Goal: Task Accomplishment & Management: Manage account settings

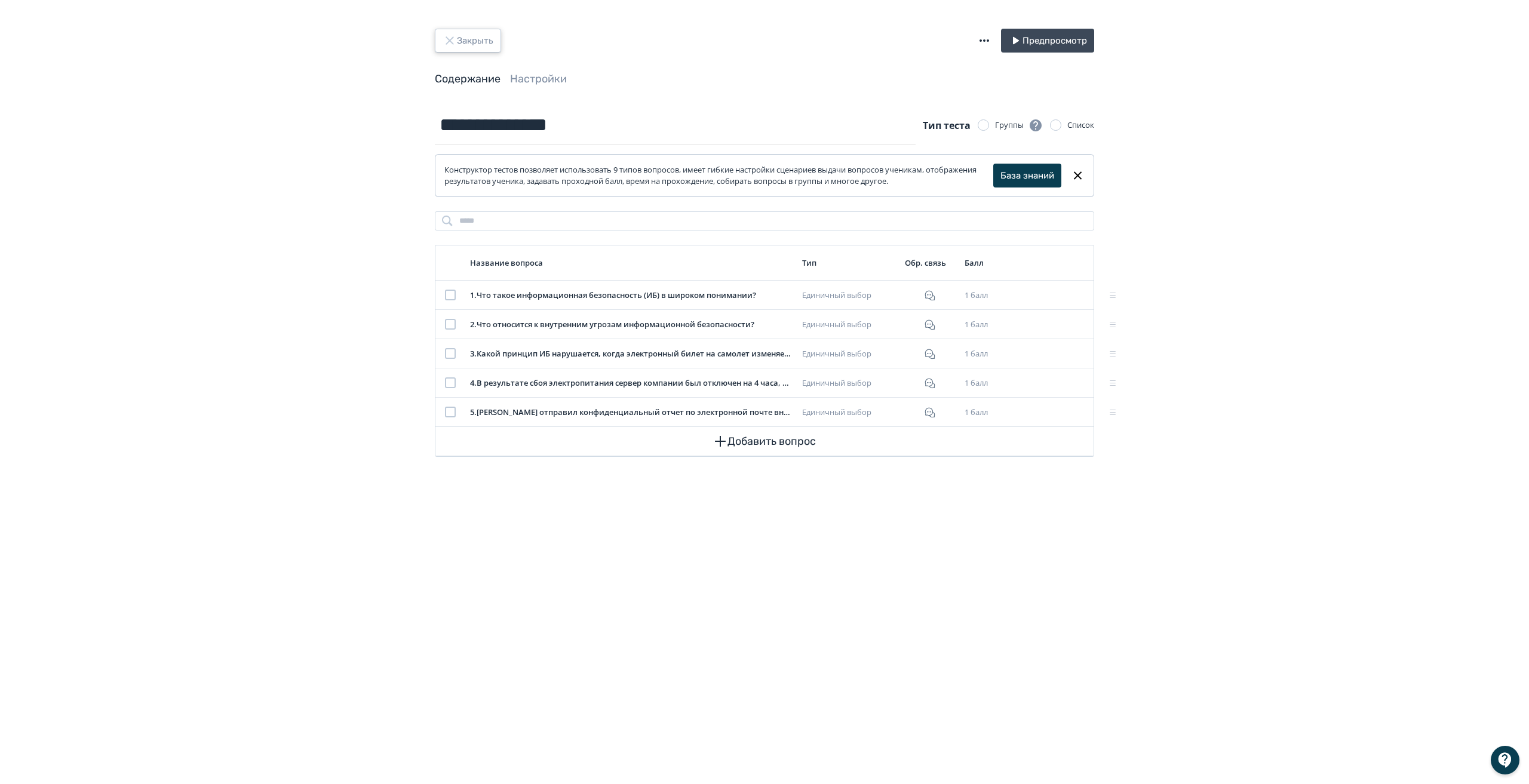
click at [460, 46] on button "Закрыть" at bounding box center [468, 41] width 67 height 24
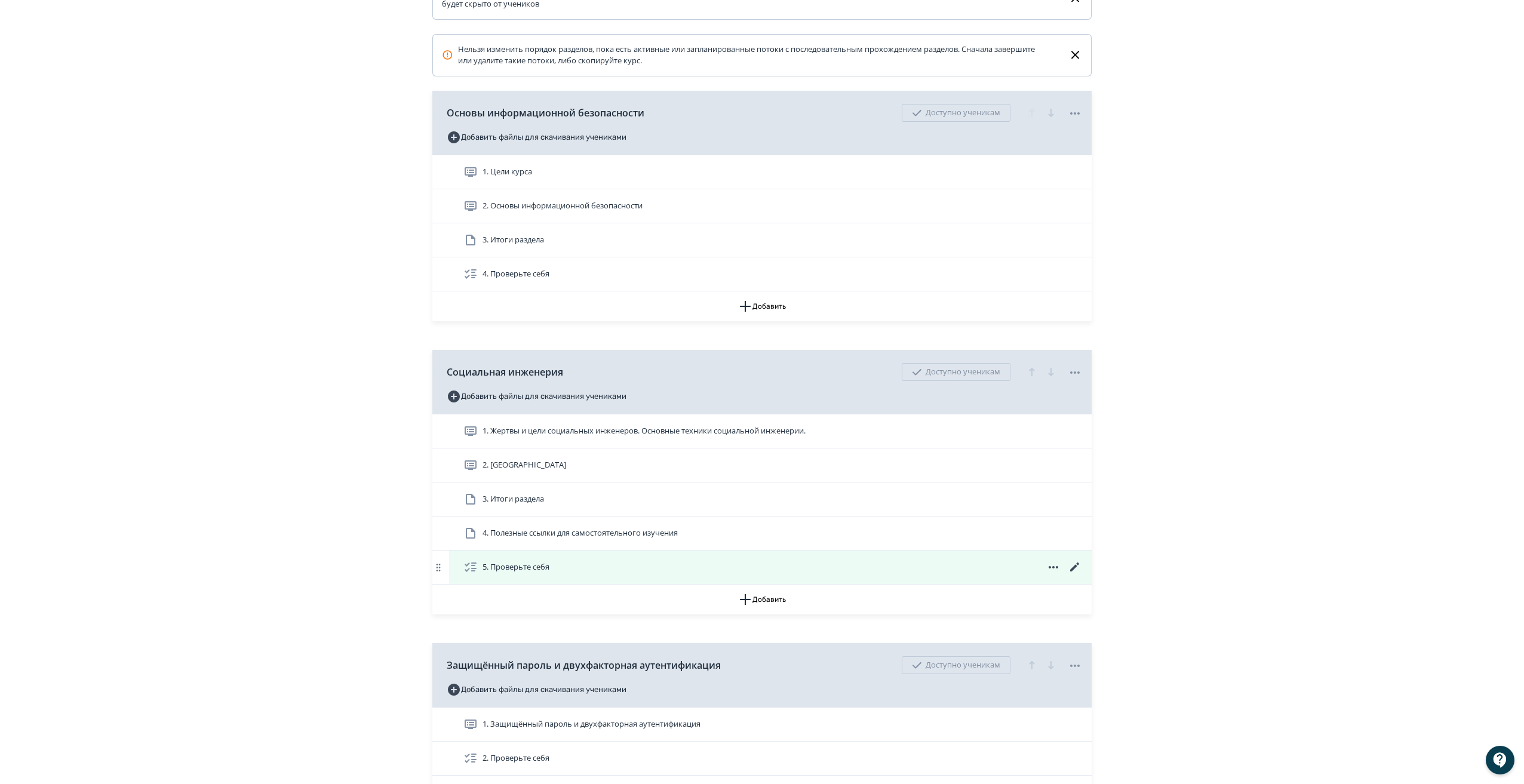
scroll to position [299, 0]
click at [1071, 574] on icon at bounding box center [1075, 567] width 14 height 14
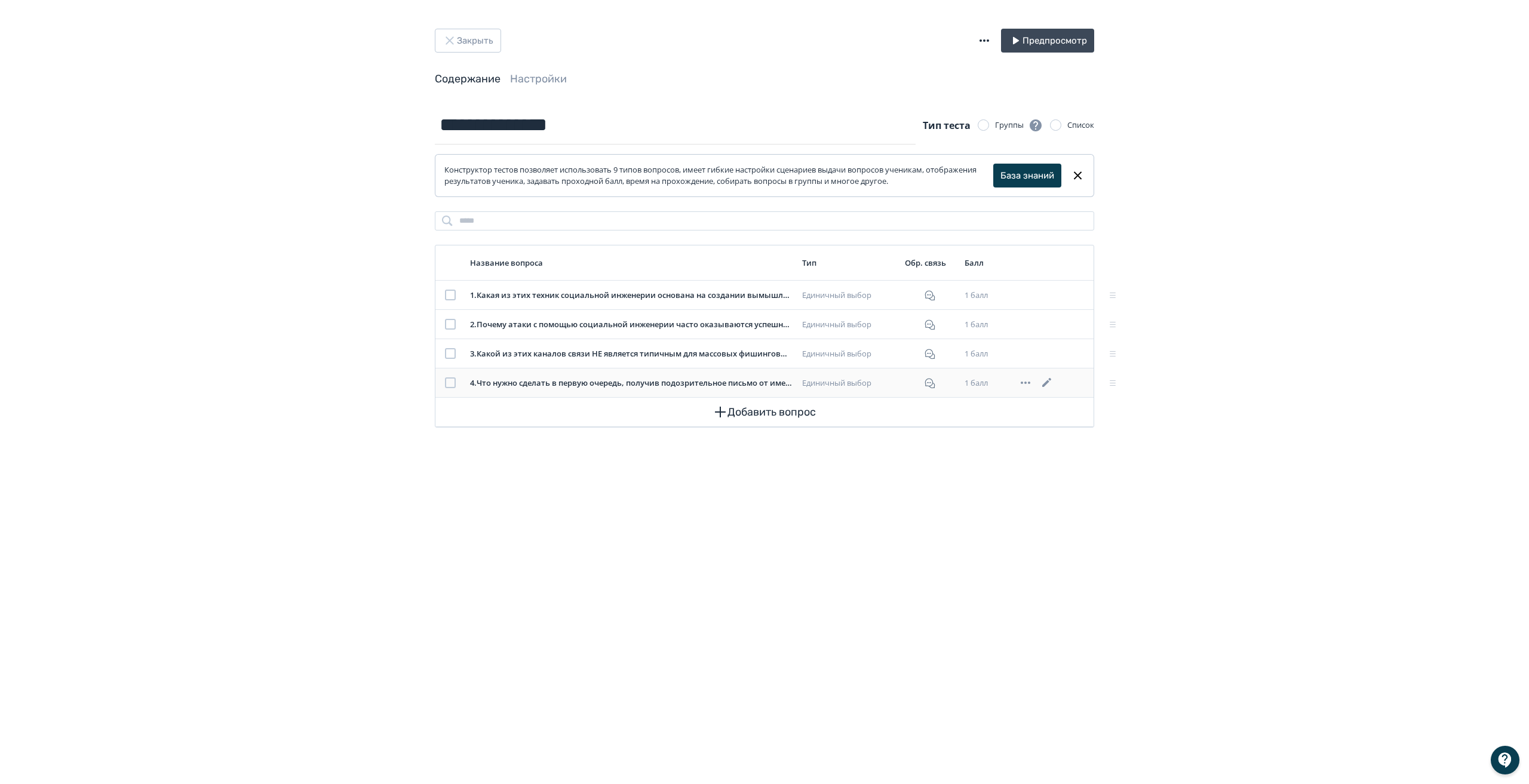
click at [1050, 378] on icon at bounding box center [1047, 383] width 14 height 14
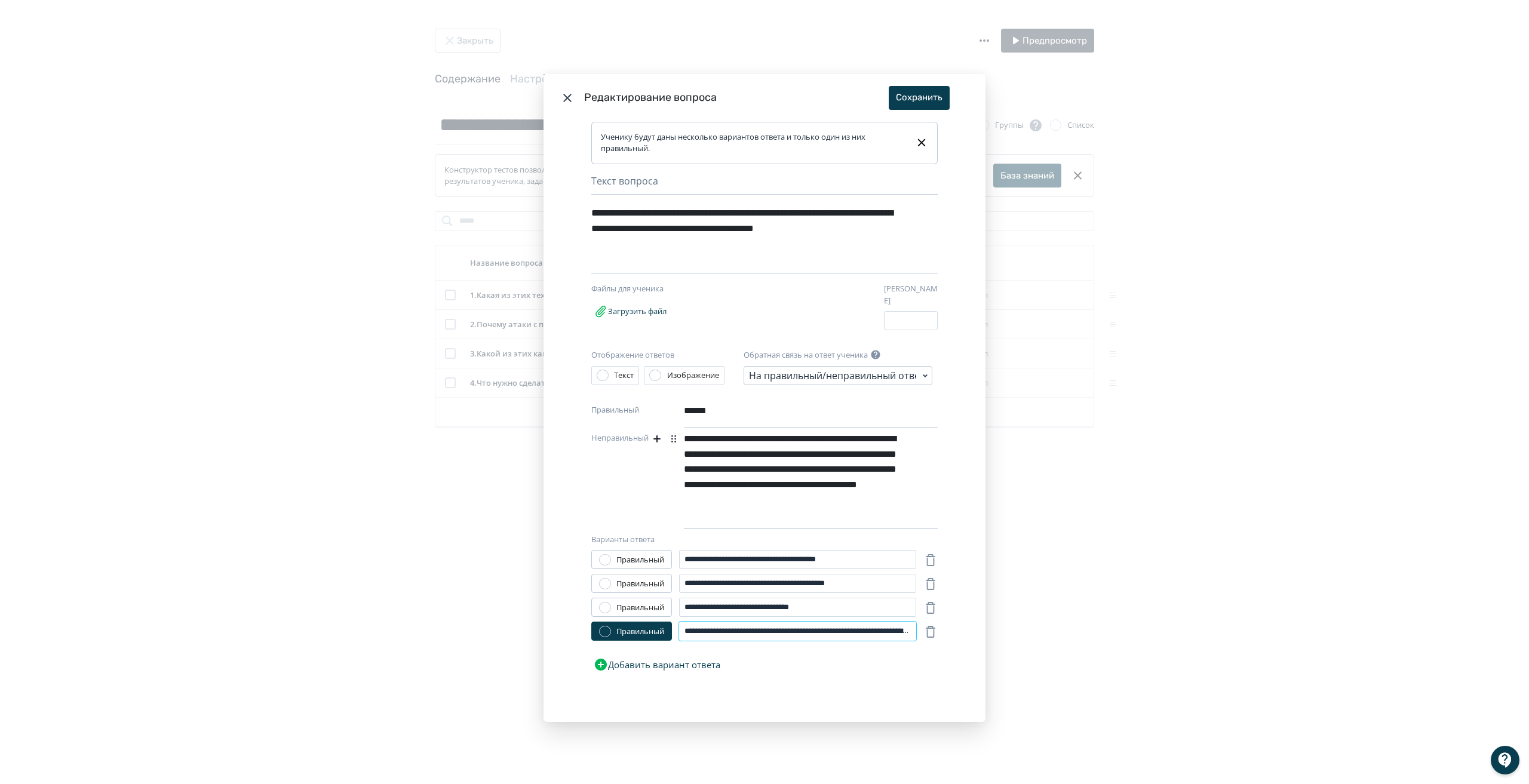
click at [781, 627] on input "**********" at bounding box center [797, 632] width 237 height 19
type input "**********"
click at [909, 100] on button "Сохранить" at bounding box center [919, 98] width 61 height 24
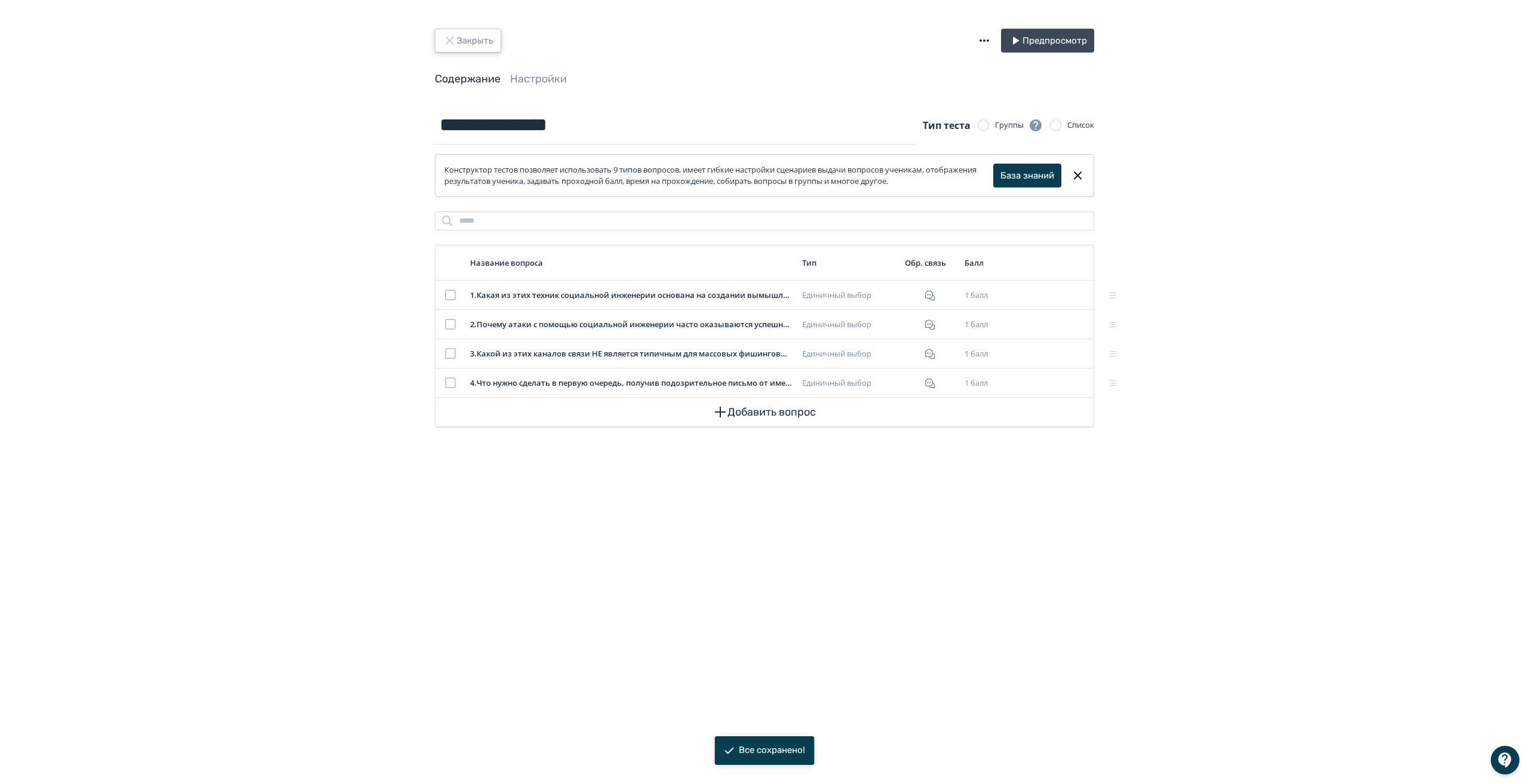
click at [461, 42] on button "Закрыть" at bounding box center [468, 41] width 67 height 24
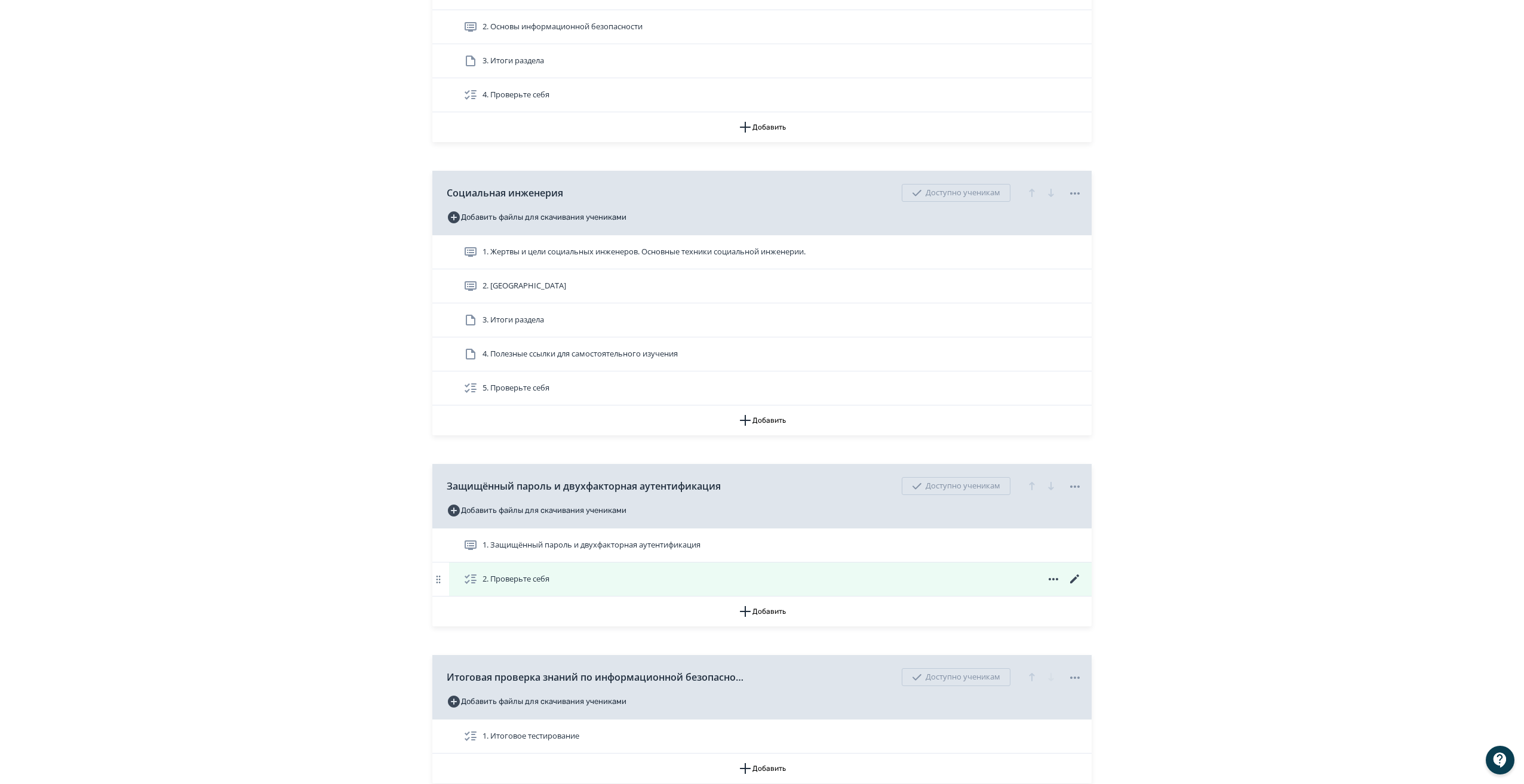
scroll to position [477, 0]
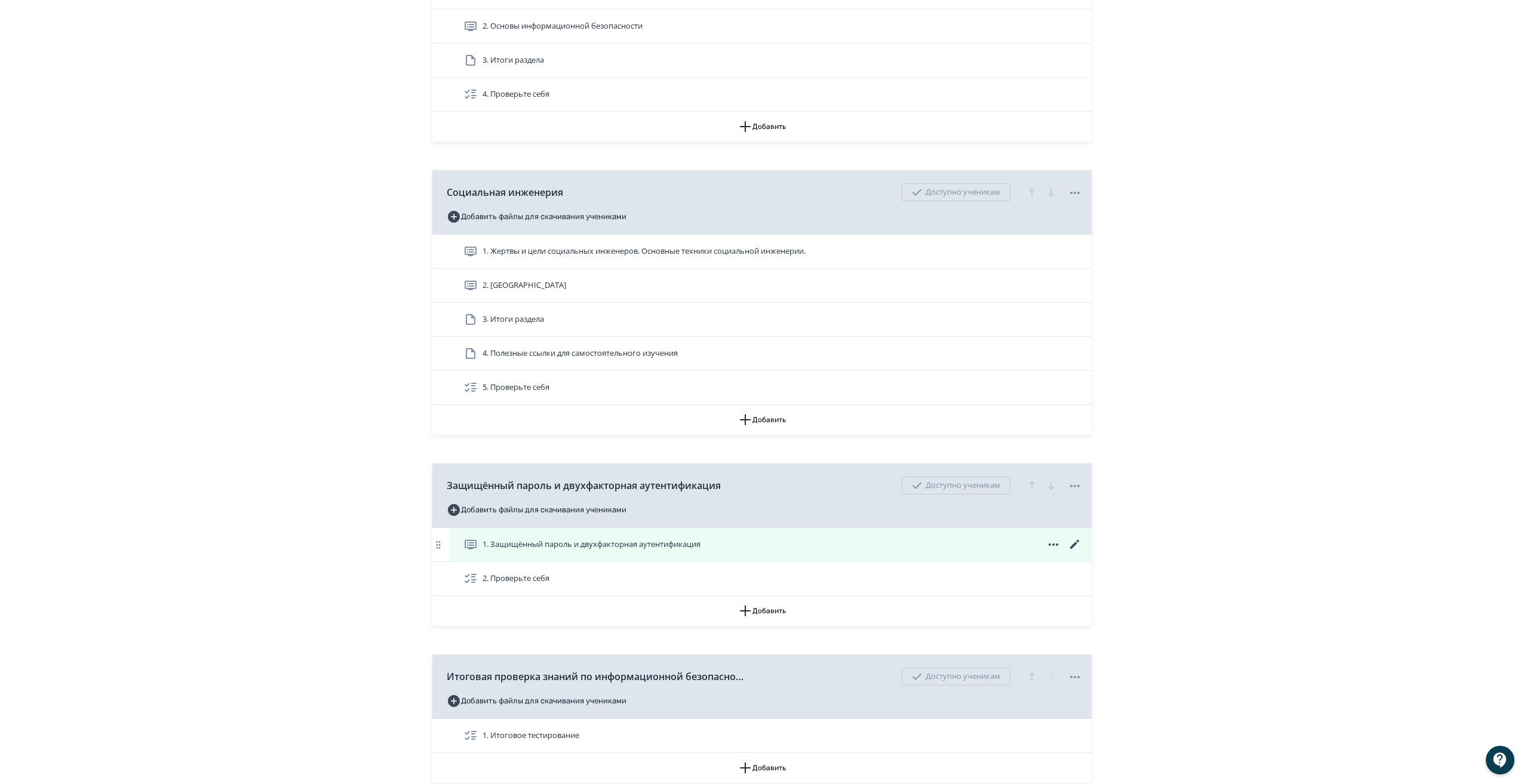
click at [1075, 552] on icon at bounding box center [1075, 545] width 14 height 14
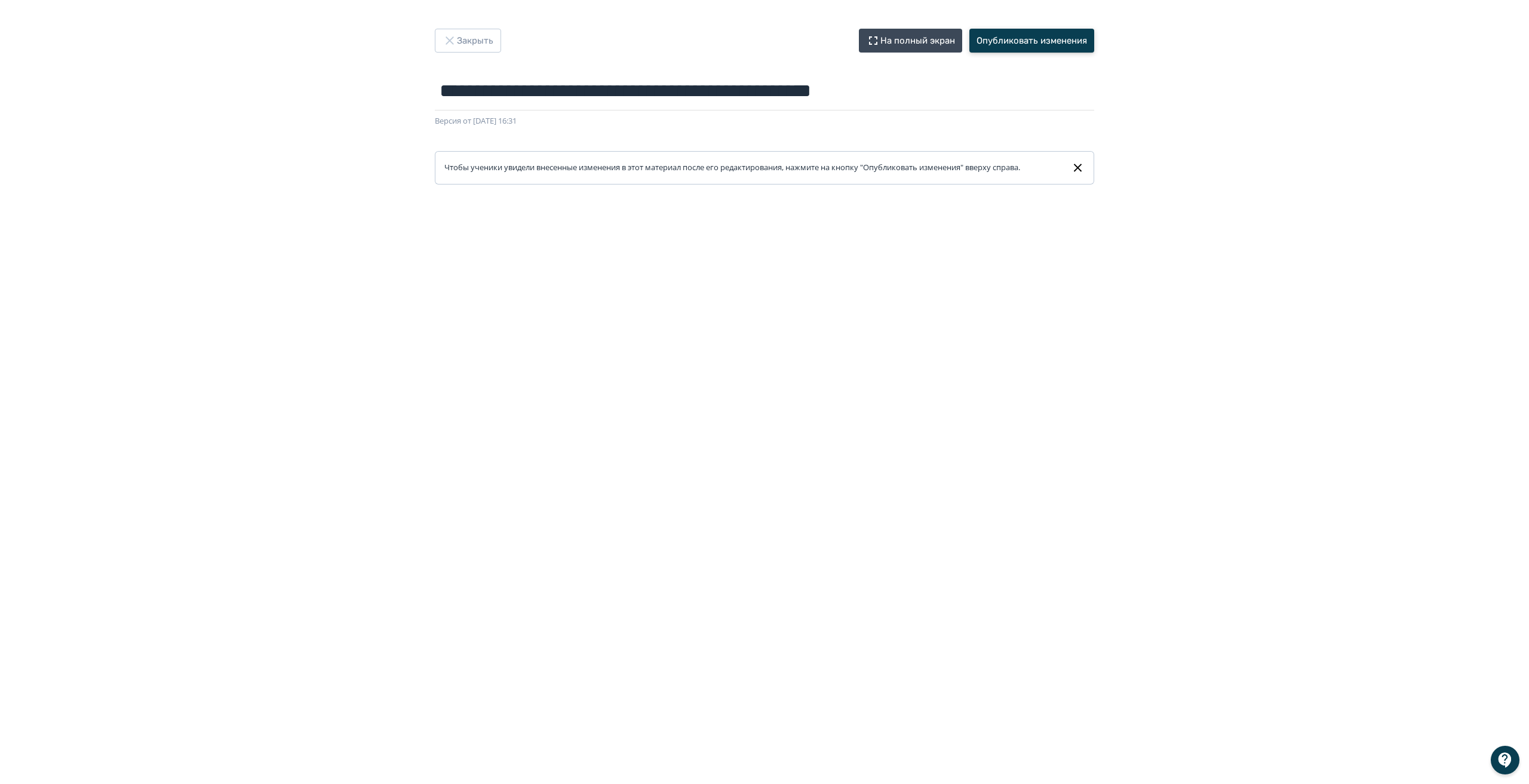
click at [1051, 39] on button "Опубликовать изменения" at bounding box center [1032, 41] width 125 height 24
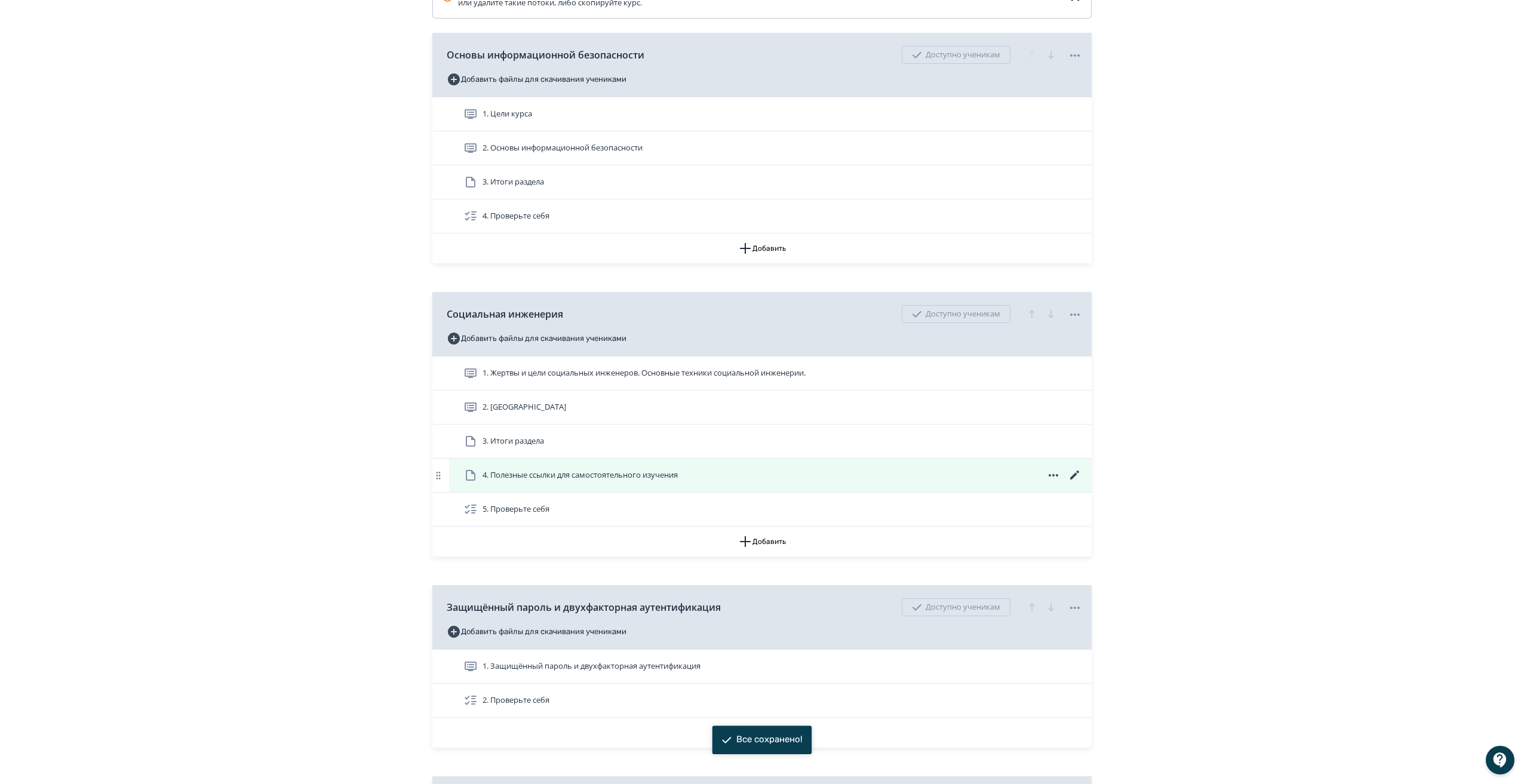
scroll to position [358, 0]
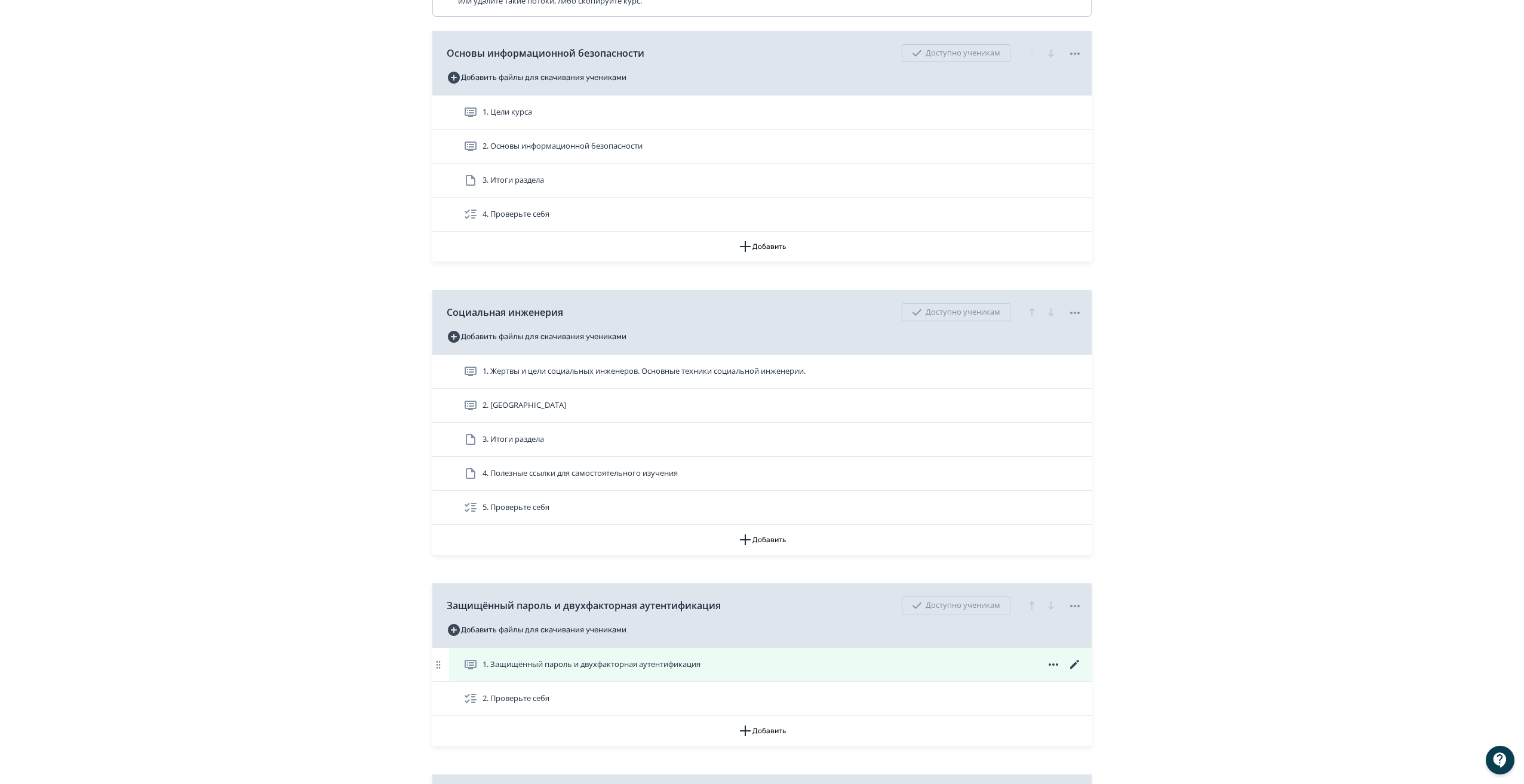
click at [1076, 670] on icon at bounding box center [1075, 664] width 14 height 14
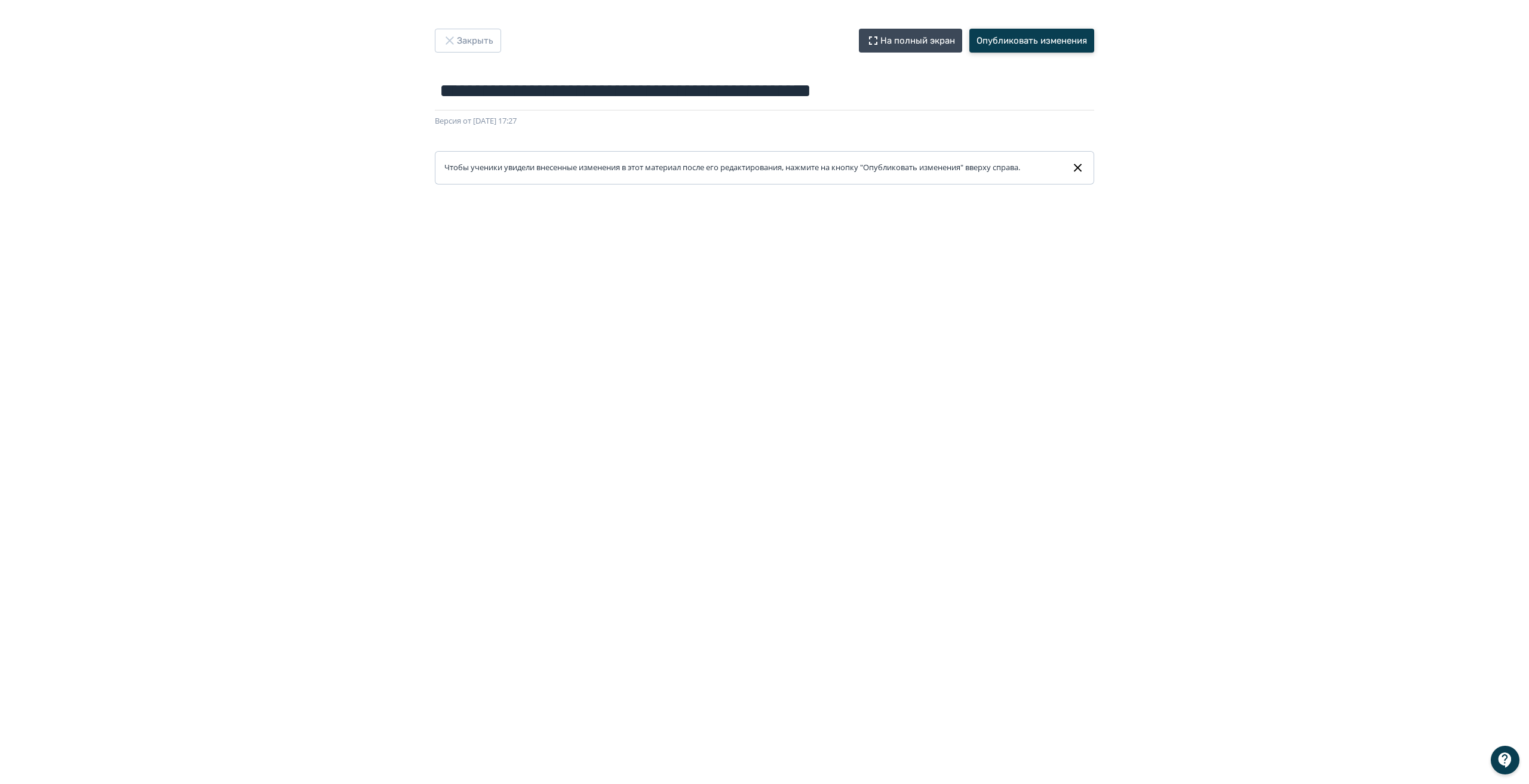
click at [1038, 44] on button "Опубликовать изменения" at bounding box center [1032, 41] width 125 height 24
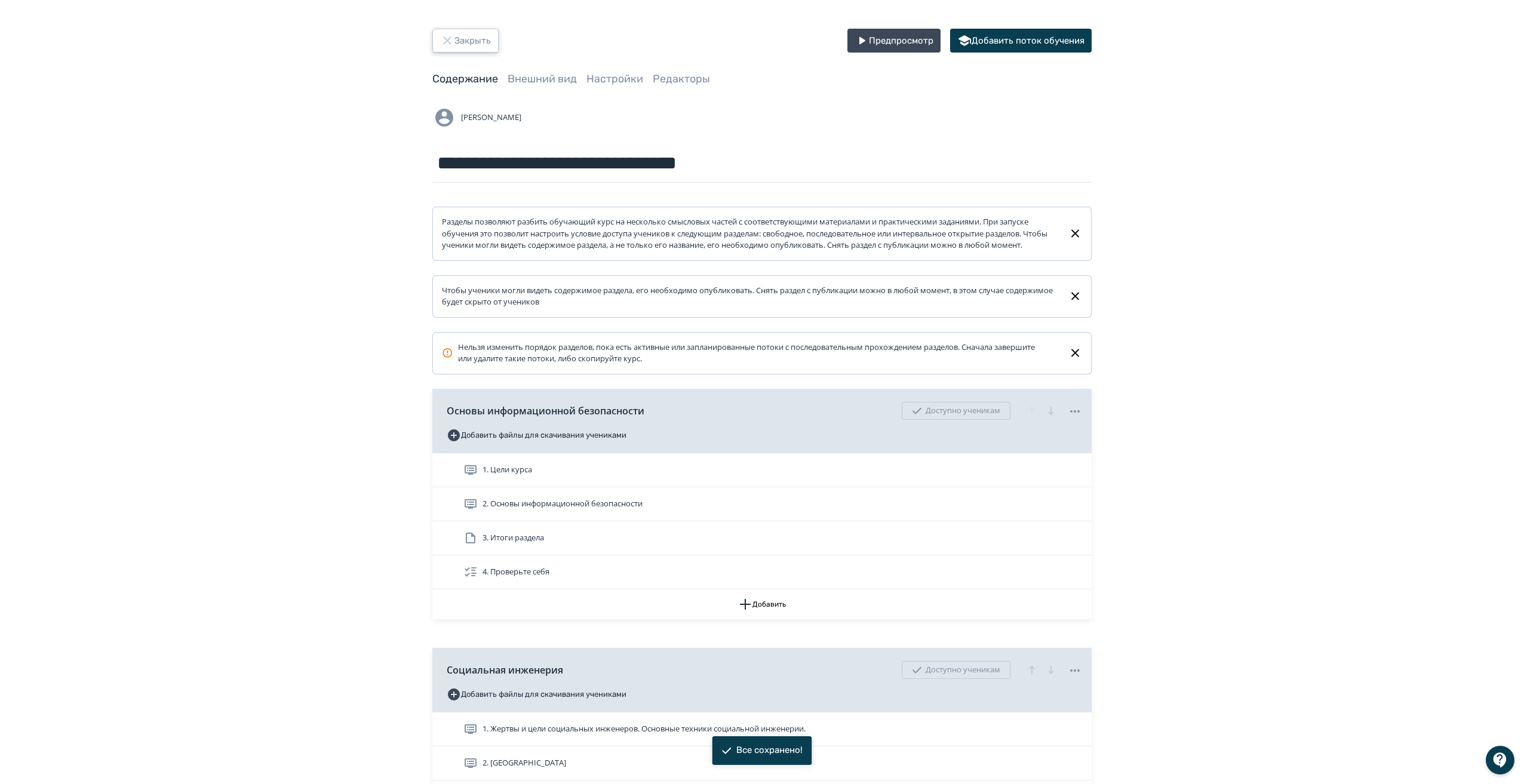
click at [475, 47] on button "Закрыть" at bounding box center [465, 41] width 67 height 24
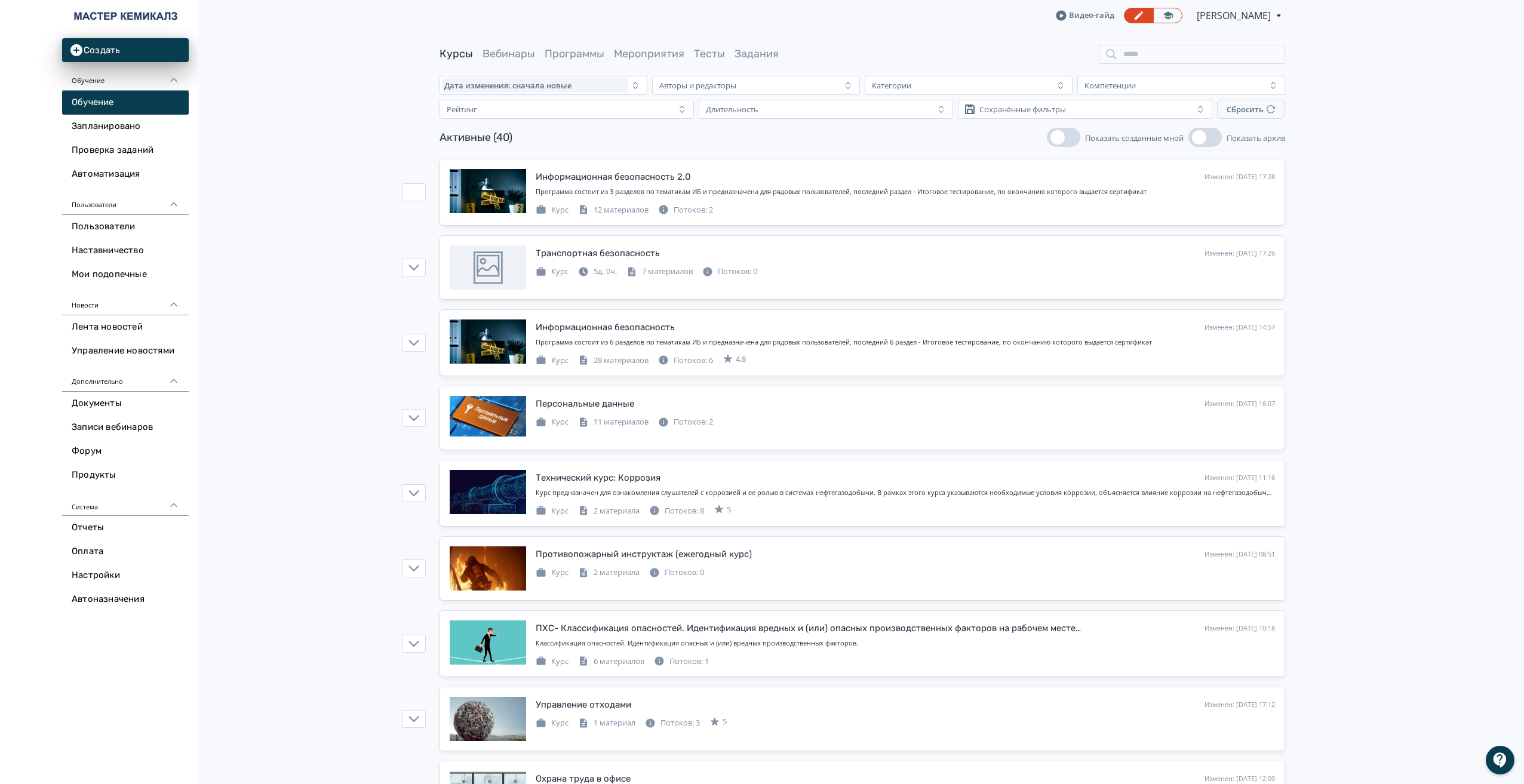
scroll to position [1, 0]
click at [1242, 174] on icon at bounding box center [1244, 179] width 14 height 14
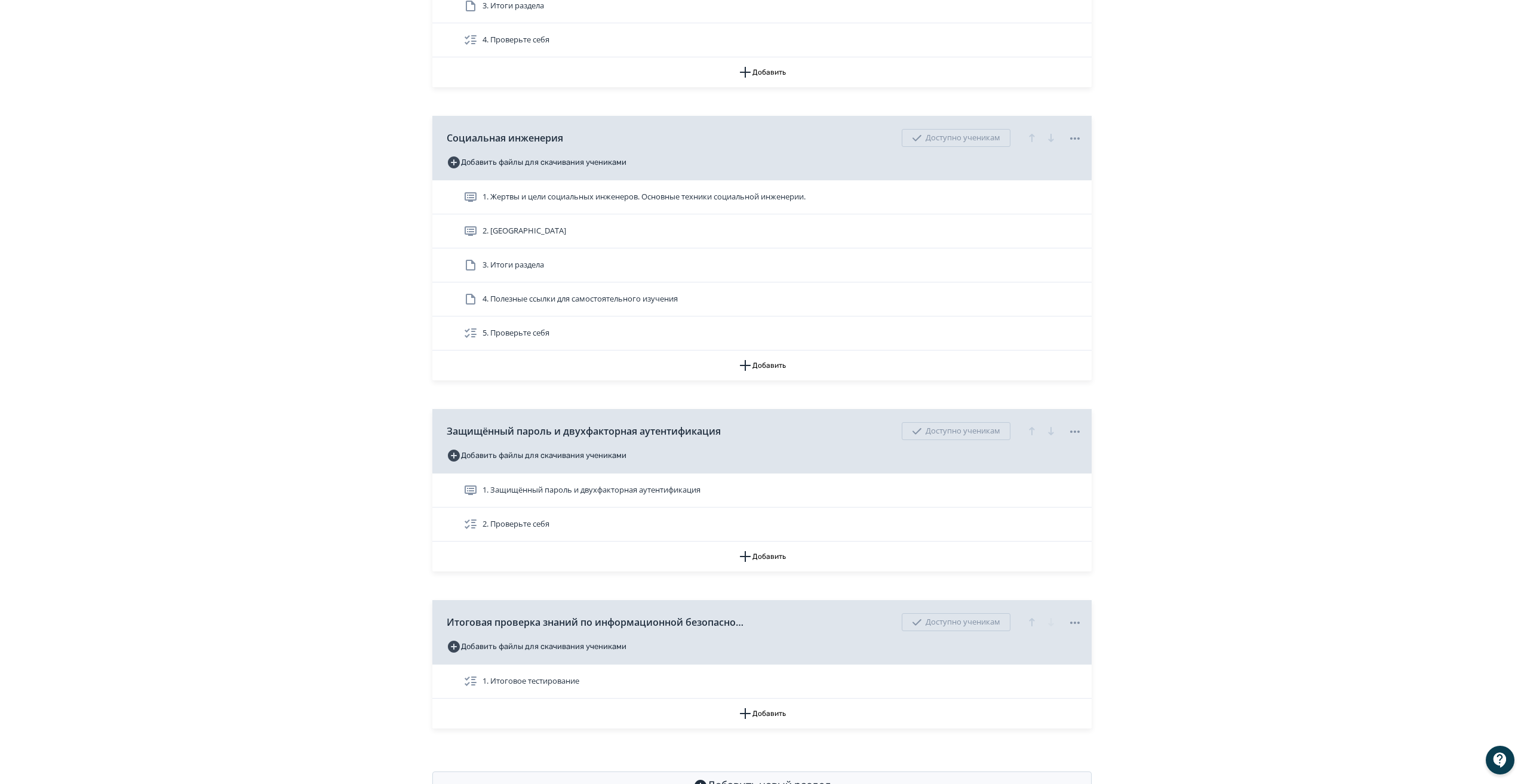
scroll to position [588, 0]
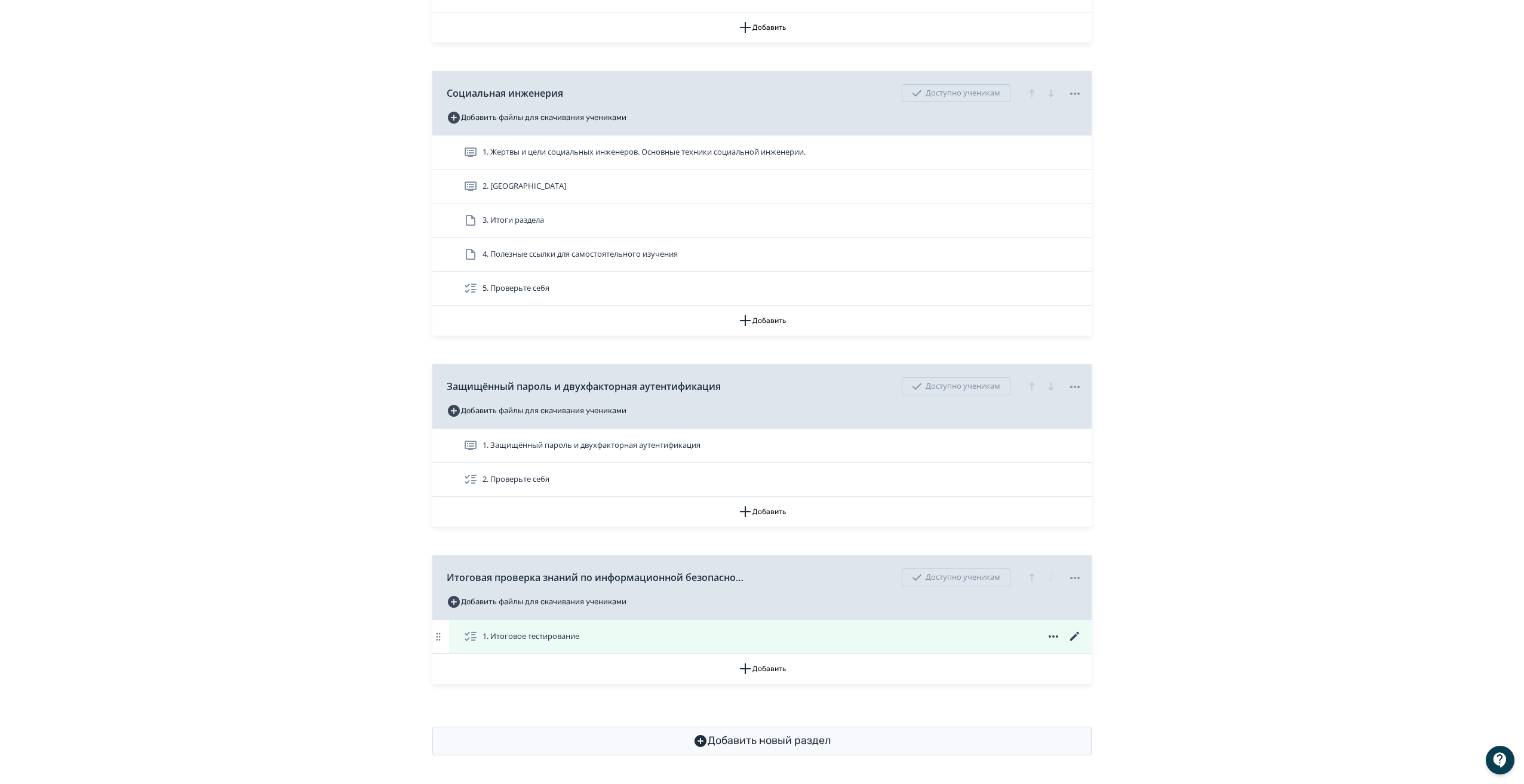
click at [1078, 635] on icon at bounding box center [1075, 636] width 14 height 14
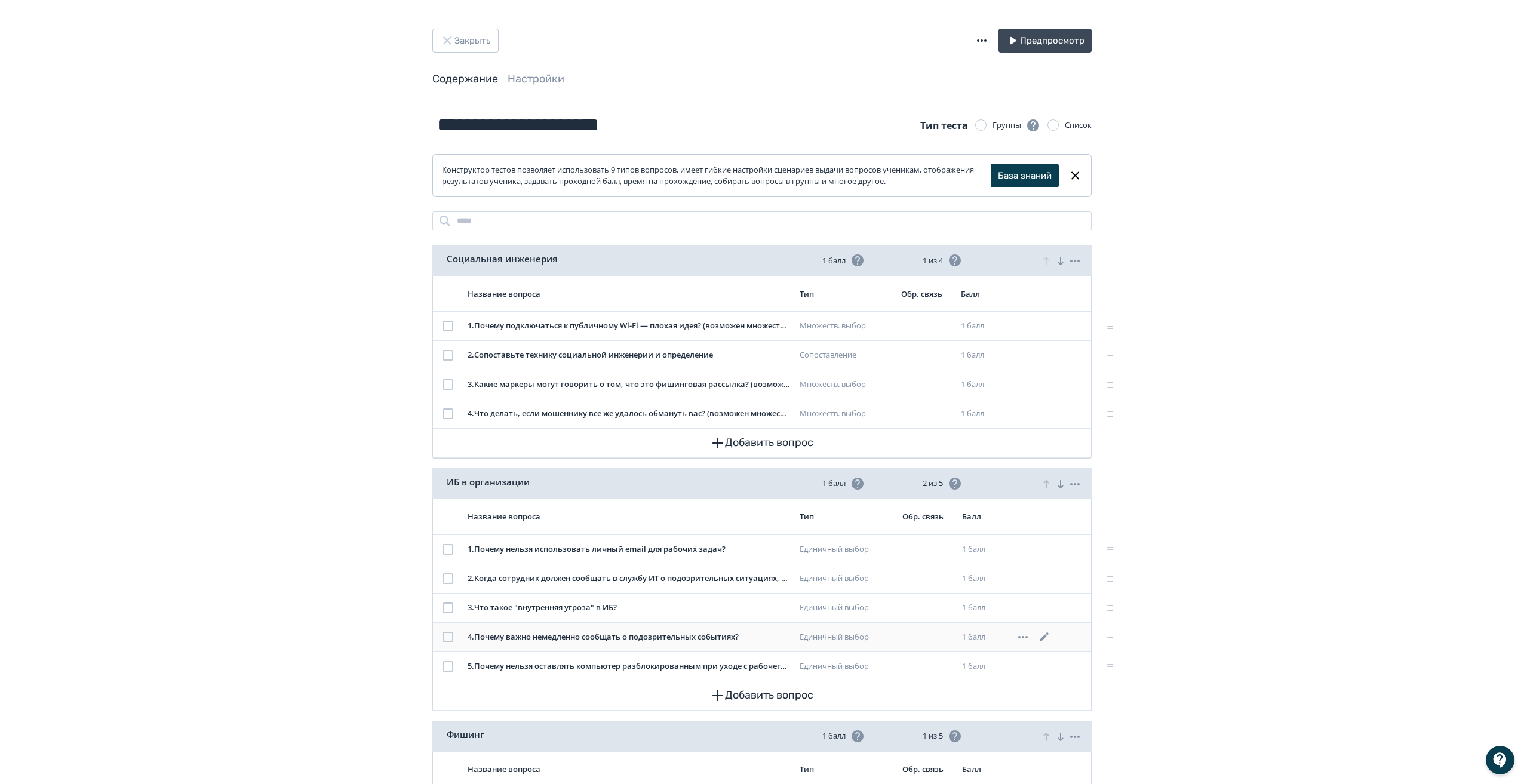
click at [1044, 634] on icon at bounding box center [1045, 637] width 14 height 14
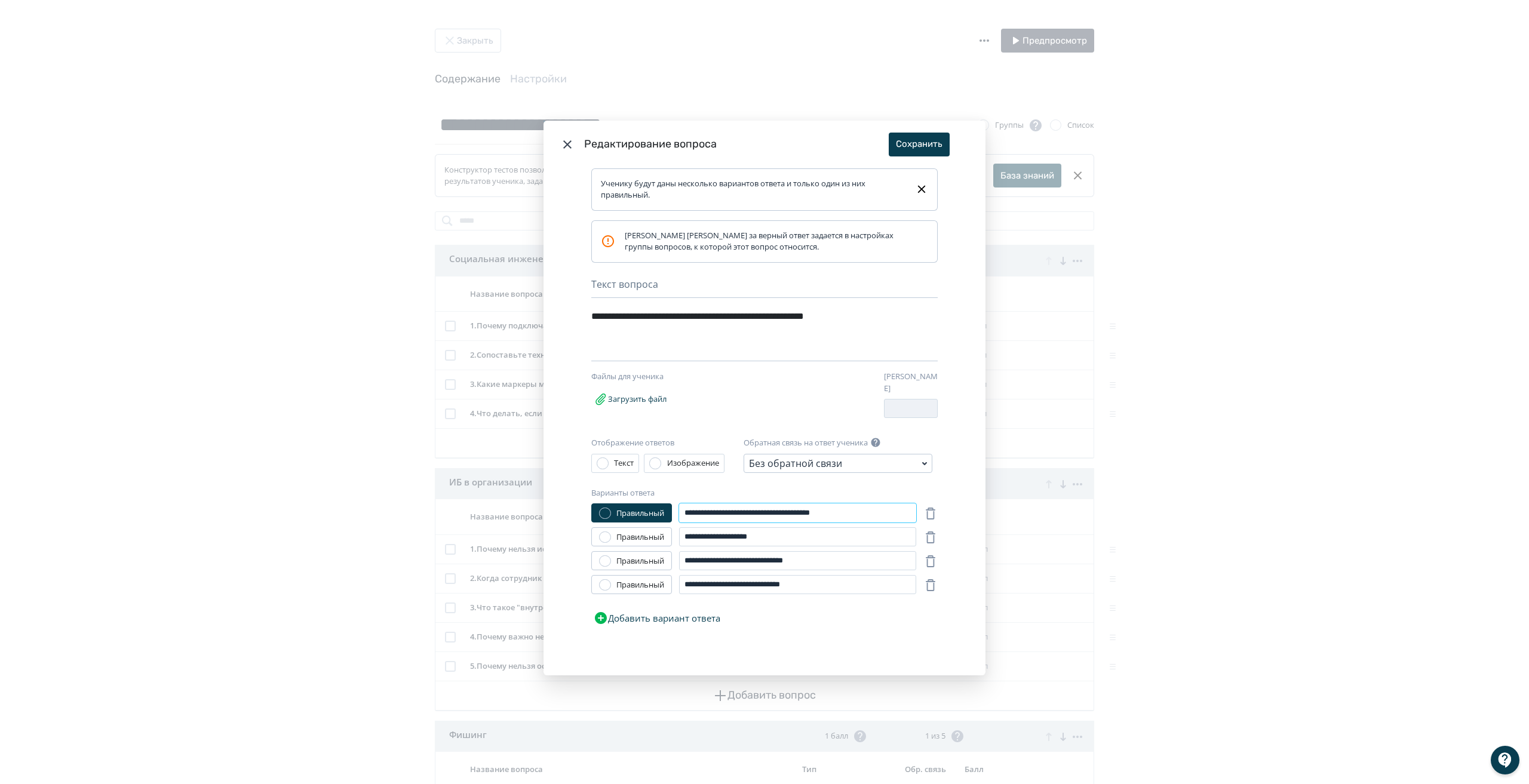
click at [749, 508] on input "**********" at bounding box center [797, 513] width 237 height 19
type input "**********"
click at [909, 144] on button "Сохранить" at bounding box center [919, 144] width 61 height 24
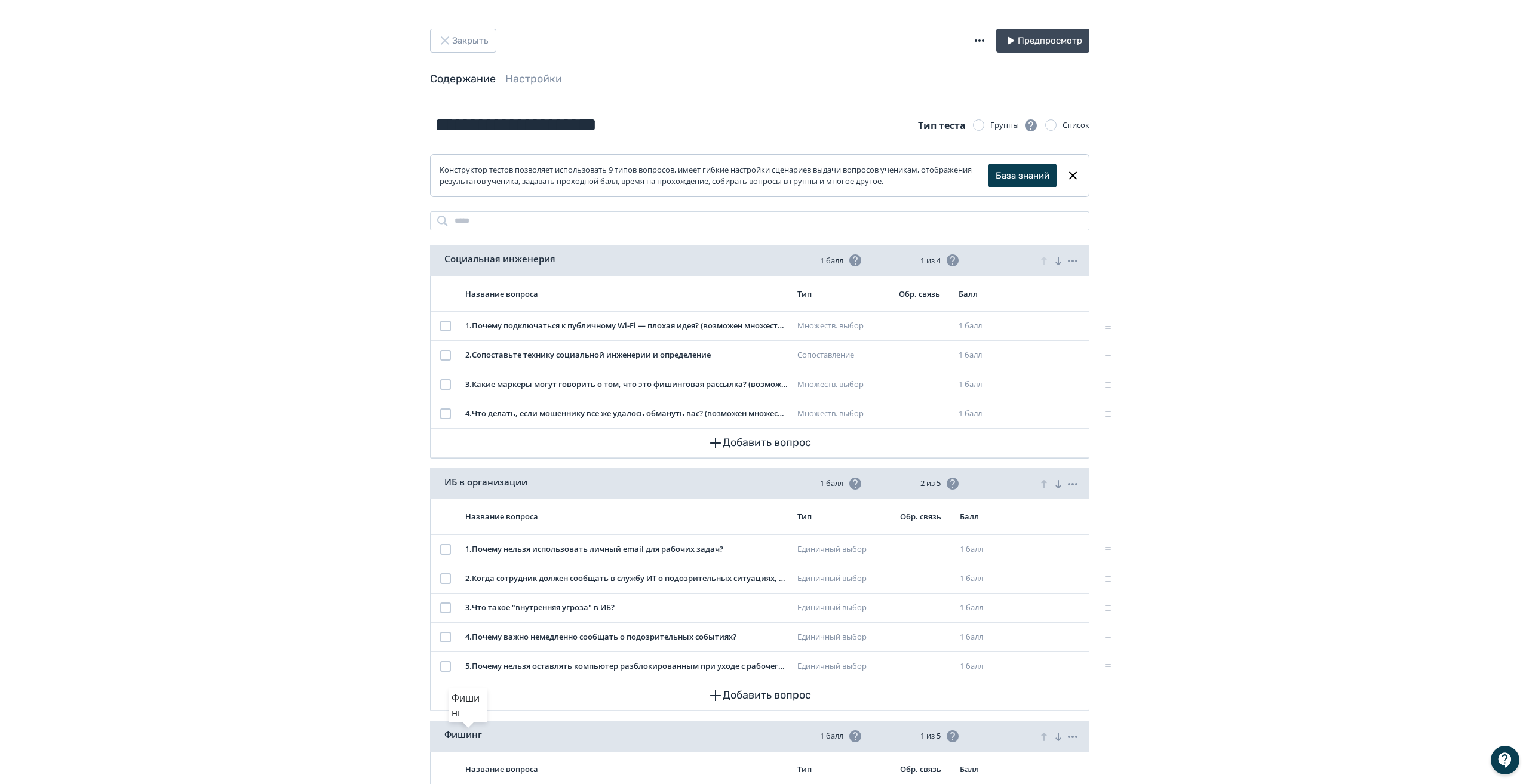
click at [468, 39] on div "Фишинг" at bounding box center [764, 392] width 1529 height 784
click at [452, 41] on icon "button" at bounding box center [447, 41] width 14 height 14
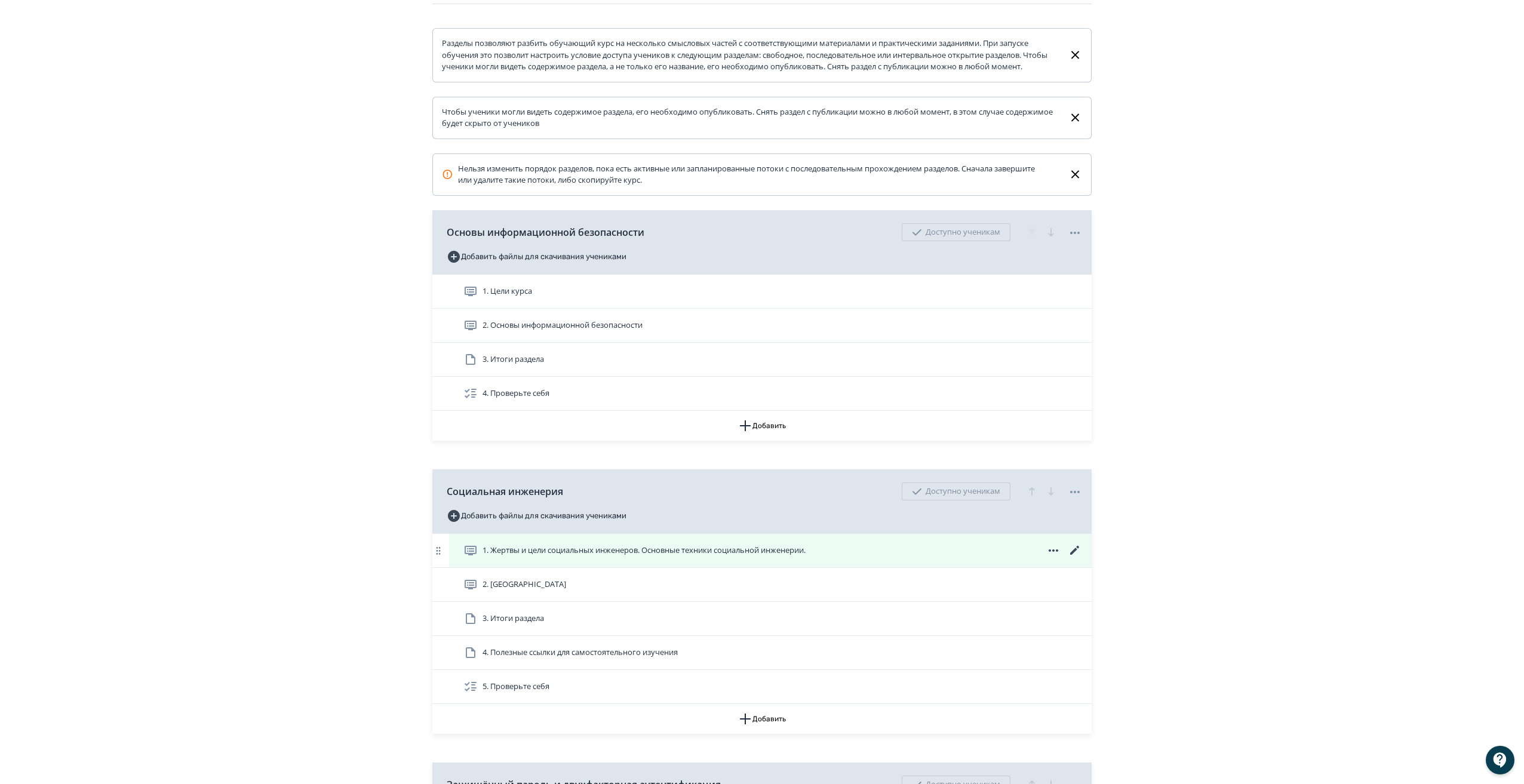
click at [1078, 556] on icon at bounding box center [1075, 550] width 14 height 14
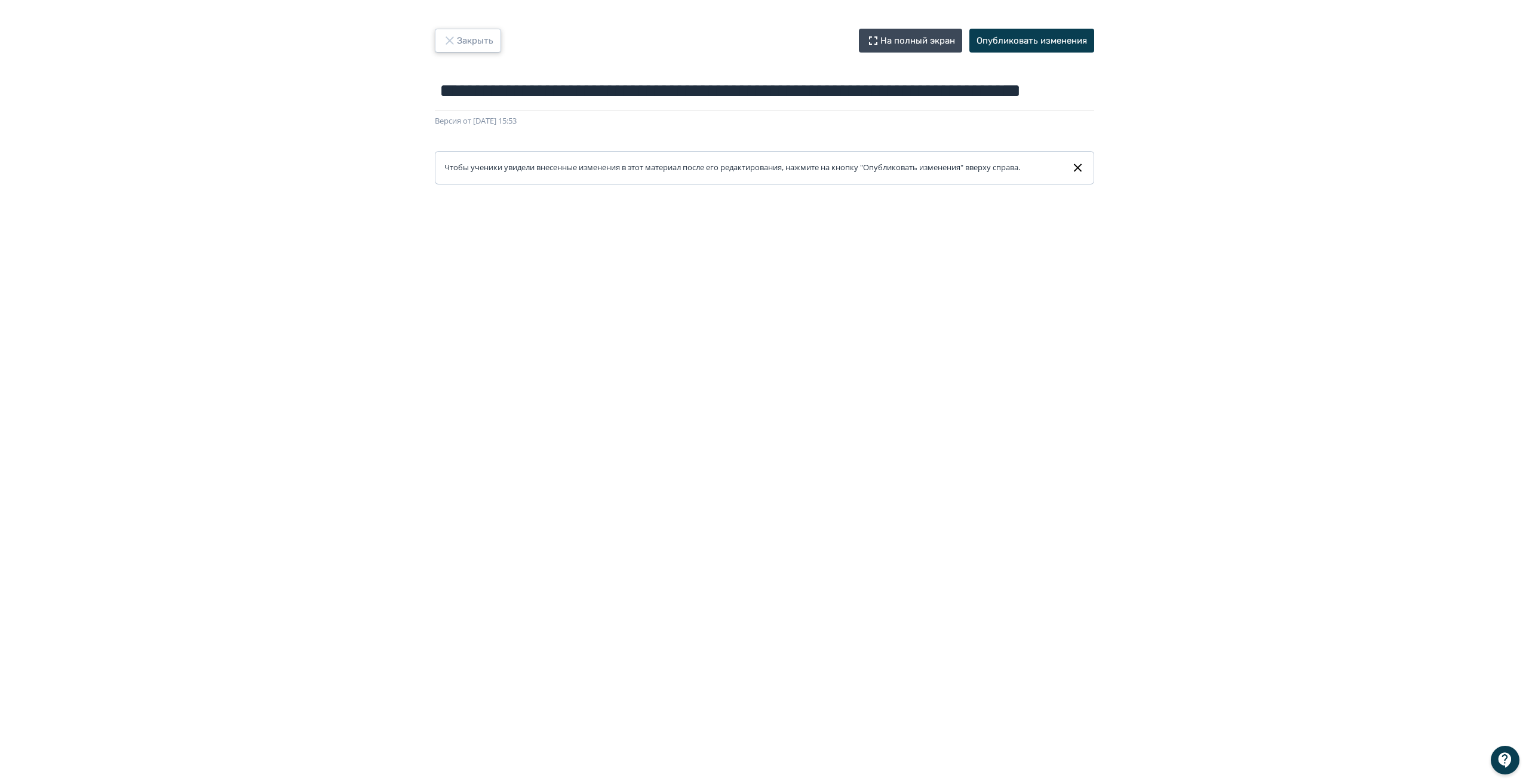
click at [450, 48] on button "Закрыть" at bounding box center [468, 41] width 67 height 24
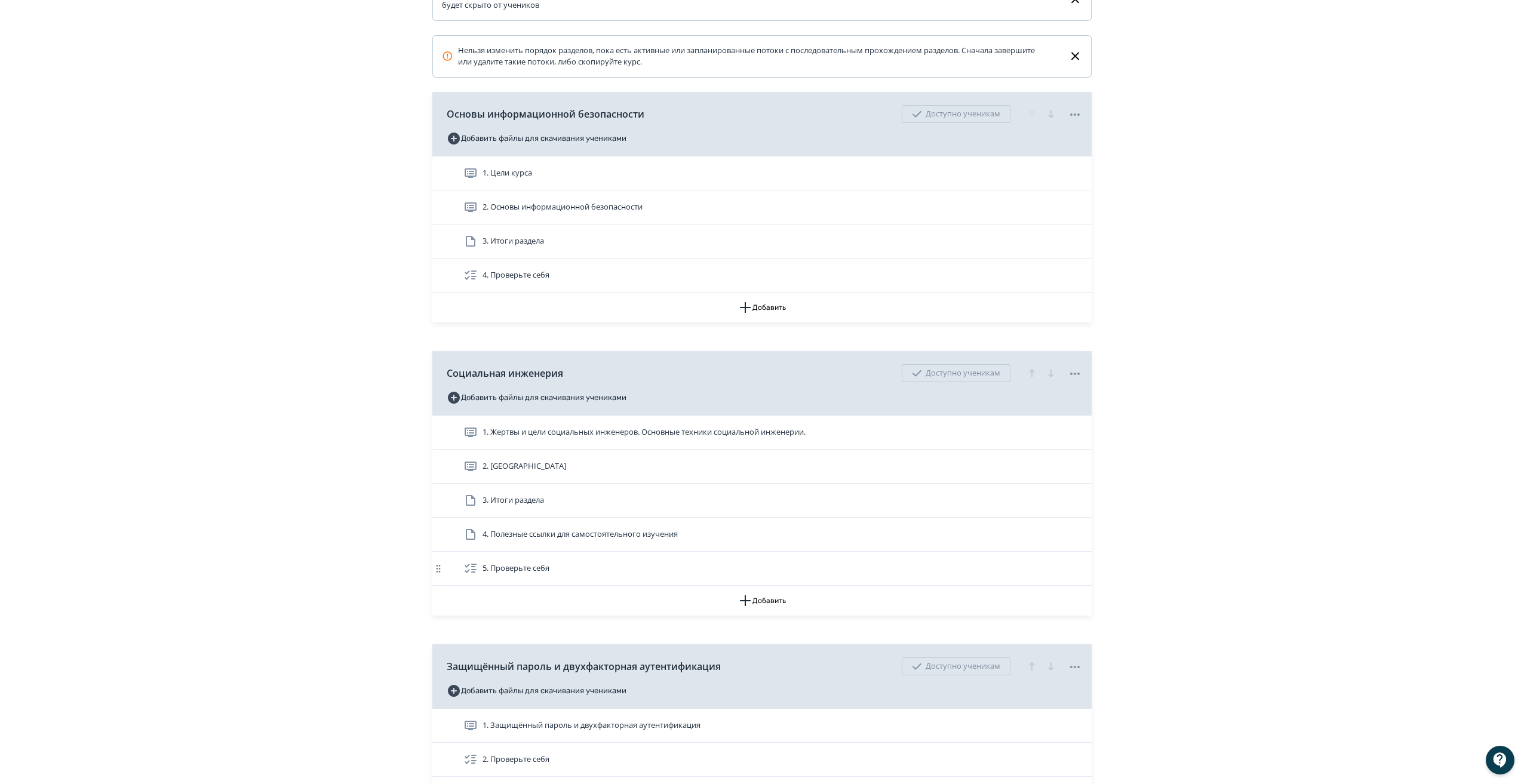
scroll to position [298, 0]
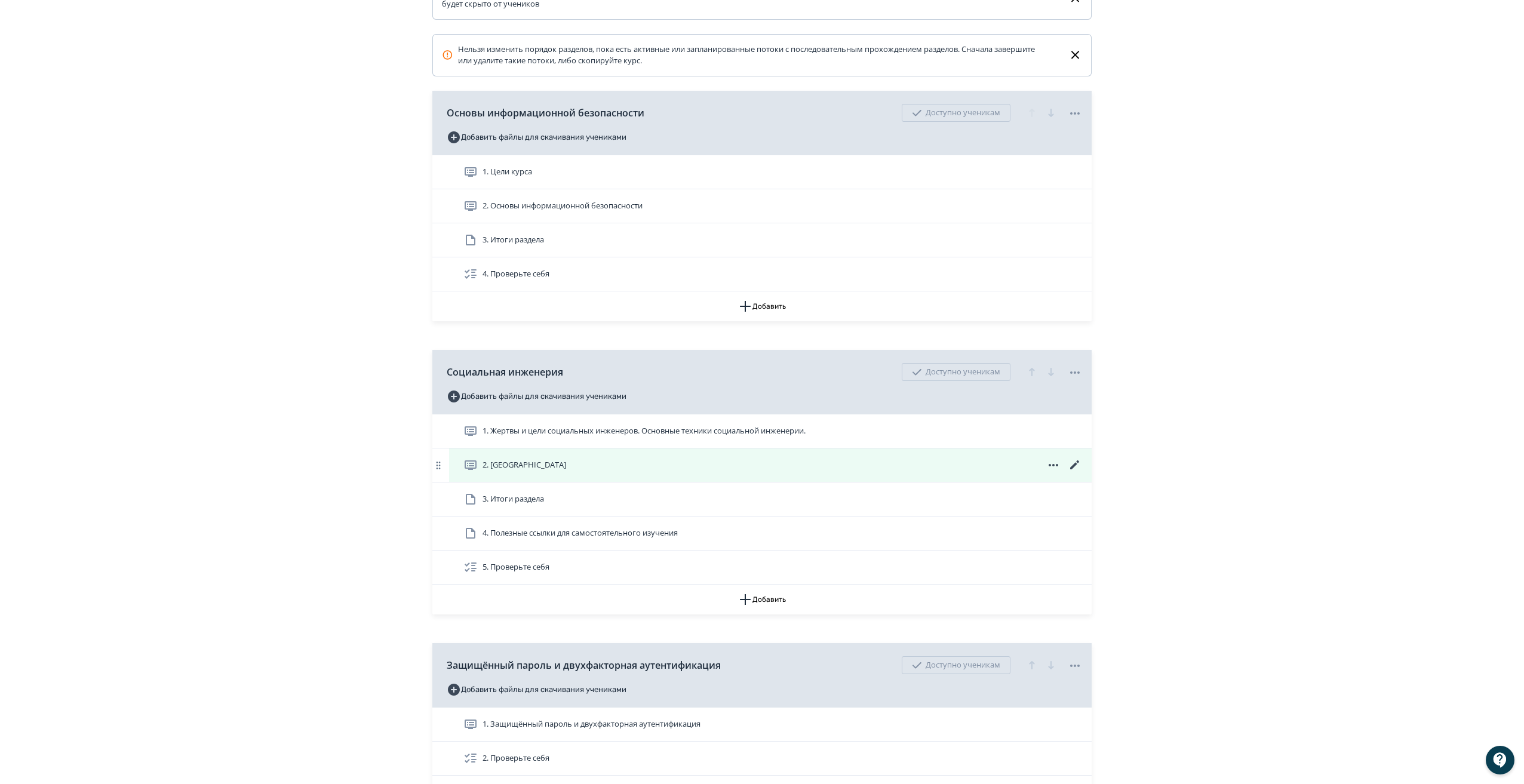
click at [509, 471] on span "2. [GEOGRAPHIC_DATA]" at bounding box center [524, 465] width 83 height 12
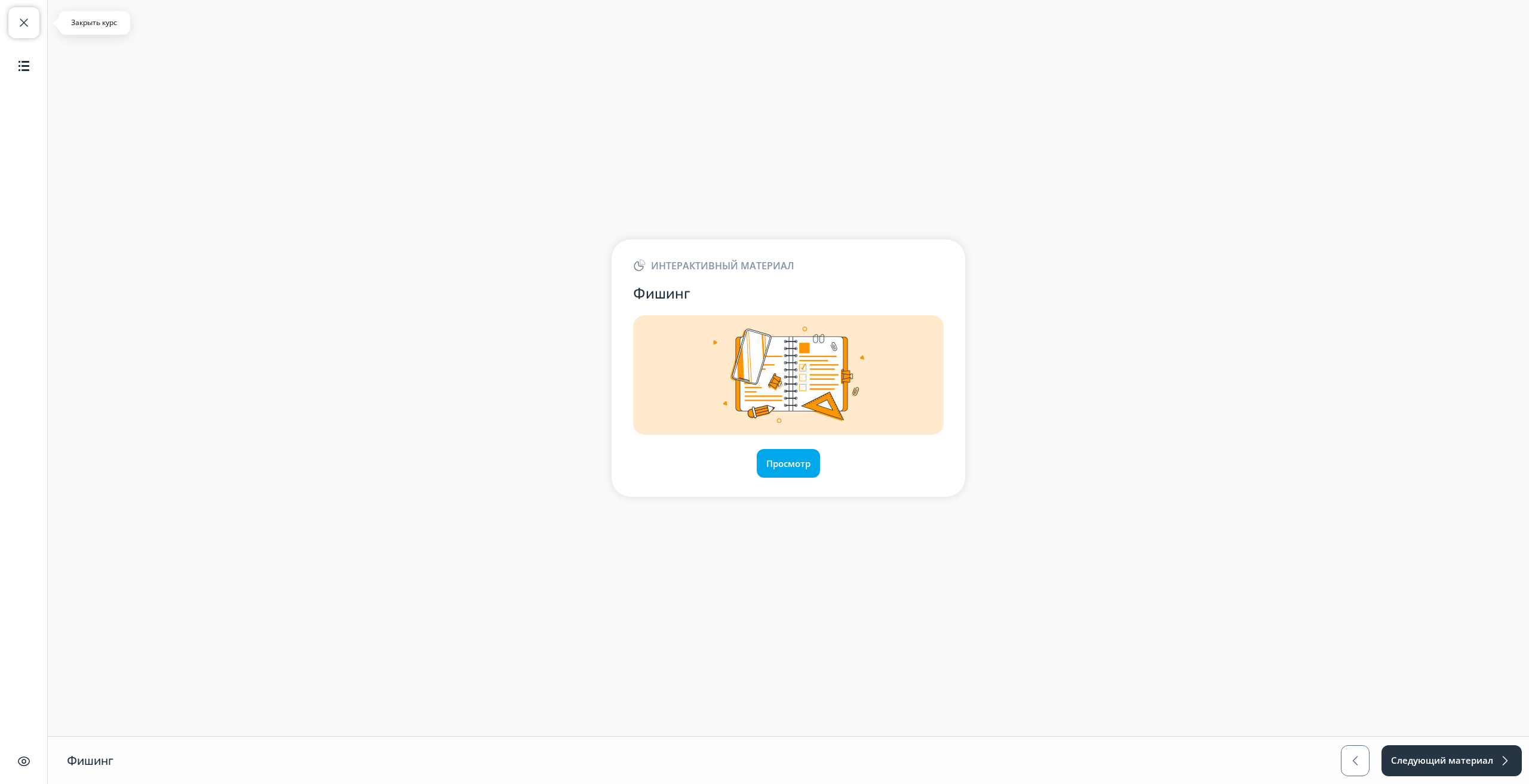
click at [29, 23] on span "button" at bounding box center [24, 22] width 14 height 14
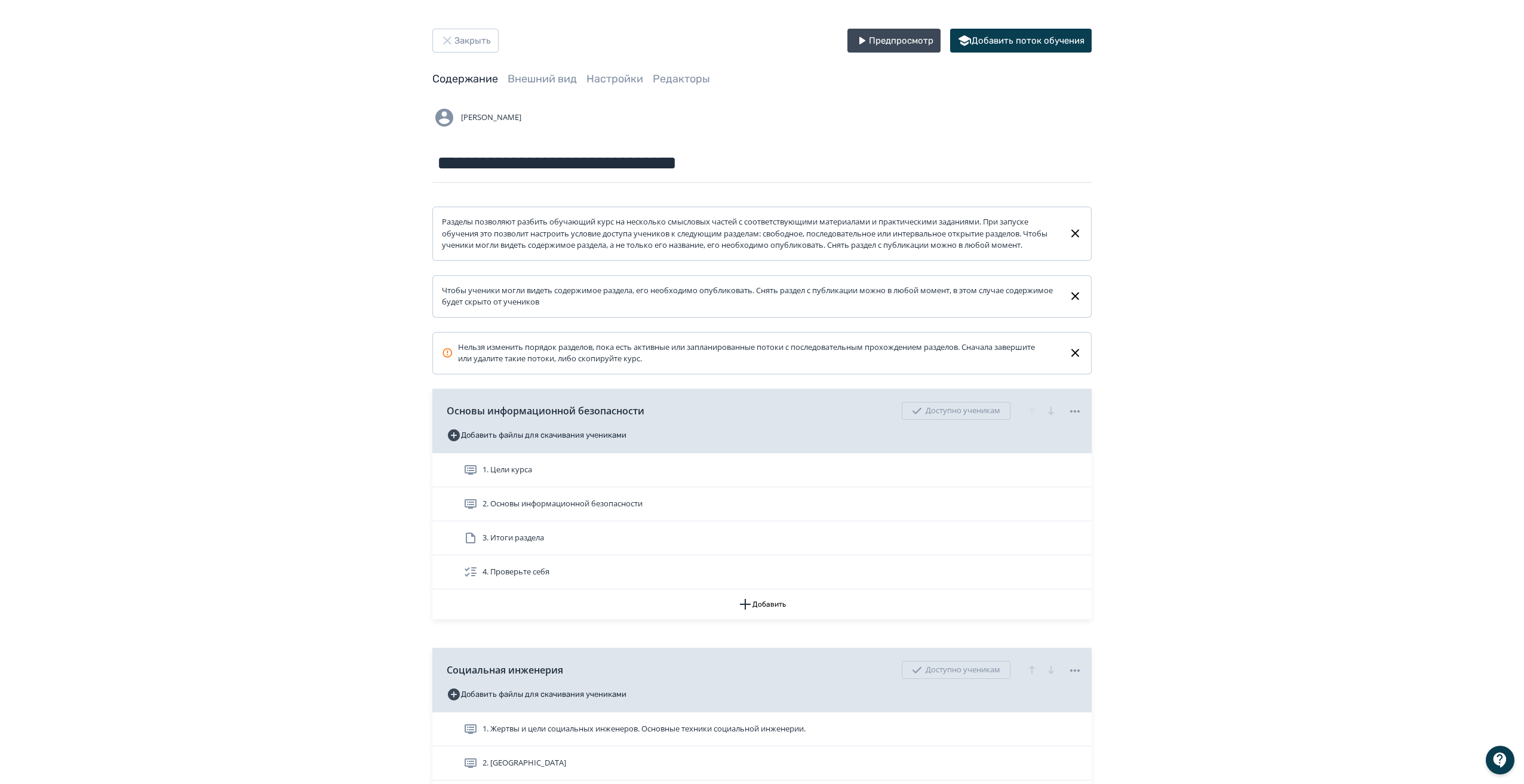
click at [1499, 762] on div at bounding box center [1501, 761] width 29 height 29
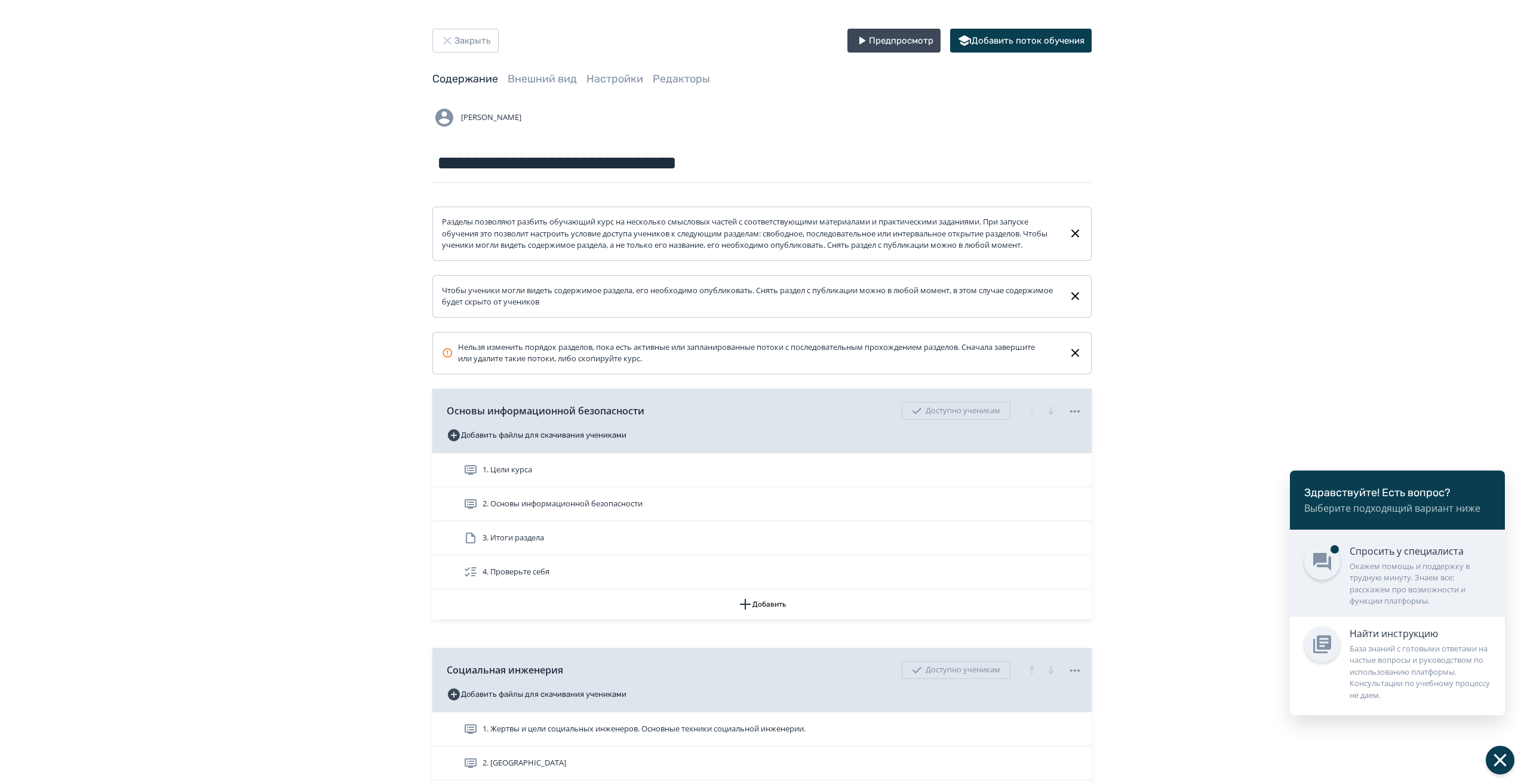
click at [1392, 542] on link "Спросить у специалиста Окажем помощь и поддержку в трудную минуту. Знаем все: р…" at bounding box center [1398, 573] width 215 height 87
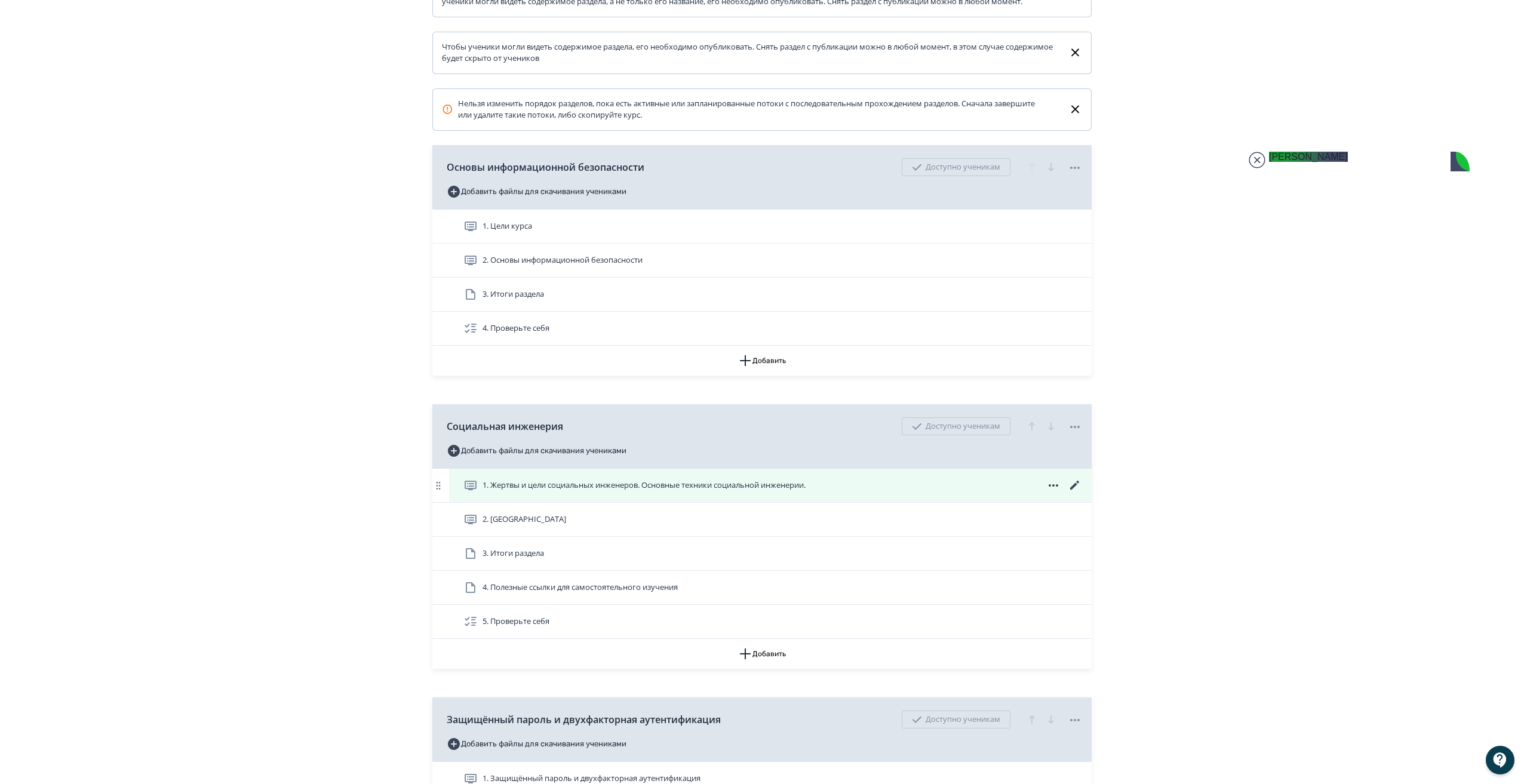
scroll to position [244, 0]
click at [1079, 489] on div "1. Жертвы и цели социальных инженеров. Основные техники социальной инженерии." at bounding box center [770, 485] width 643 height 34
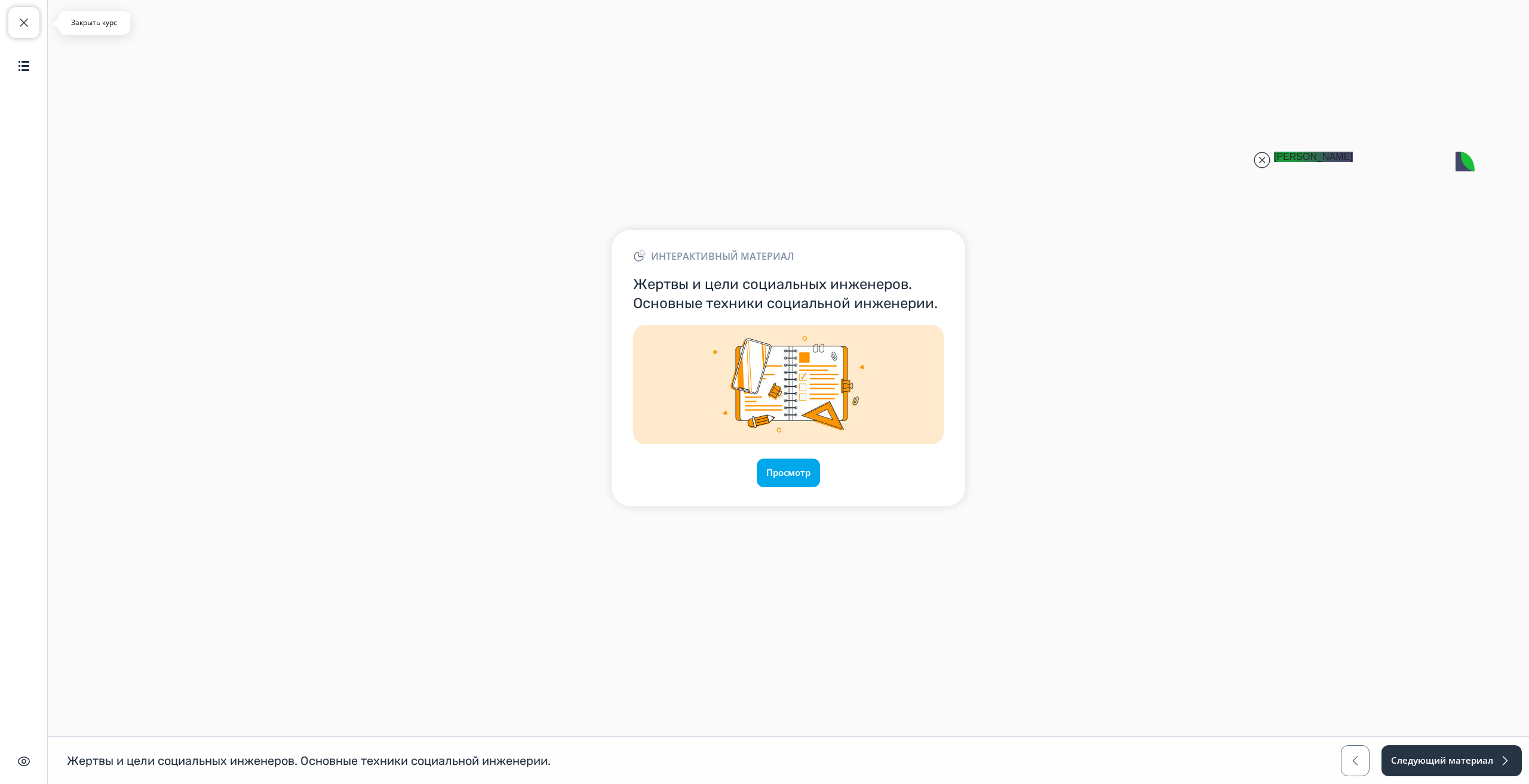
click at [33, 25] on button "Закрыть курс" at bounding box center [23, 22] width 31 height 31
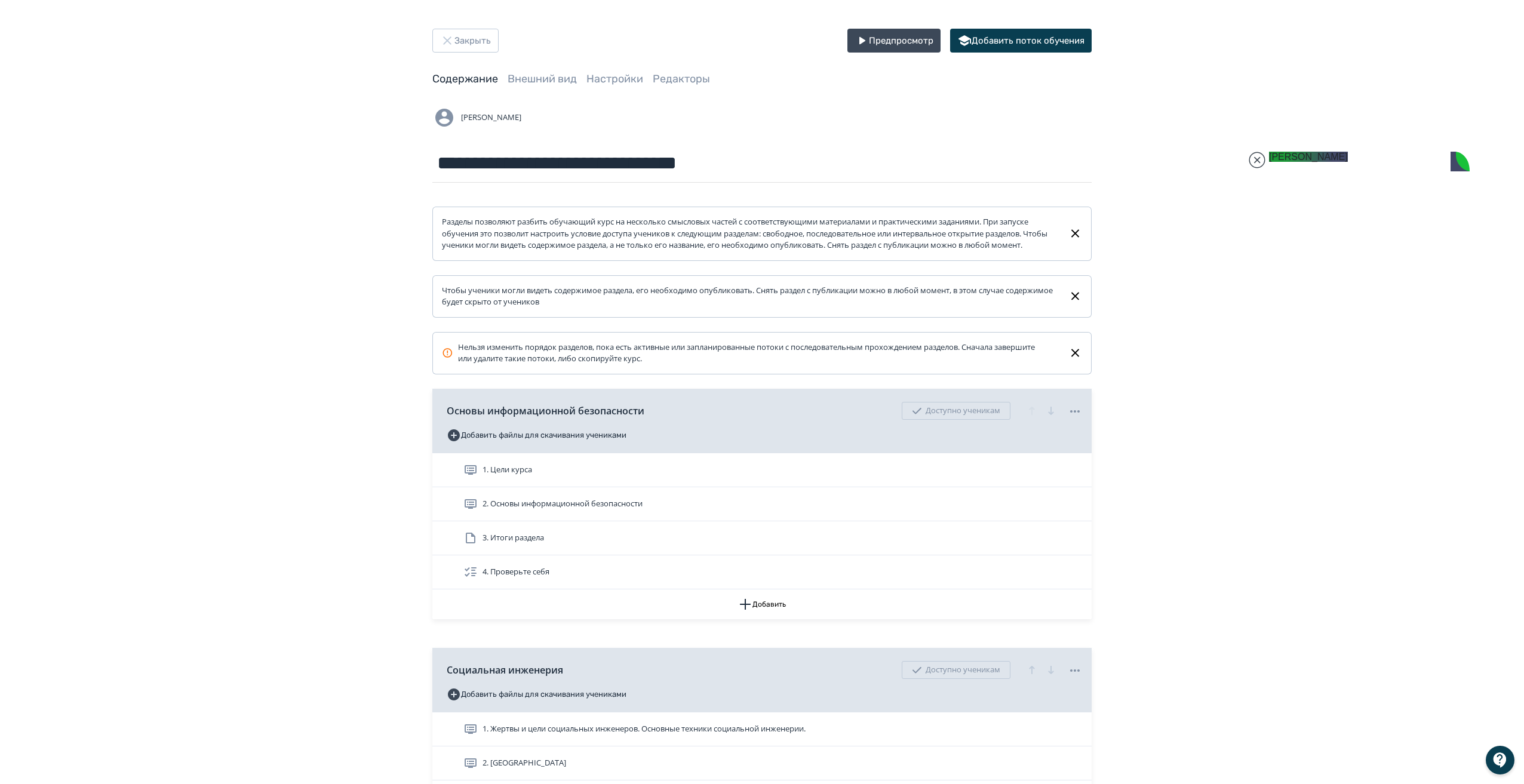
scroll to position [27562, 0]
type textarea "**********"
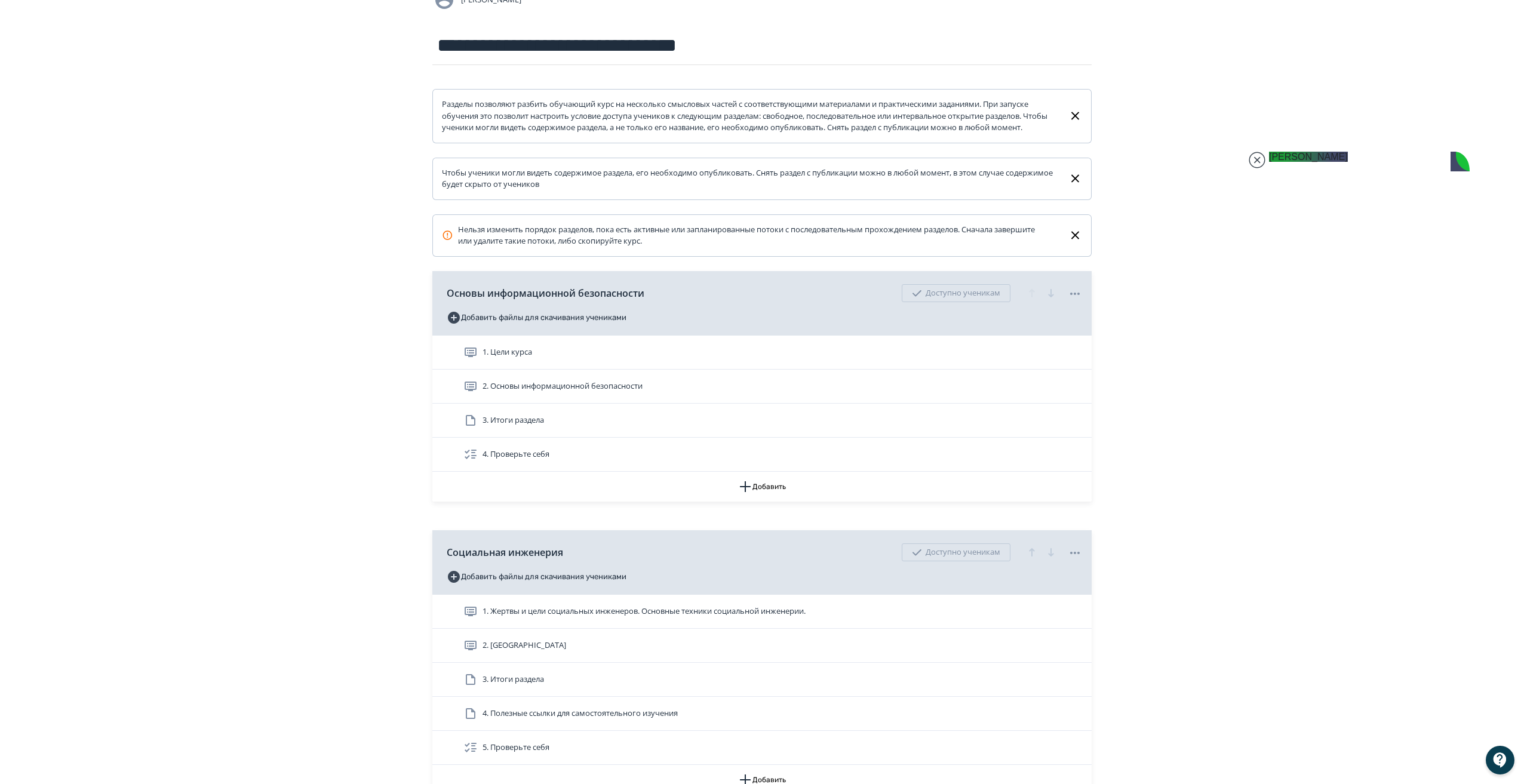
scroll to position [119, 0]
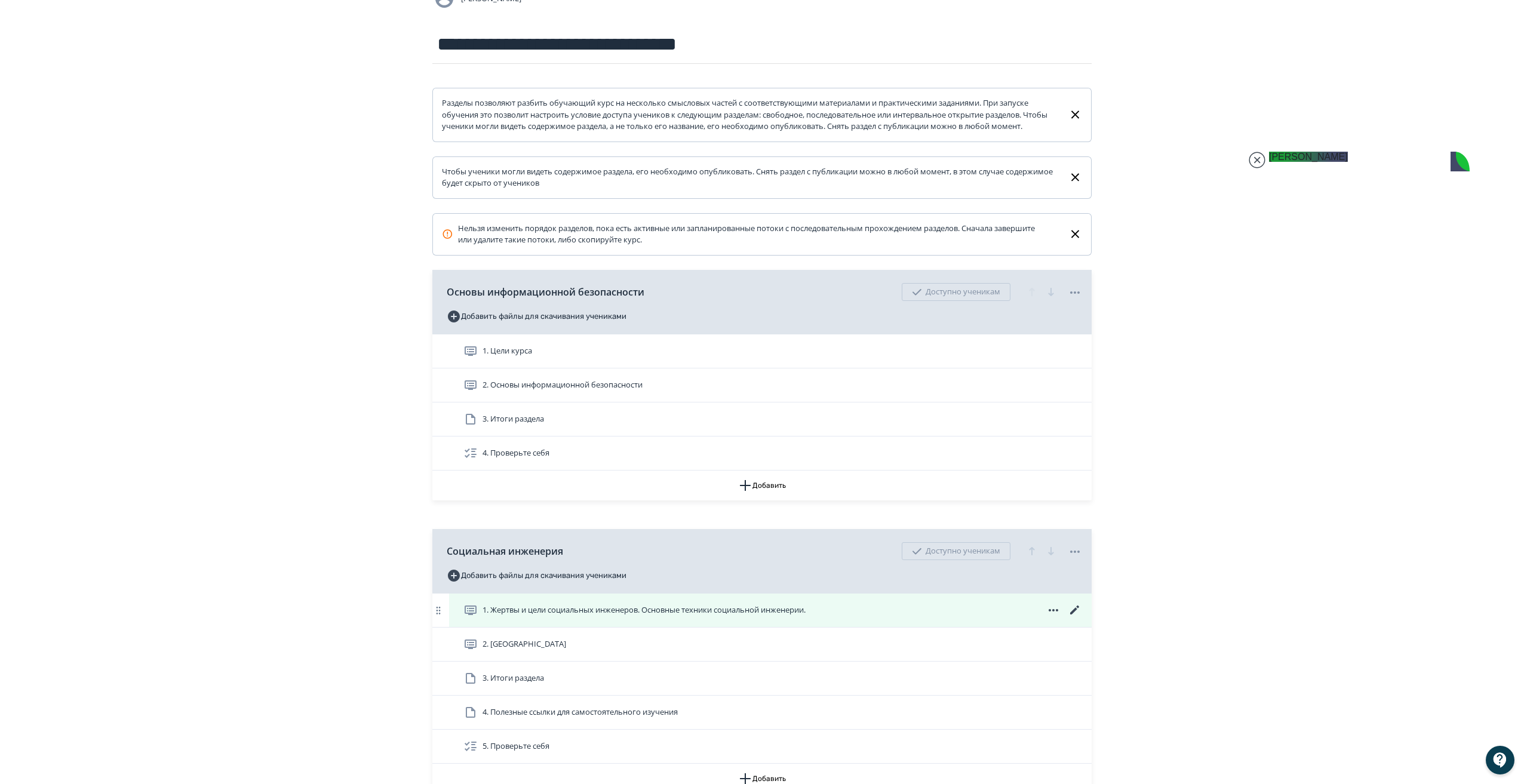
click at [1072, 618] on icon at bounding box center [1075, 611] width 14 height 14
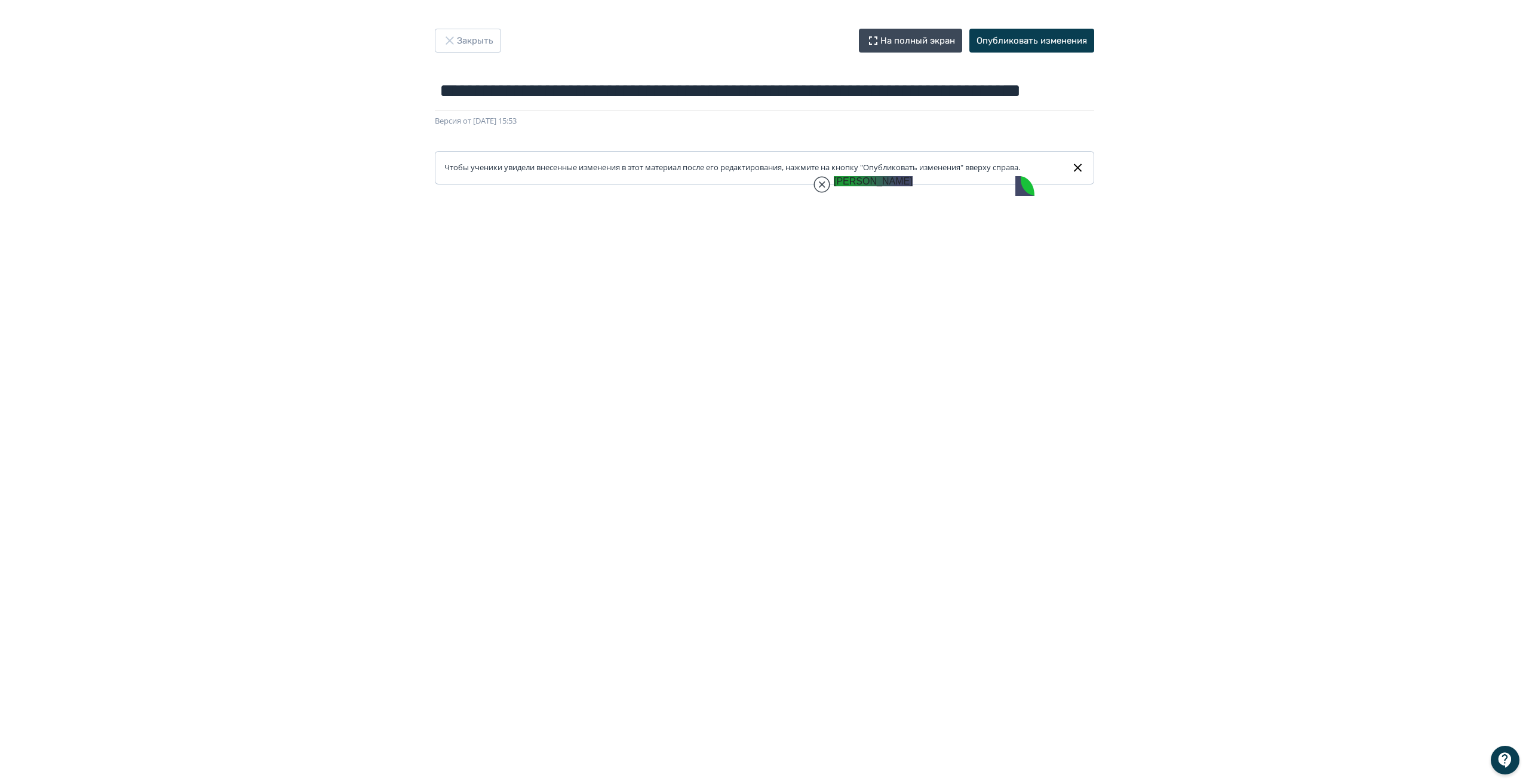
drag, startPoint x: 1316, startPoint y: 167, endPoint x: 1267, endPoint y: 192, distance: 55.0
click at [821, 192] on jdiv at bounding box center [934, 480] width 1395 height 1802
click at [1035, 46] on button "Опубликовать изменения" at bounding box center [1032, 41] width 125 height 24
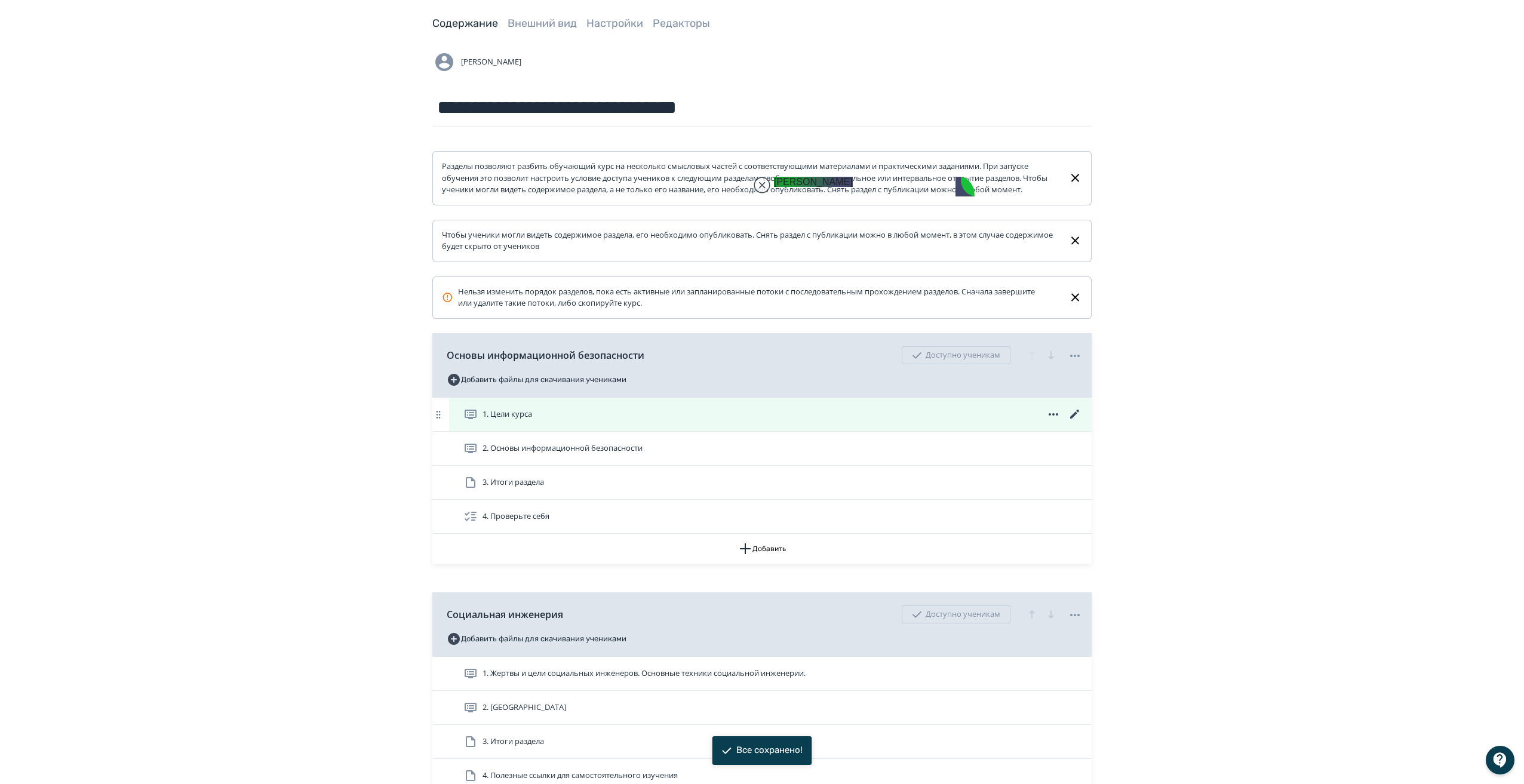
scroll to position [58, 0]
click at [1077, 416] on icon at bounding box center [1075, 412] width 9 height 9
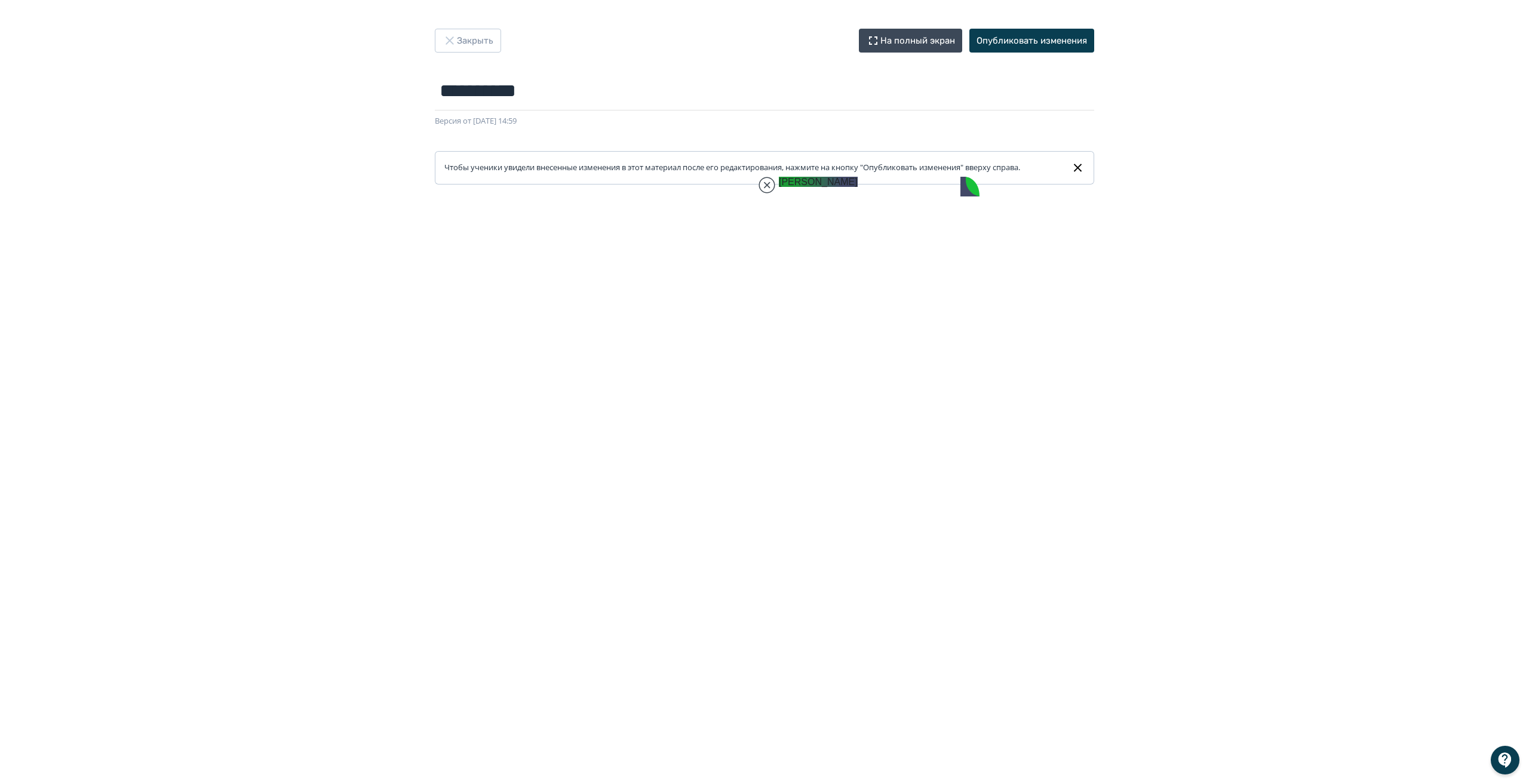
scroll to position [27664, 0]
click at [1038, 36] on button "Опубликовать изменения" at bounding box center [1032, 41] width 125 height 24
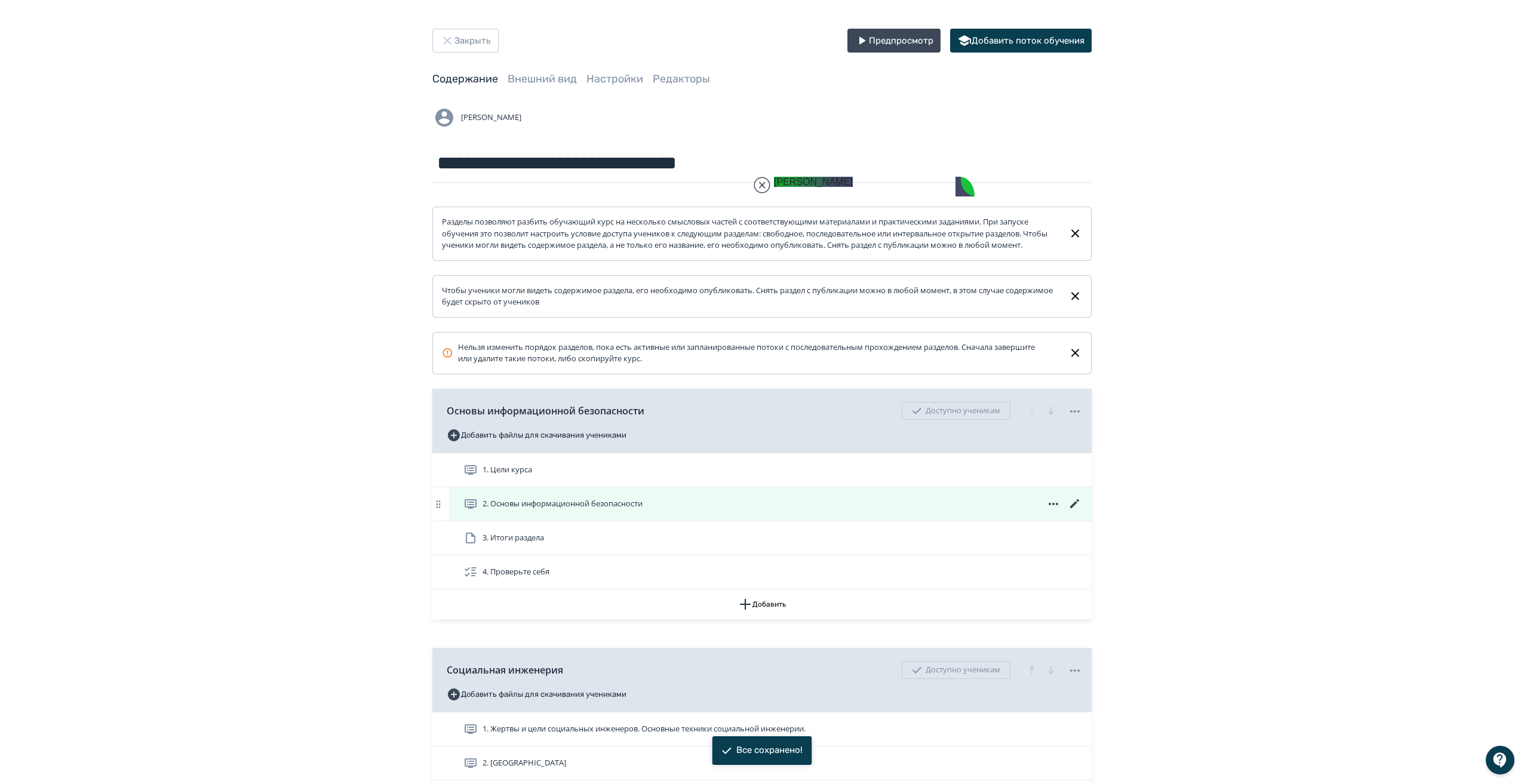
click at [1074, 511] on icon at bounding box center [1075, 504] width 14 height 14
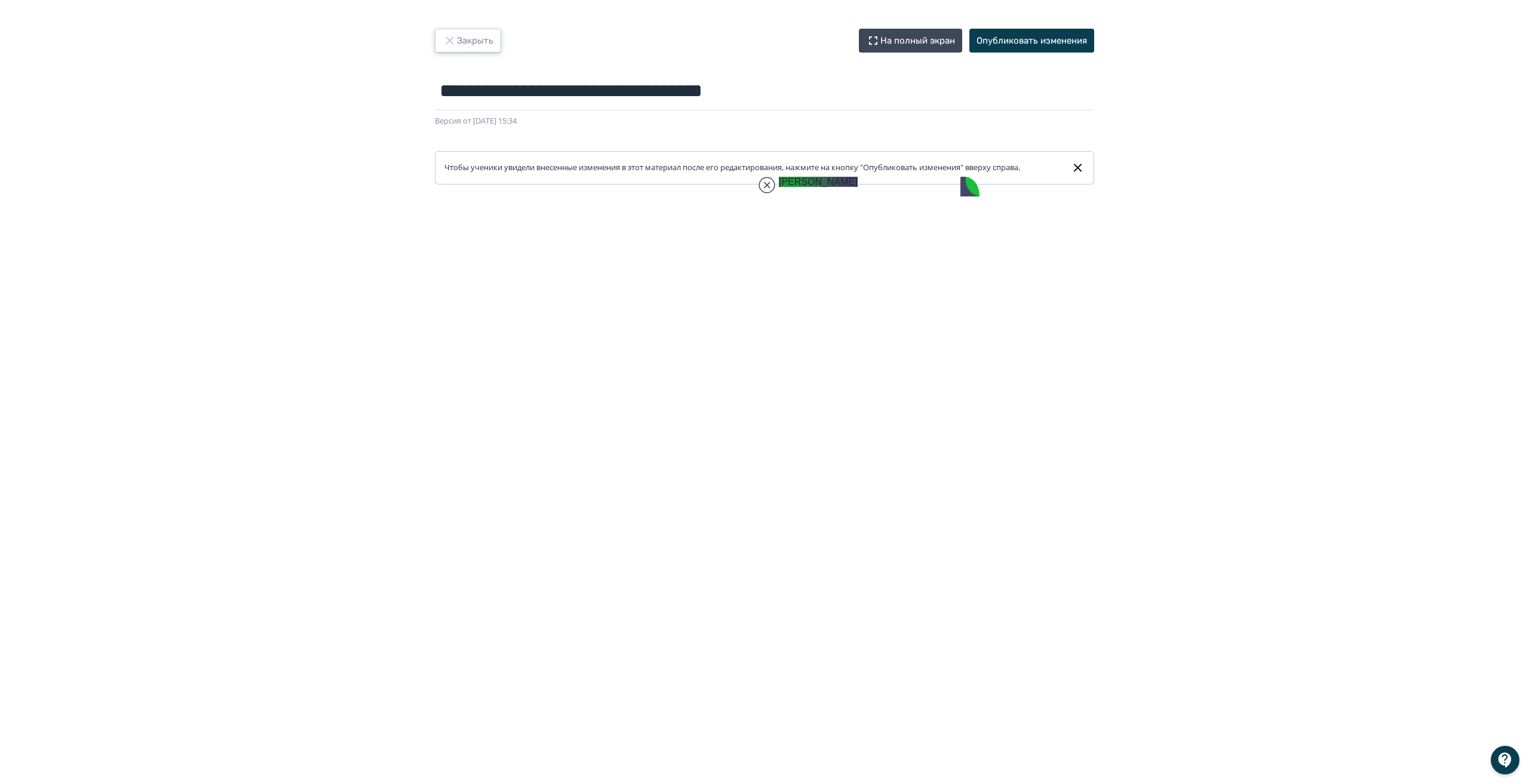
click at [485, 47] on button "Закрыть" at bounding box center [468, 41] width 67 height 24
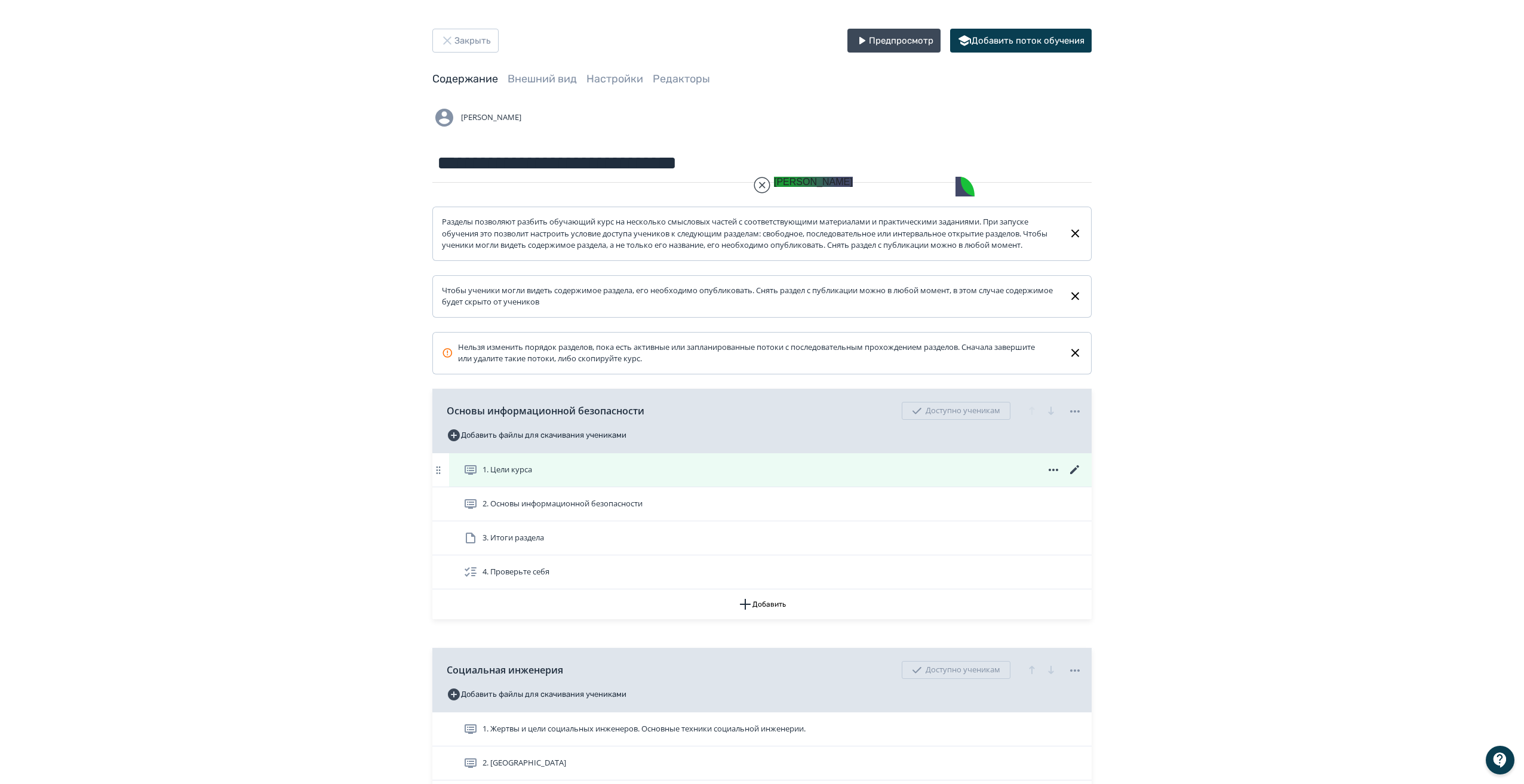
click at [1071, 477] on icon at bounding box center [1075, 470] width 14 height 14
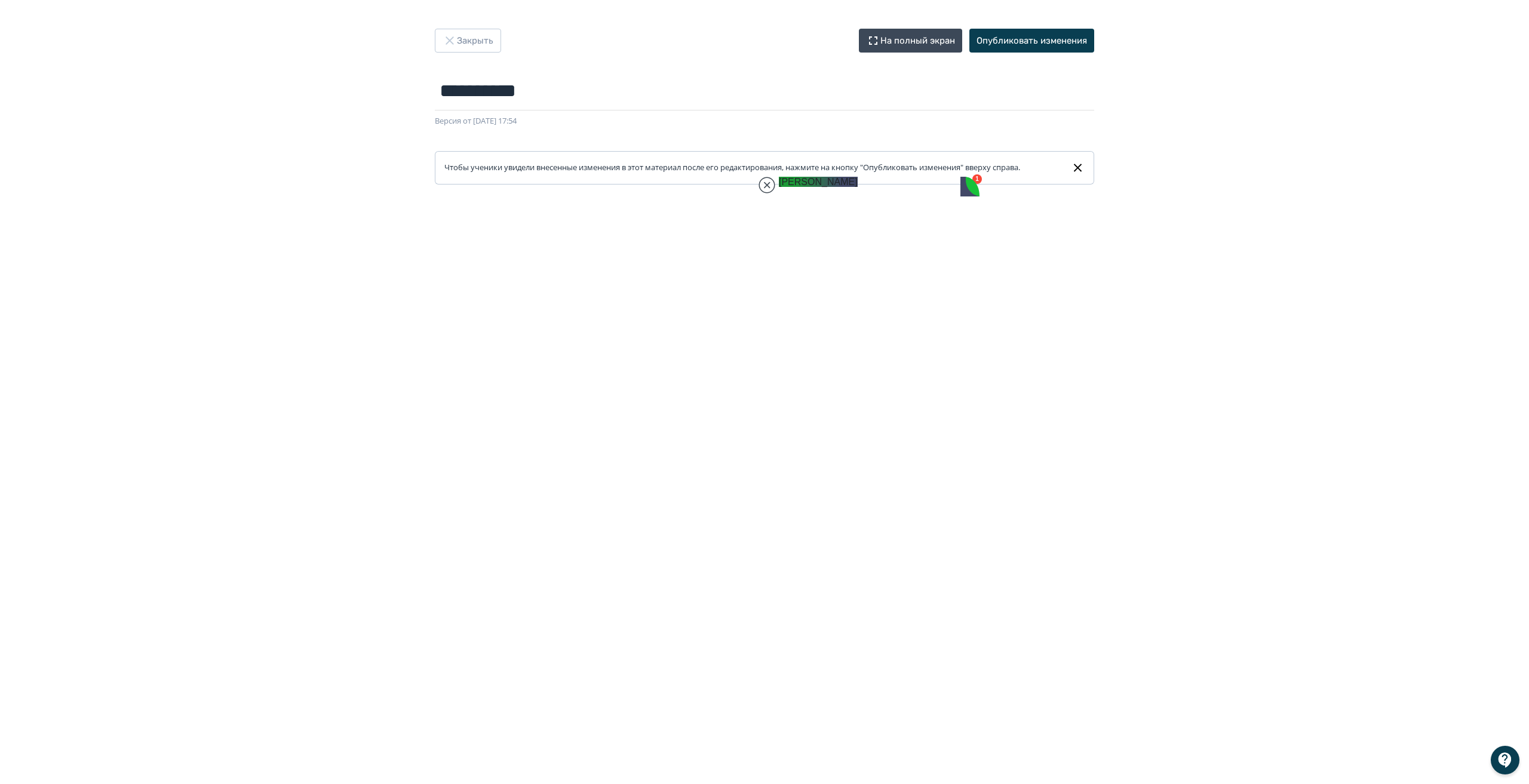
scroll to position [27811, 0]
drag, startPoint x: 836, startPoint y: 189, endPoint x: 1321, endPoint y: 175, distance: 485.2
click at [1321, 175] on jdiv at bounding box center [1364, 473] width 1395 height 1816
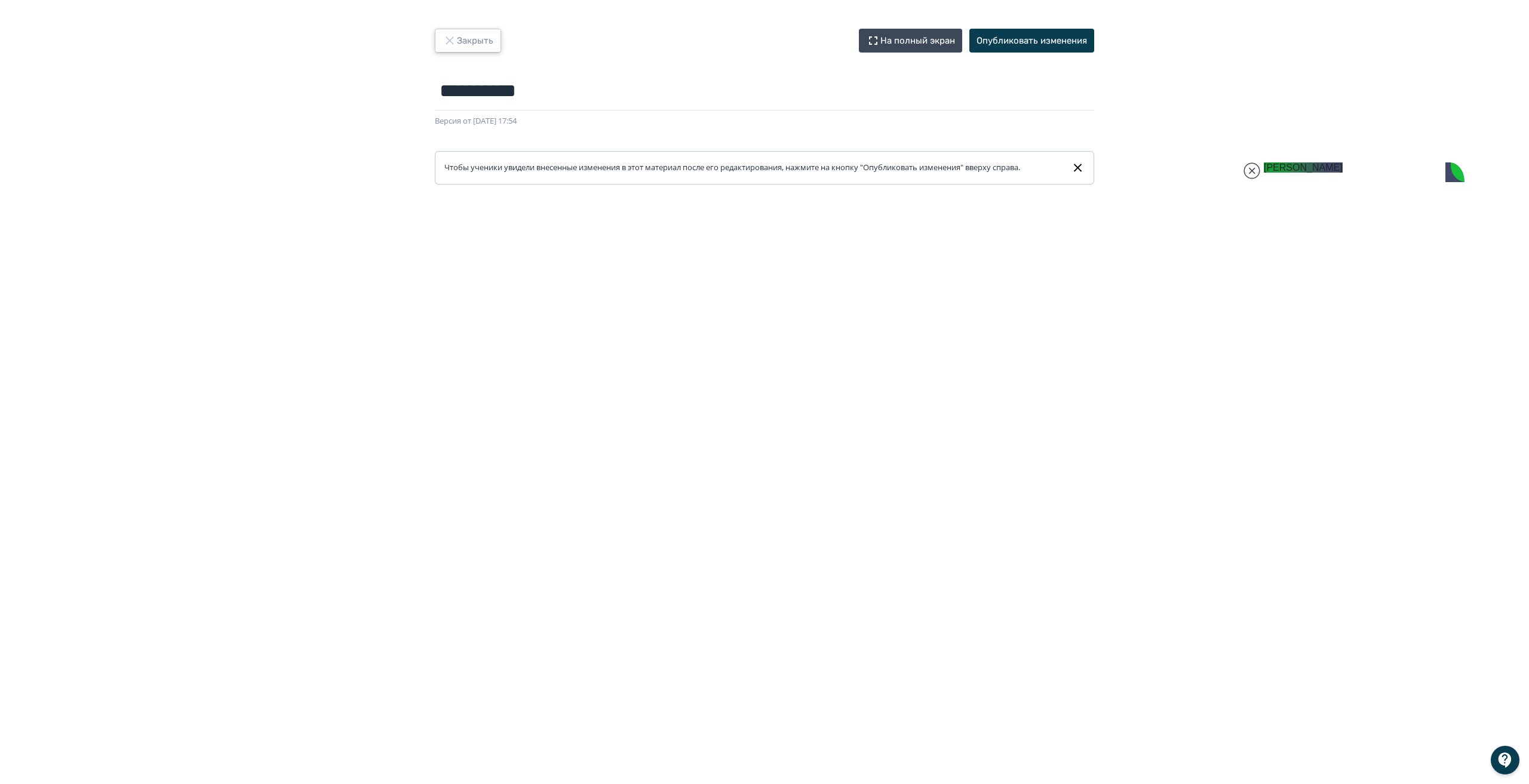
click at [447, 29] on button "Закрыть" at bounding box center [468, 41] width 67 height 24
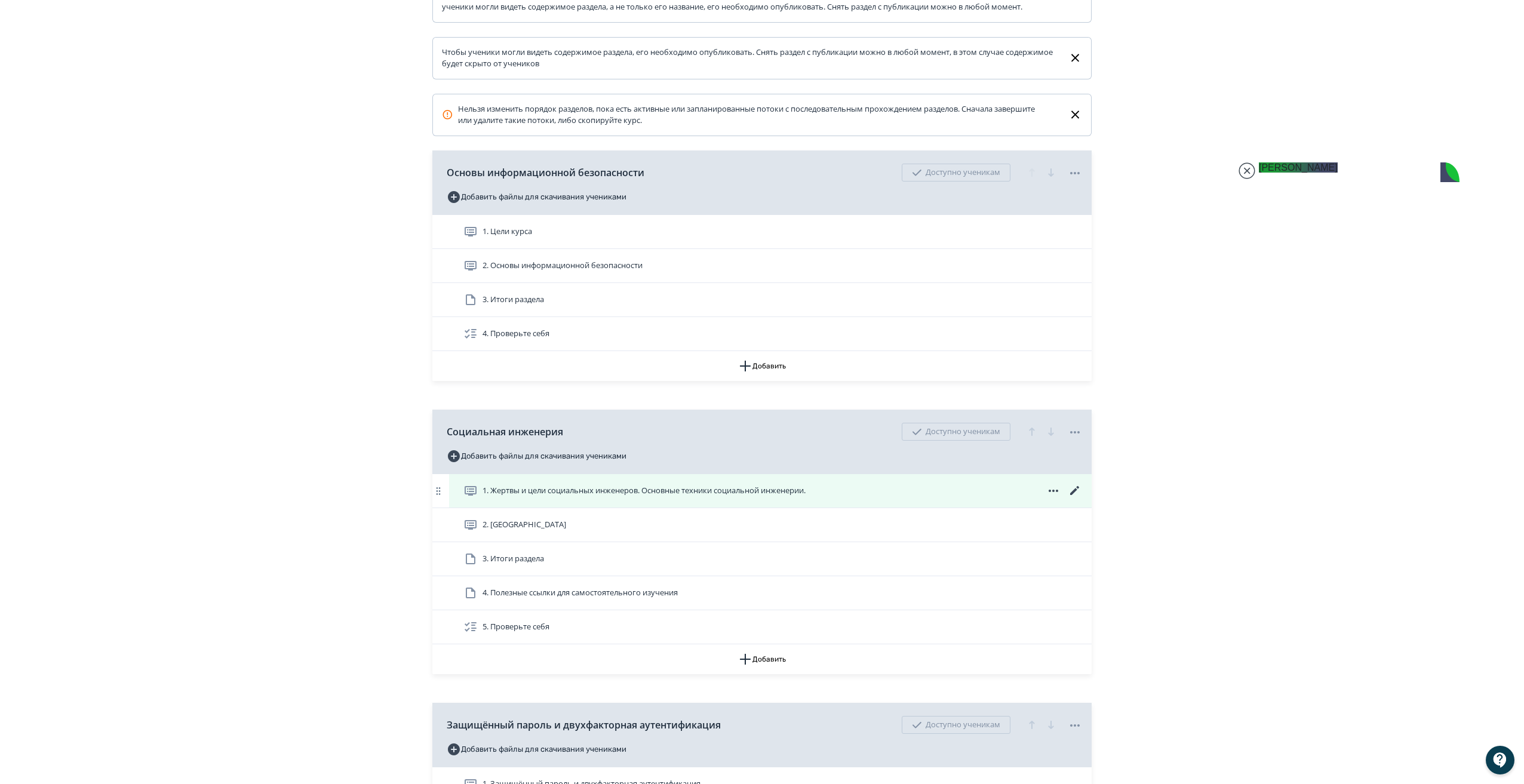
scroll to position [239, 0]
click at [1075, 497] on icon at bounding box center [1075, 490] width 14 height 14
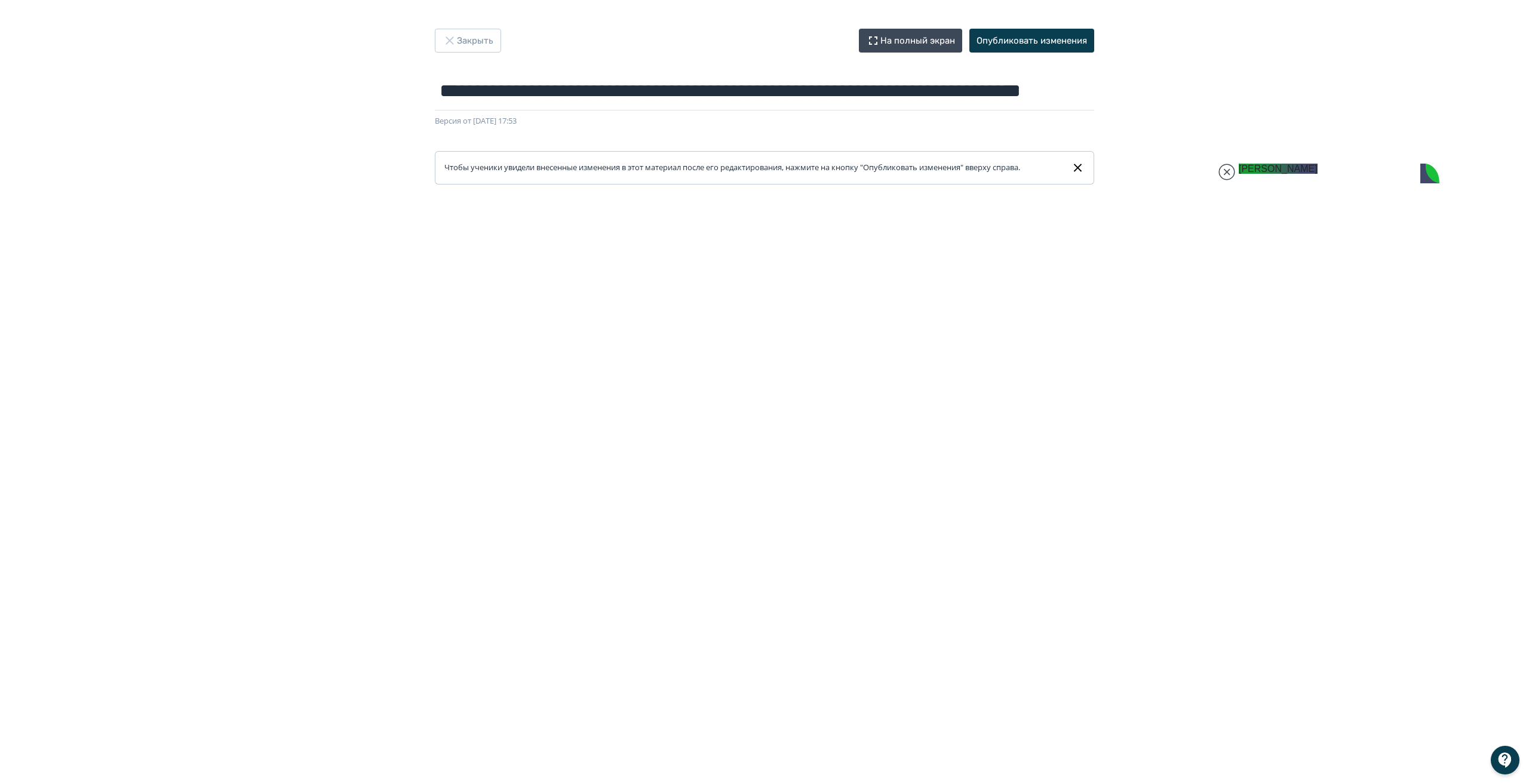
drag, startPoint x: 1286, startPoint y: 177, endPoint x: 1261, endPoint y: 177, distance: 25.0
click at [1261, 177] on jdiv at bounding box center [1339, 474] width 1395 height 1815
drag, startPoint x: 1355, startPoint y: 181, endPoint x: 1393, endPoint y: 191, distance: 39.3
click at [1286, 185] on jdiv at bounding box center [1293, 475] width 1395 height 1811
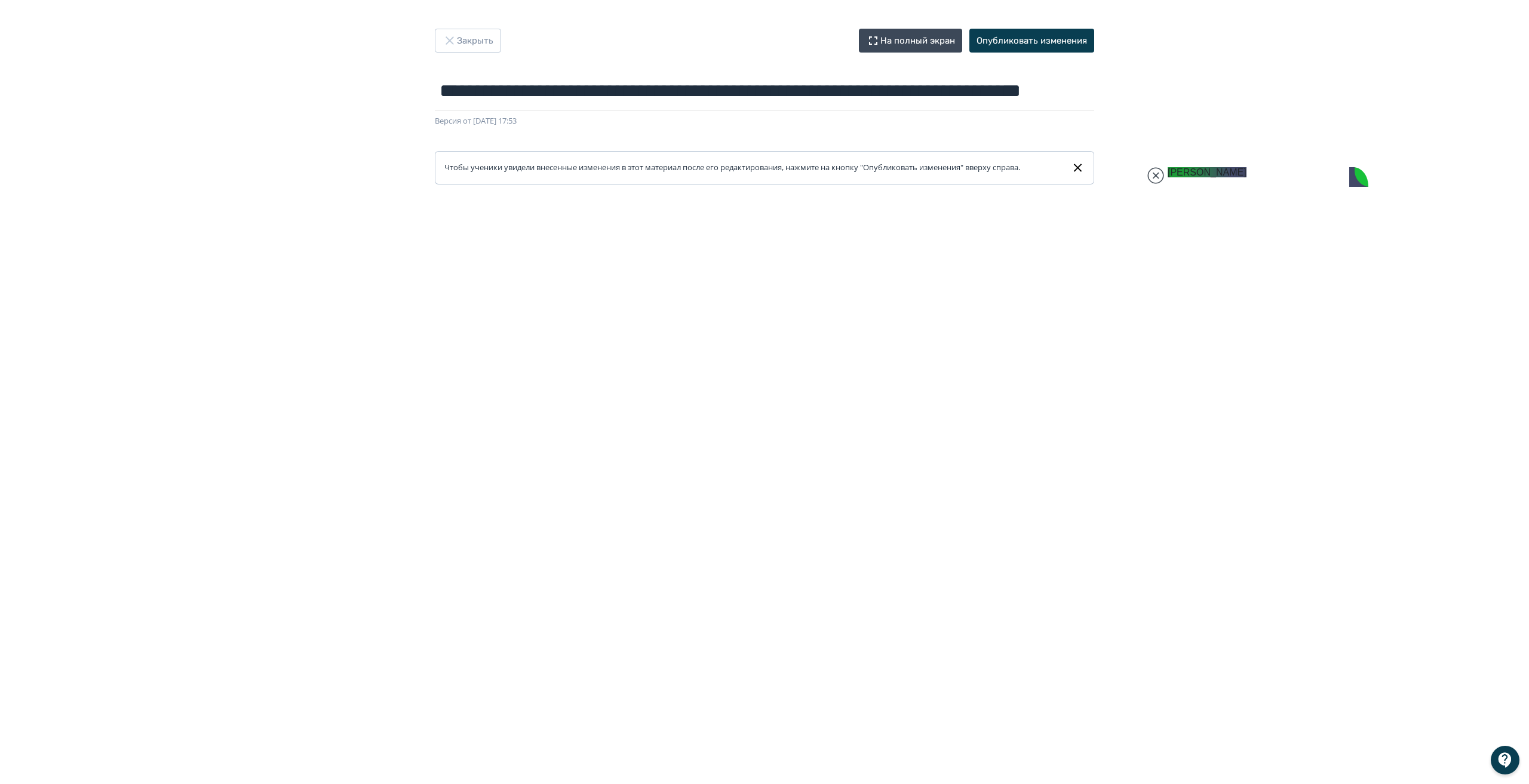
drag, startPoint x: 1272, startPoint y: 188, endPoint x: 1243, endPoint y: 202, distance: 32.2
click at [1126, 190] on jdiv at bounding box center [1268, 475] width 1395 height 1811
click at [1033, 40] on button "Опубликовать изменения" at bounding box center [1032, 41] width 125 height 24
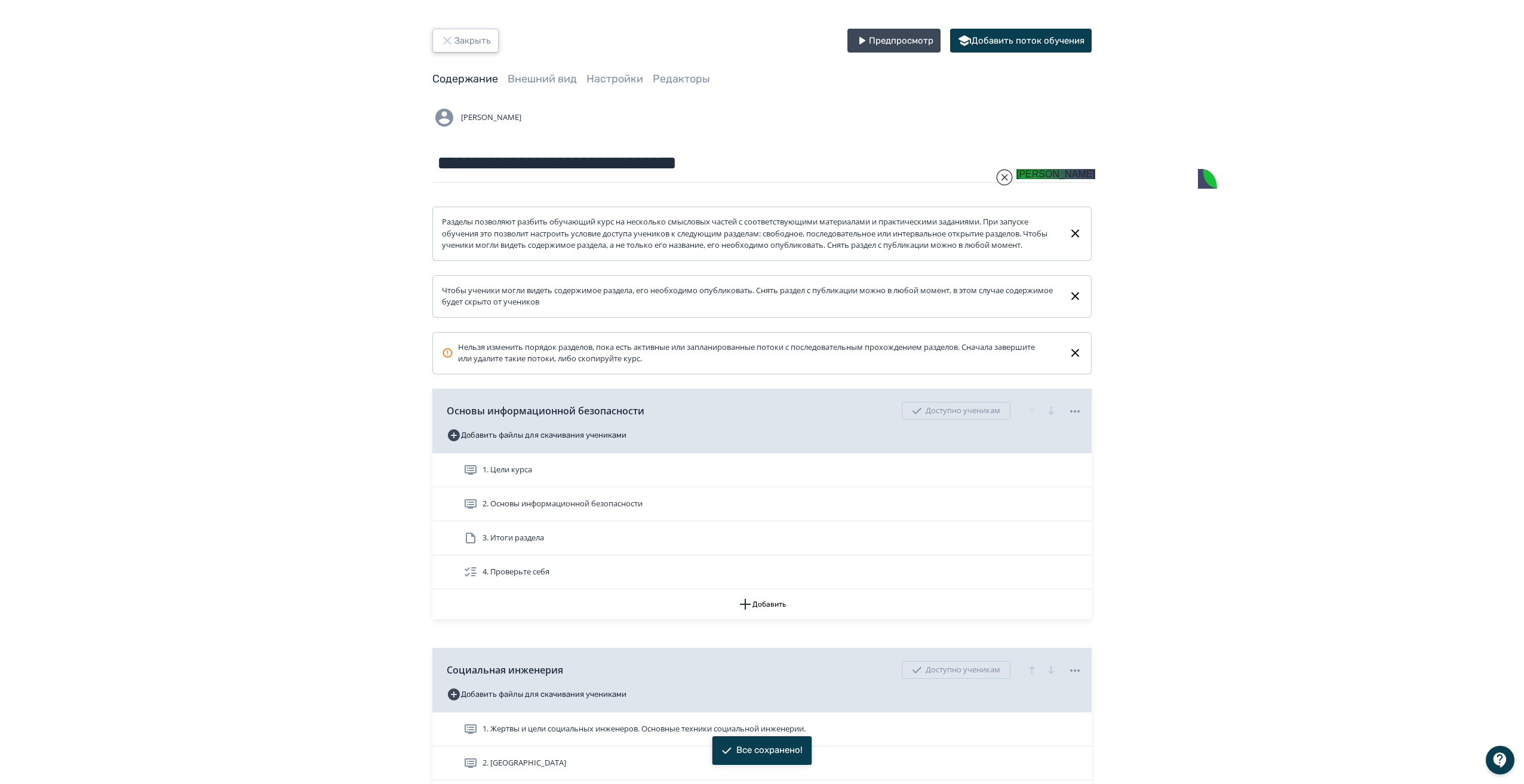
click at [449, 40] on icon "button" at bounding box center [447, 41] width 14 height 14
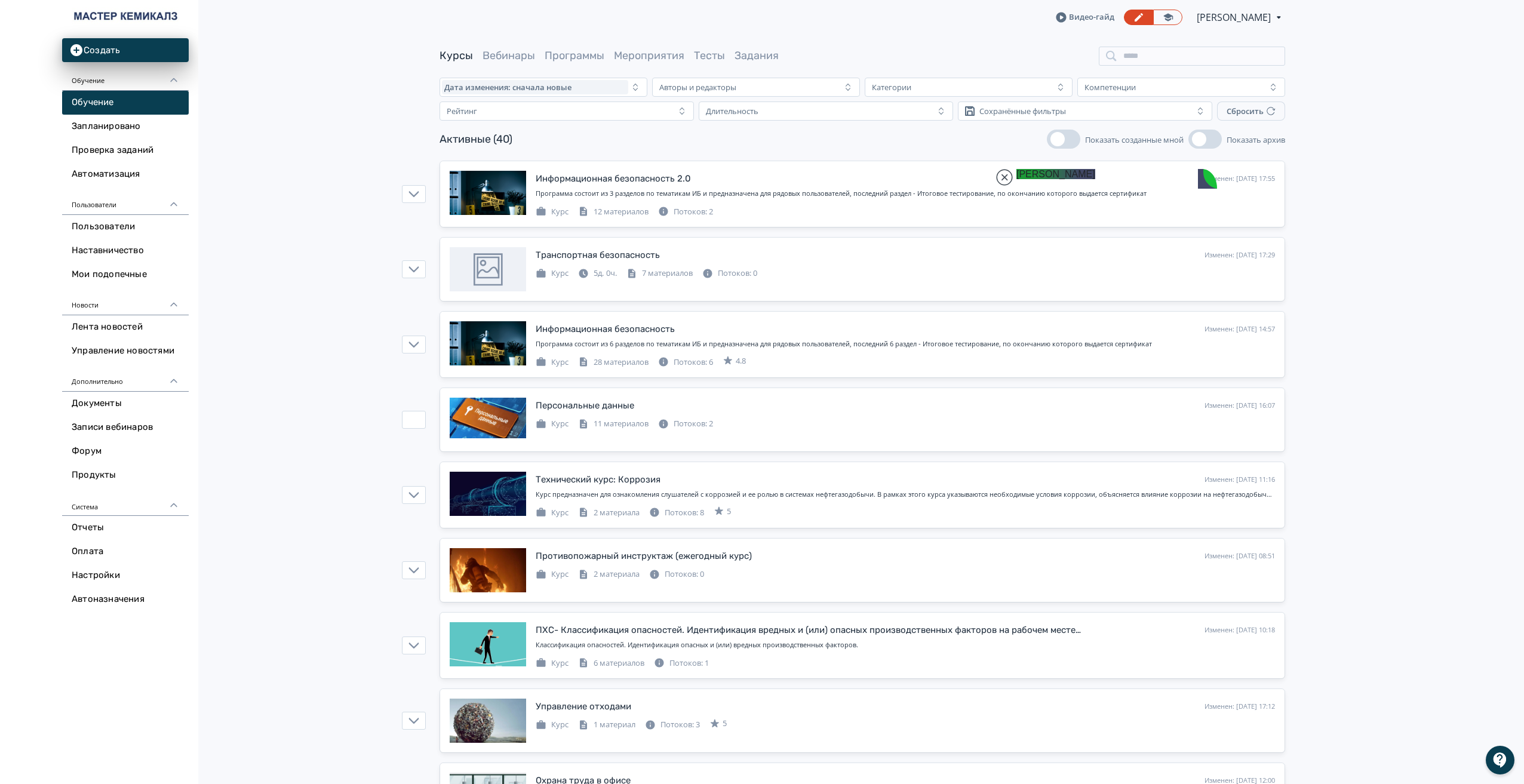
scroll to position [1, 0]
type textarea "**********"
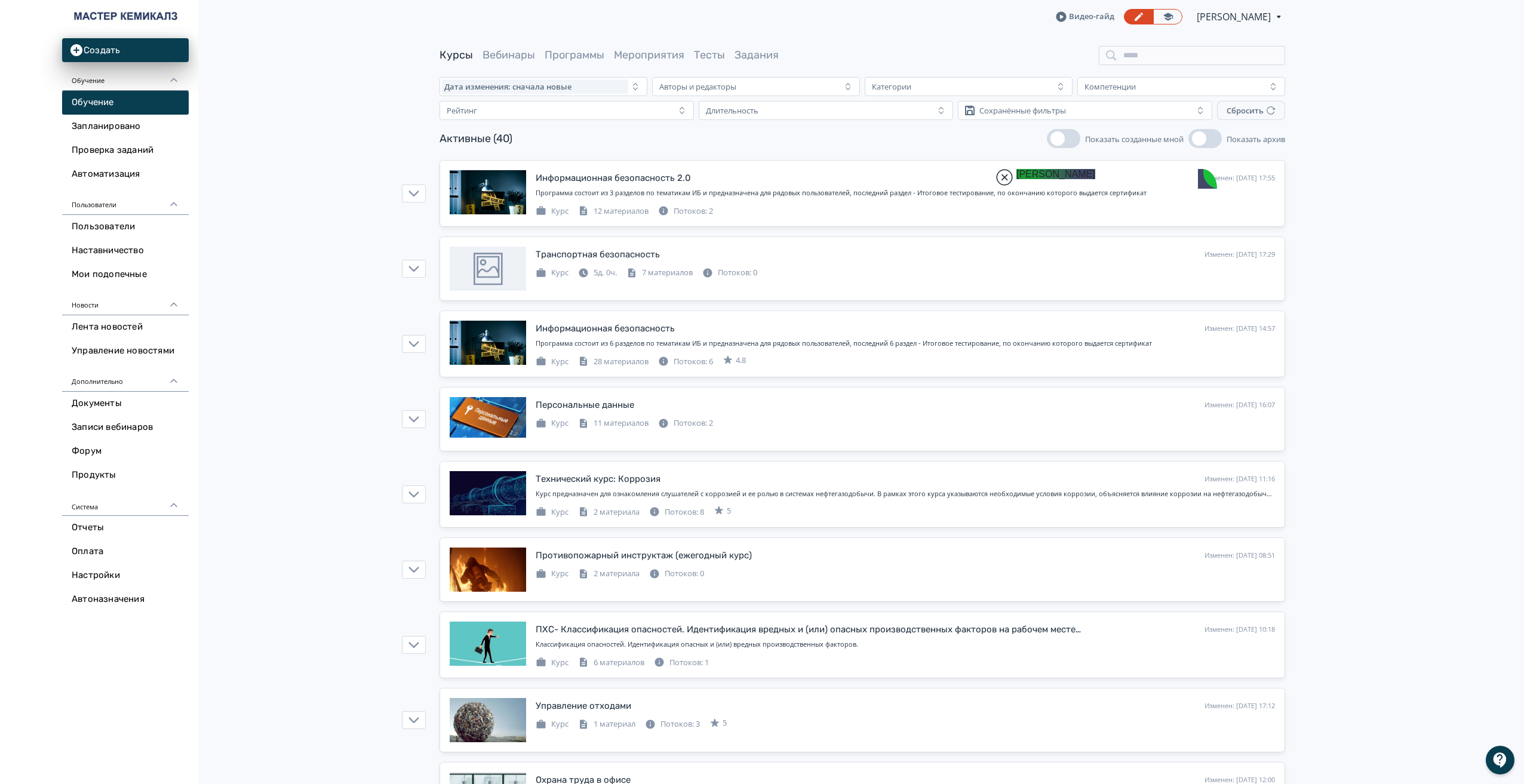
click at [1005, 177] on jdiv at bounding box center [1004, 177] width 17 height 17
drag, startPoint x: 1122, startPoint y: 758, endPoint x: 1300, endPoint y: 725, distance: 181.0
click at [1421, 717] on body "React App Создать Обучение Обучение Запланировано Проверка заданий Автоматизаци…" at bounding box center [762, 391] width 1524 height 784
drag, startPoint x: 1110, startPoint y: 754, endPoint x: 1250, endPoint y: 743, distance: 140.4
click at [1250, 743] on body "React App Создать Обучение Обучение Запланировано Проверка заданий Автоматизаци…" at bounding box center [762, 391] width 1524 height 784
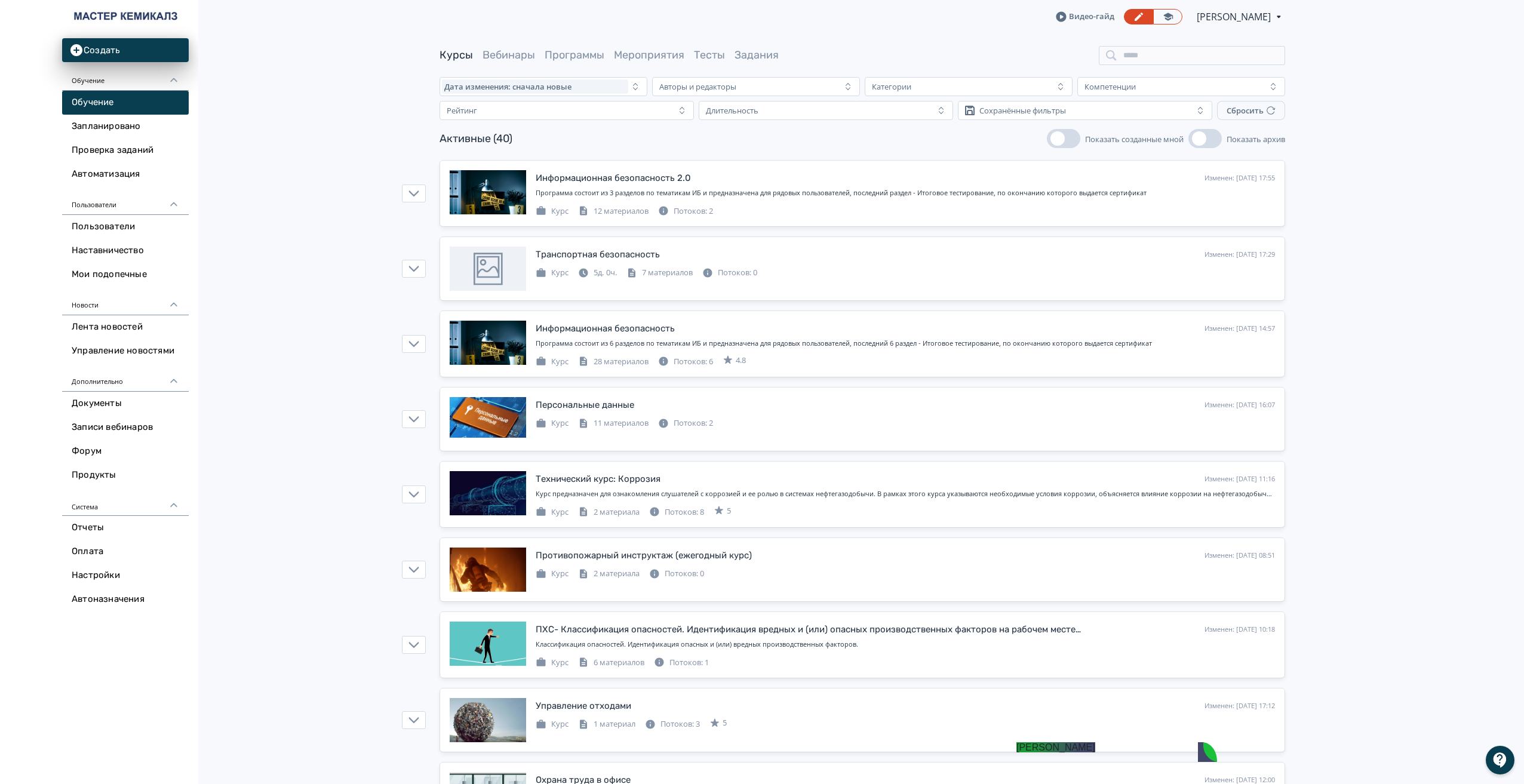
drag, startPoint x: 1022, startPoint y: 747, endPoint x: 1084, endPoint y: 745, distance: 62.0
click at [1084, 745] on jdiv "[PERSON_NAME]" at bounding box center [1056, 747] width 79 height 10
click at [1502, 756] on div at bounding box center [1501, 761] width 29 height 29
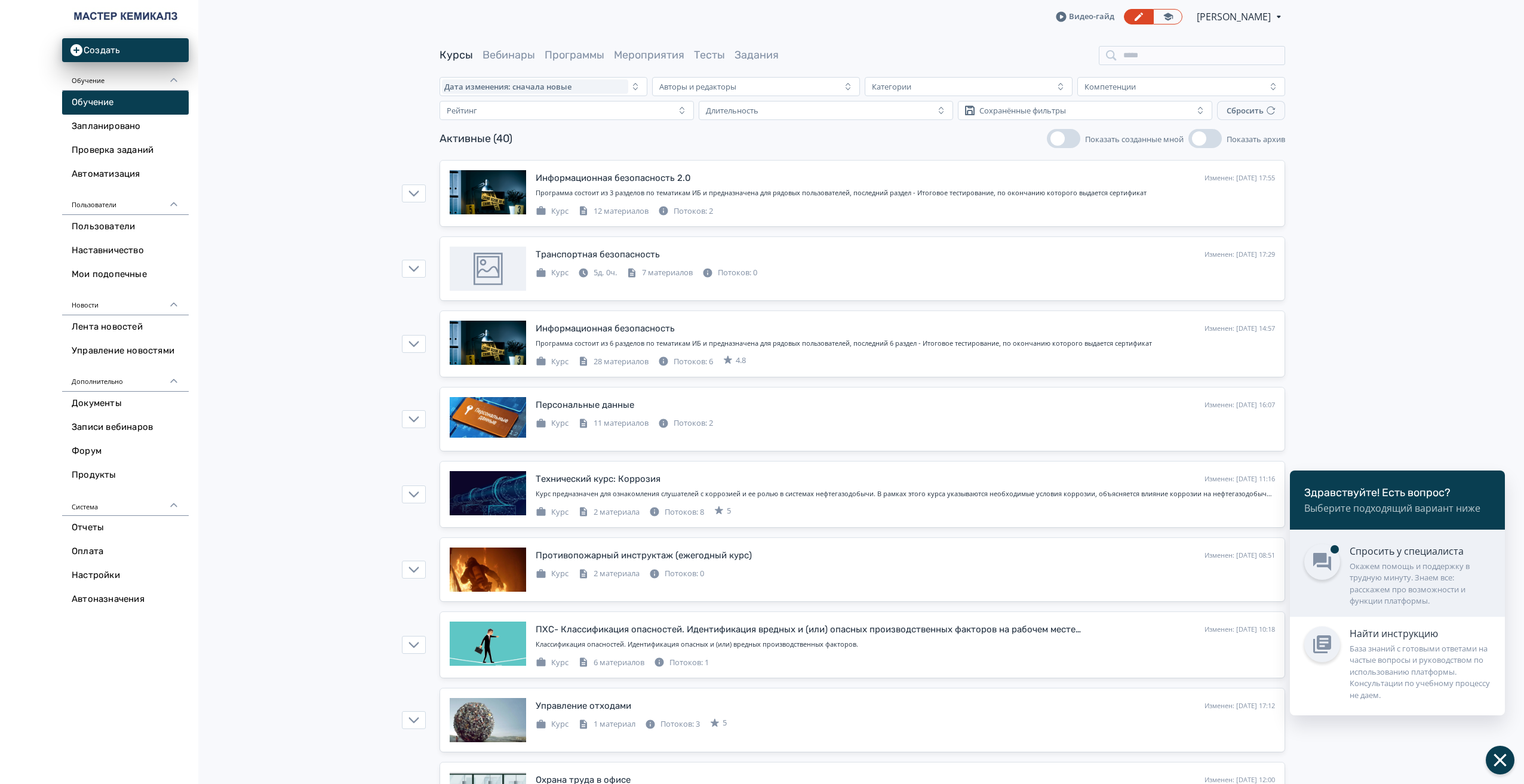
click at [1420, 587] on div "Окажем помощь и поддержку в трудную минуту. Знаем все: расскажем про возможност…" at bounding box center [1420, 584] width 141 height 47
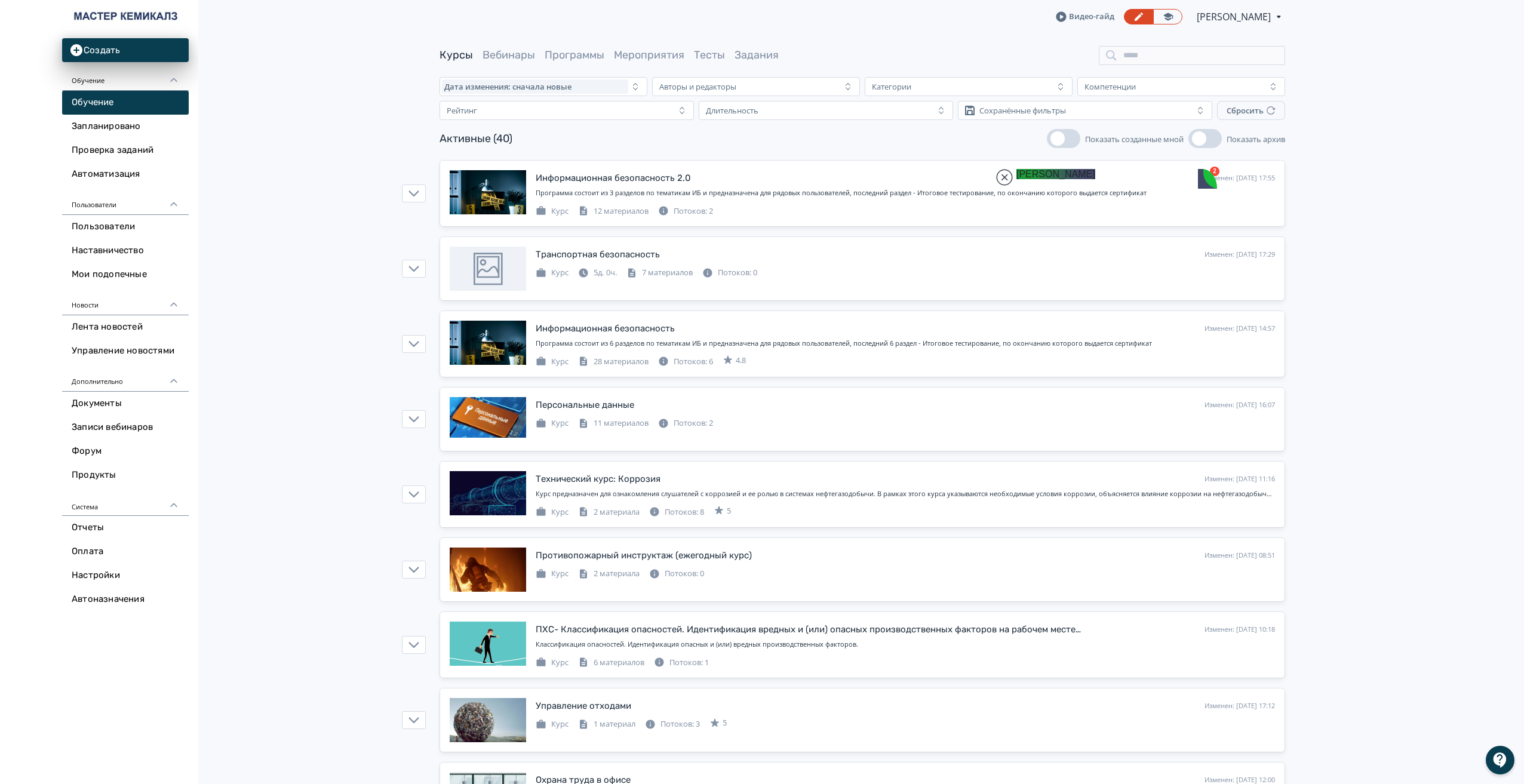
scroll to position [27872, 0]
drag, startPoint x: 1096, startPoint y: 183, endPoint x: 1168, endPoint y: 477, distance: 302.7
click at [1168, 477] on jdiv at bounding box center [1189, 624] width 1395 height 1515
drag, startPoint x: 1170, startPoint y: 483, endPoint x: 1381, endPoint y: 580, distance: 232.2
click at [1446, 392] on jdiv at bounding box center [1406, 577] width 1395 height 1607
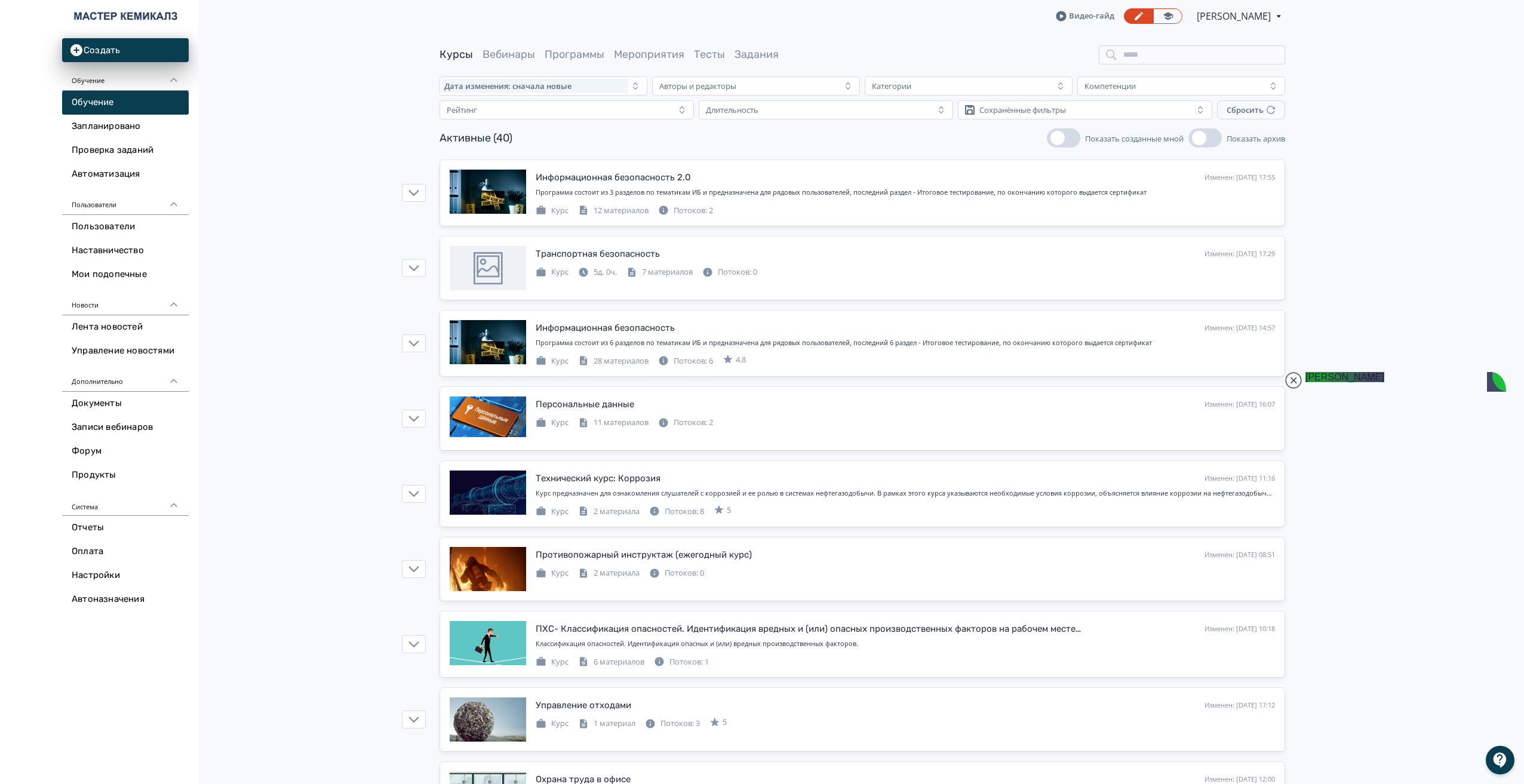
scroll to position [28501, 0]
click at [1246, 169] on link "Информационная безопасность 2.0 Изменен: [DATE] 17:55 Добавить поток Программа …" at bounding box center [862, 193] width 844 height 66
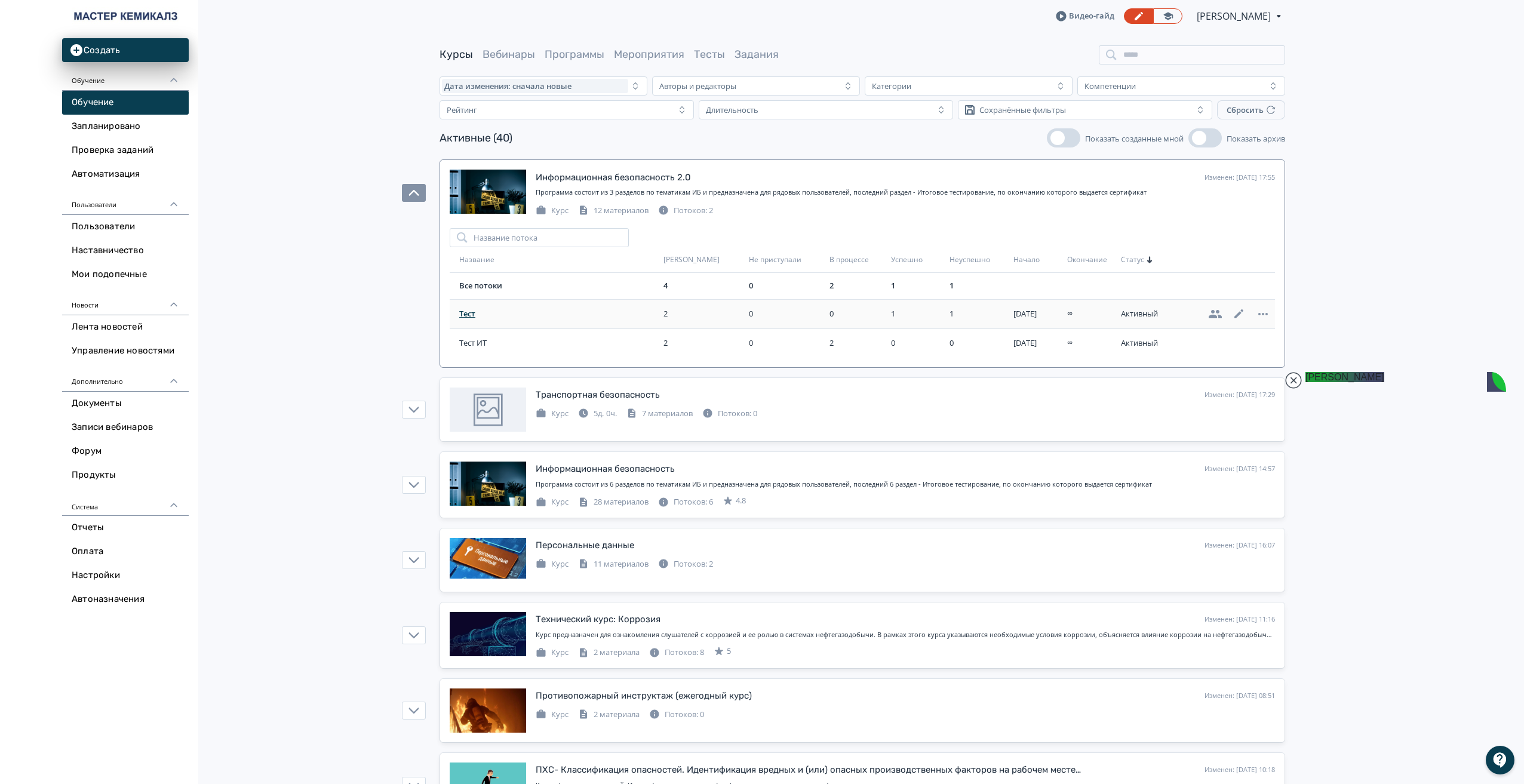
click at [463, 312] on span "Тест" at bounding box center [559, 314] width 200 height 12
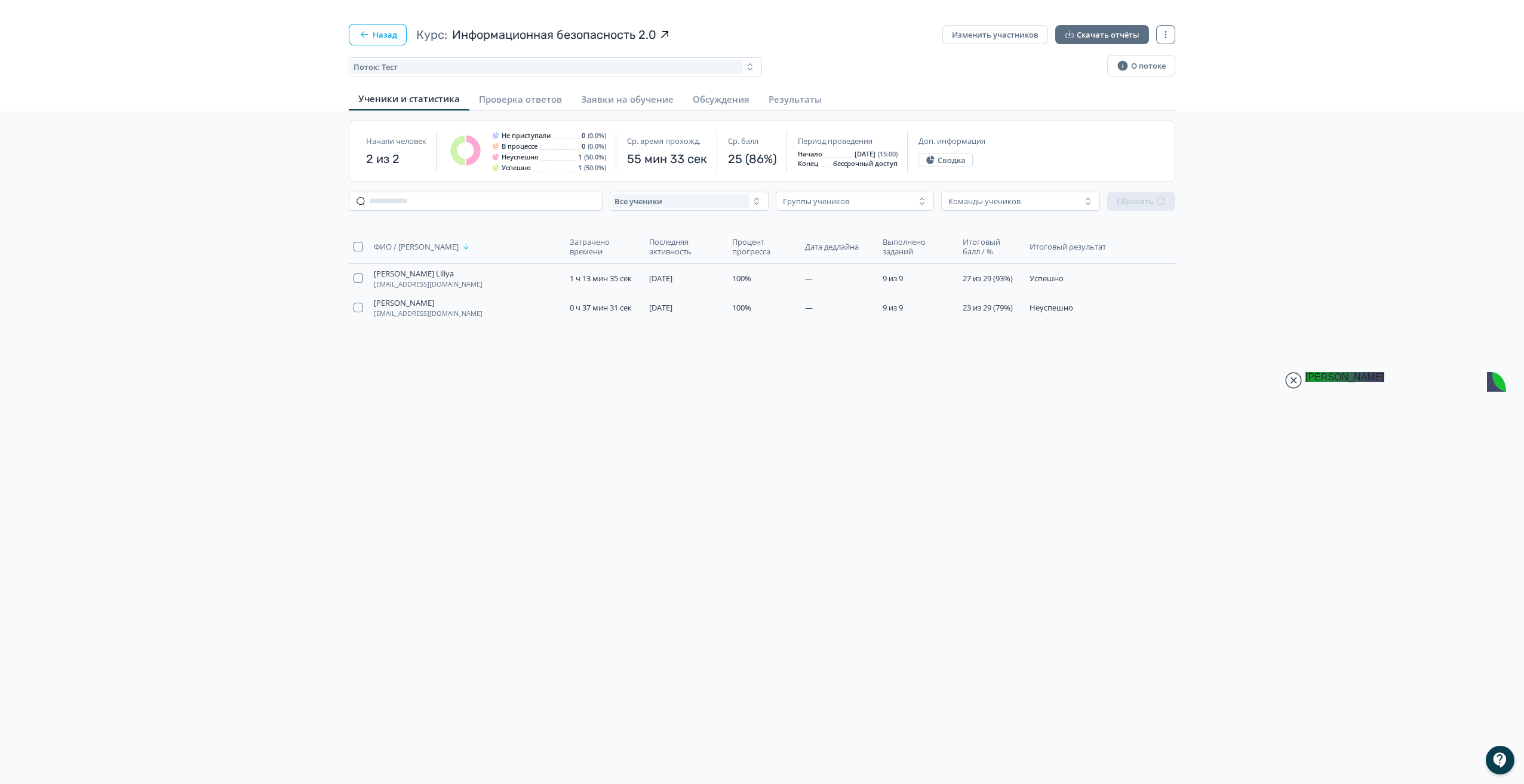
click at [372, 36] on button "Назад" at bounding box center [378, 35] width 58 height 22
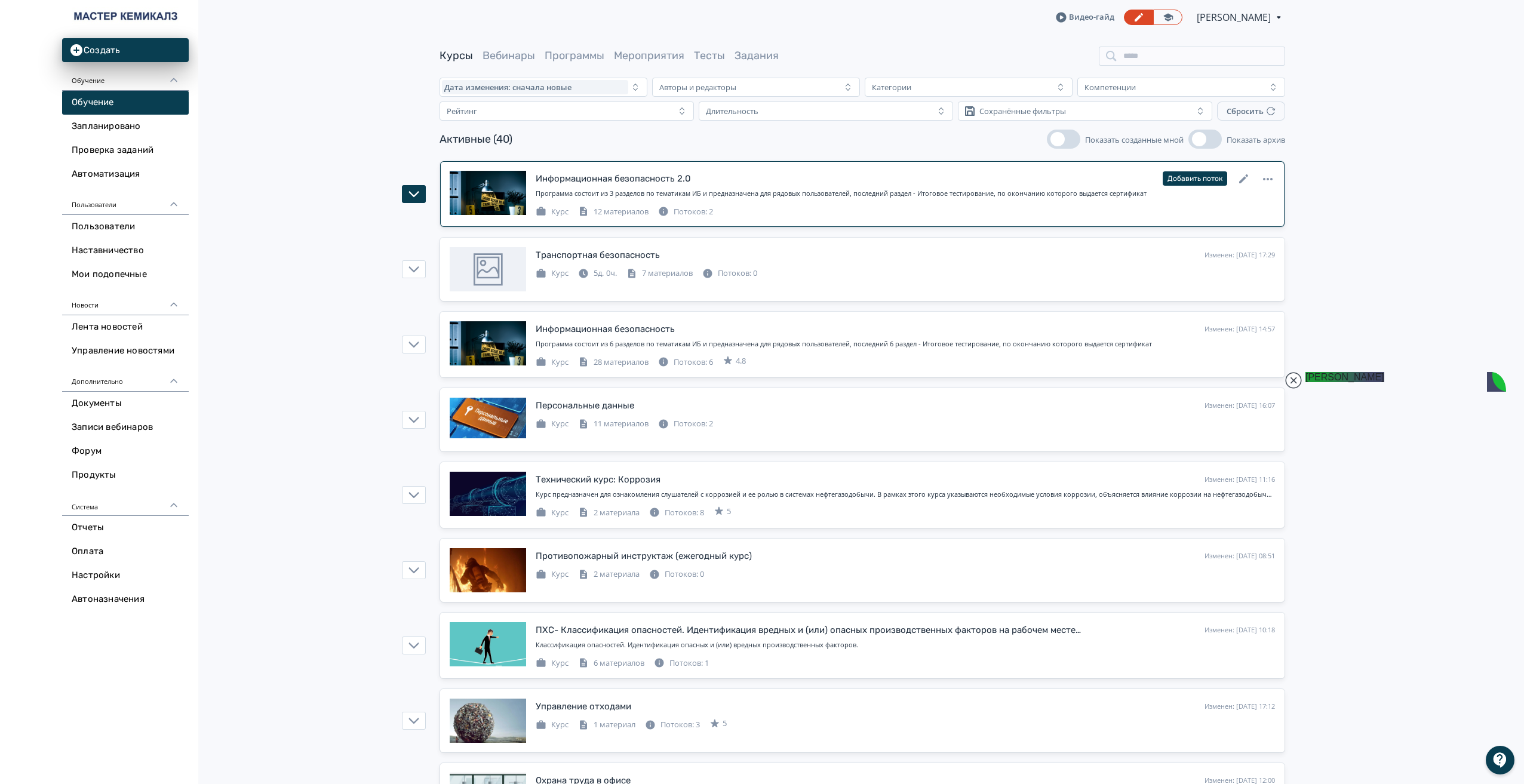
click at [1034, 174] on div "Информационная безопасность 2.0 Изменен: [DATE] 17:55 Добавить поток" at bounding box center [905, 178] width 739 height 15
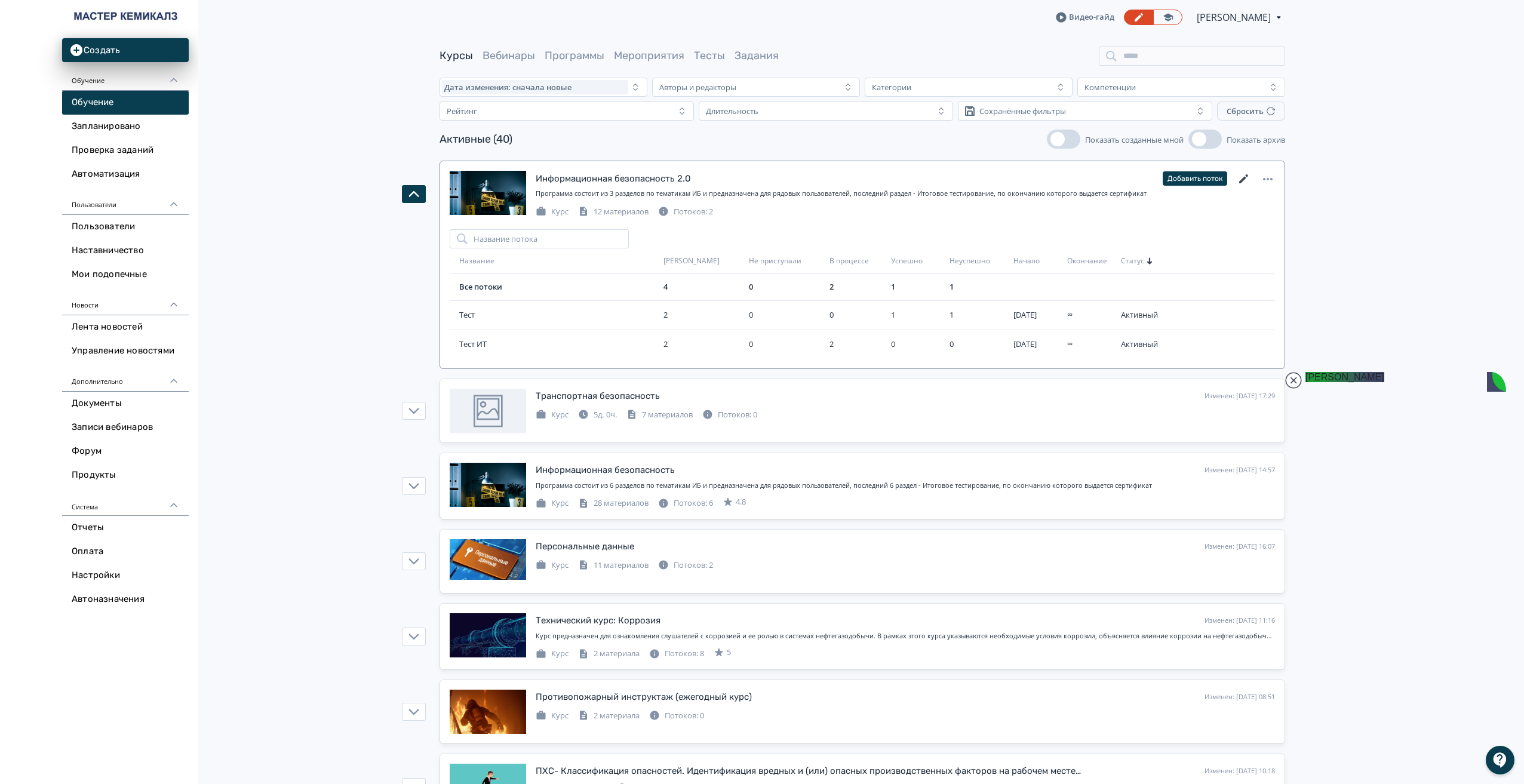
click at [1246, 175] on icon at bounding box center [1244, 179] width 14 height 14
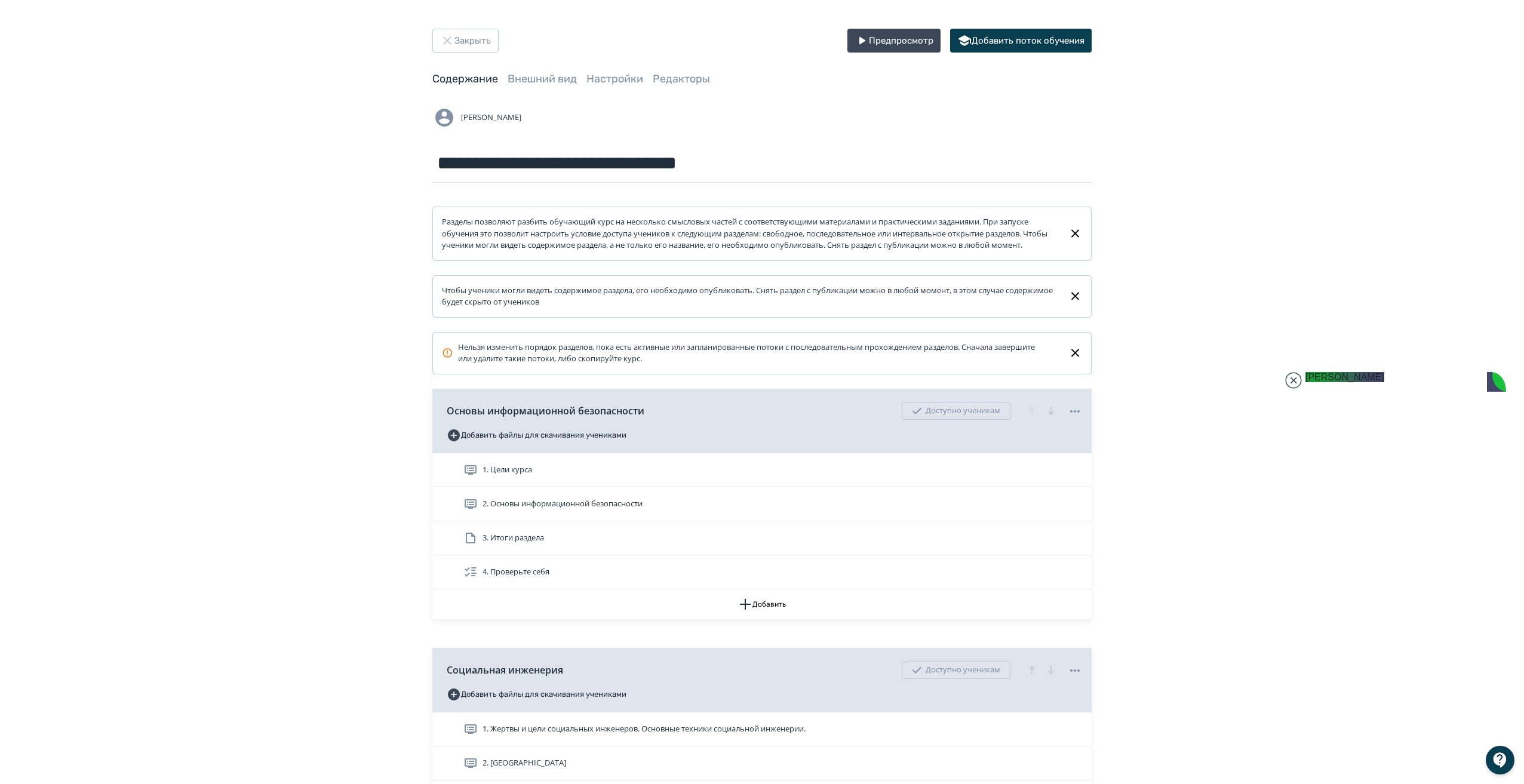
scroll to position [28803, 0]
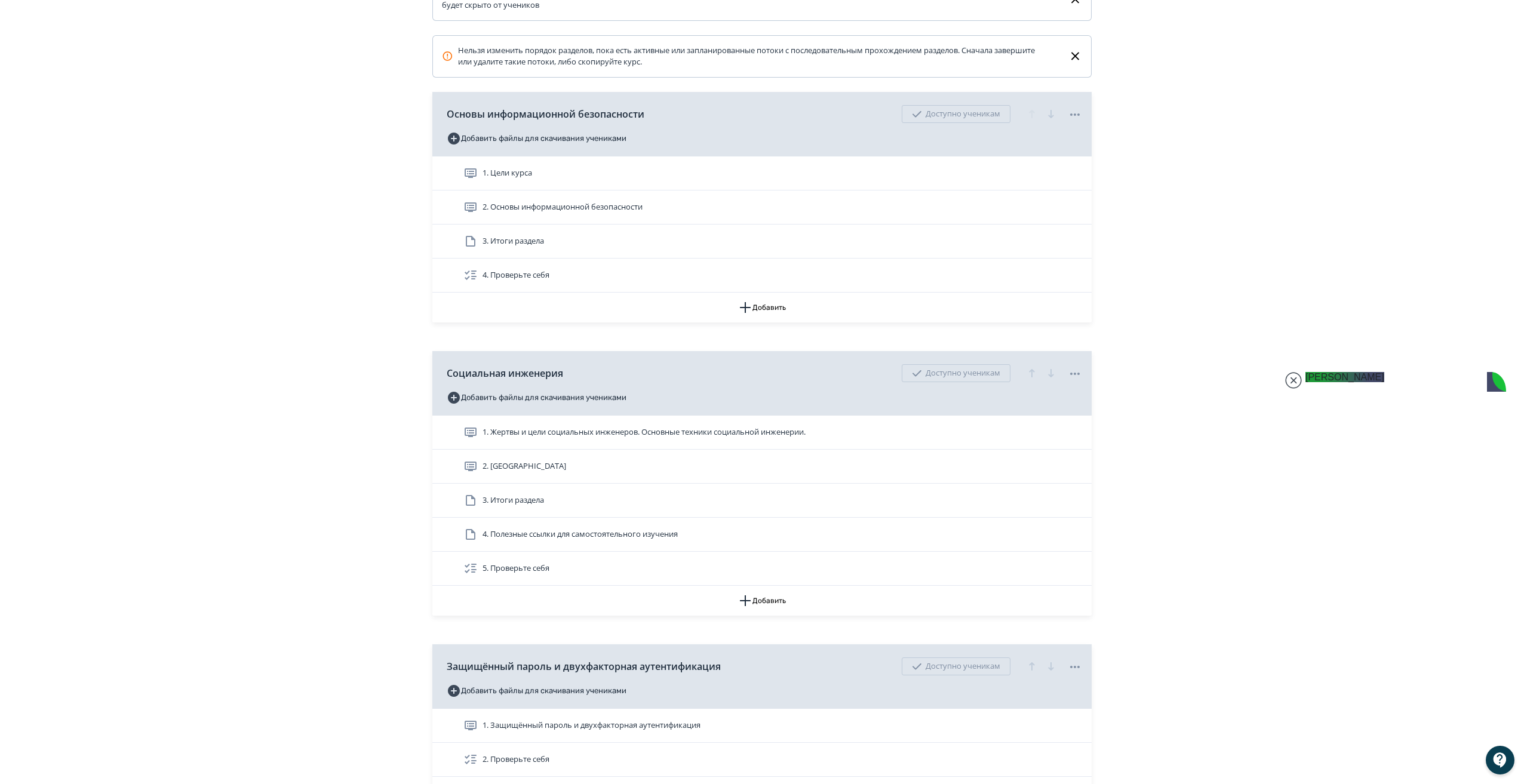
scroll to position [298, 0]
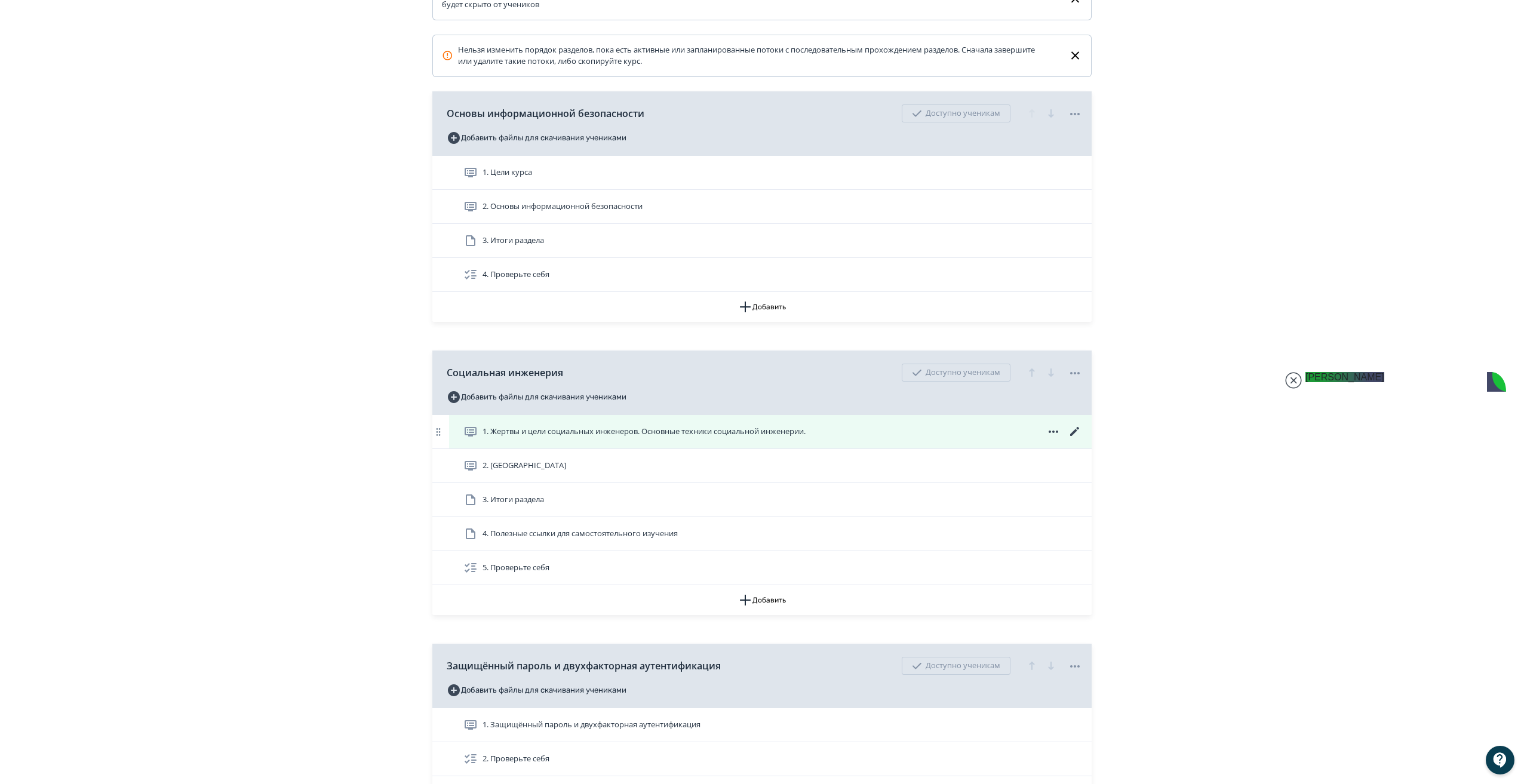
click at [1076, 439] on icon at bounding box center [1075, 432] width 14 height 14
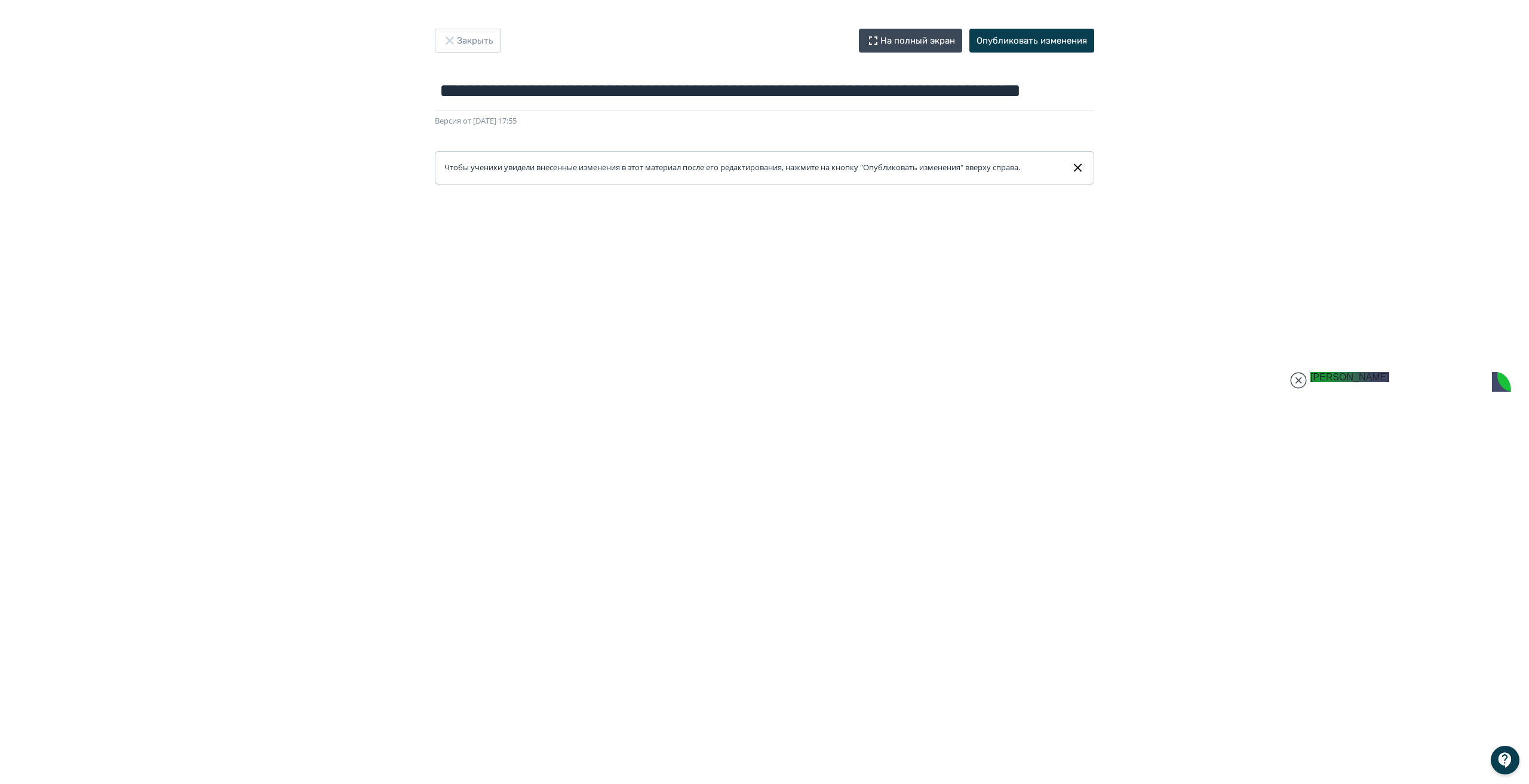
scroll to position [28563, 0]
click at [1384, 161] on div "**********" at bounding box center [764, 392] width 1529 height 727
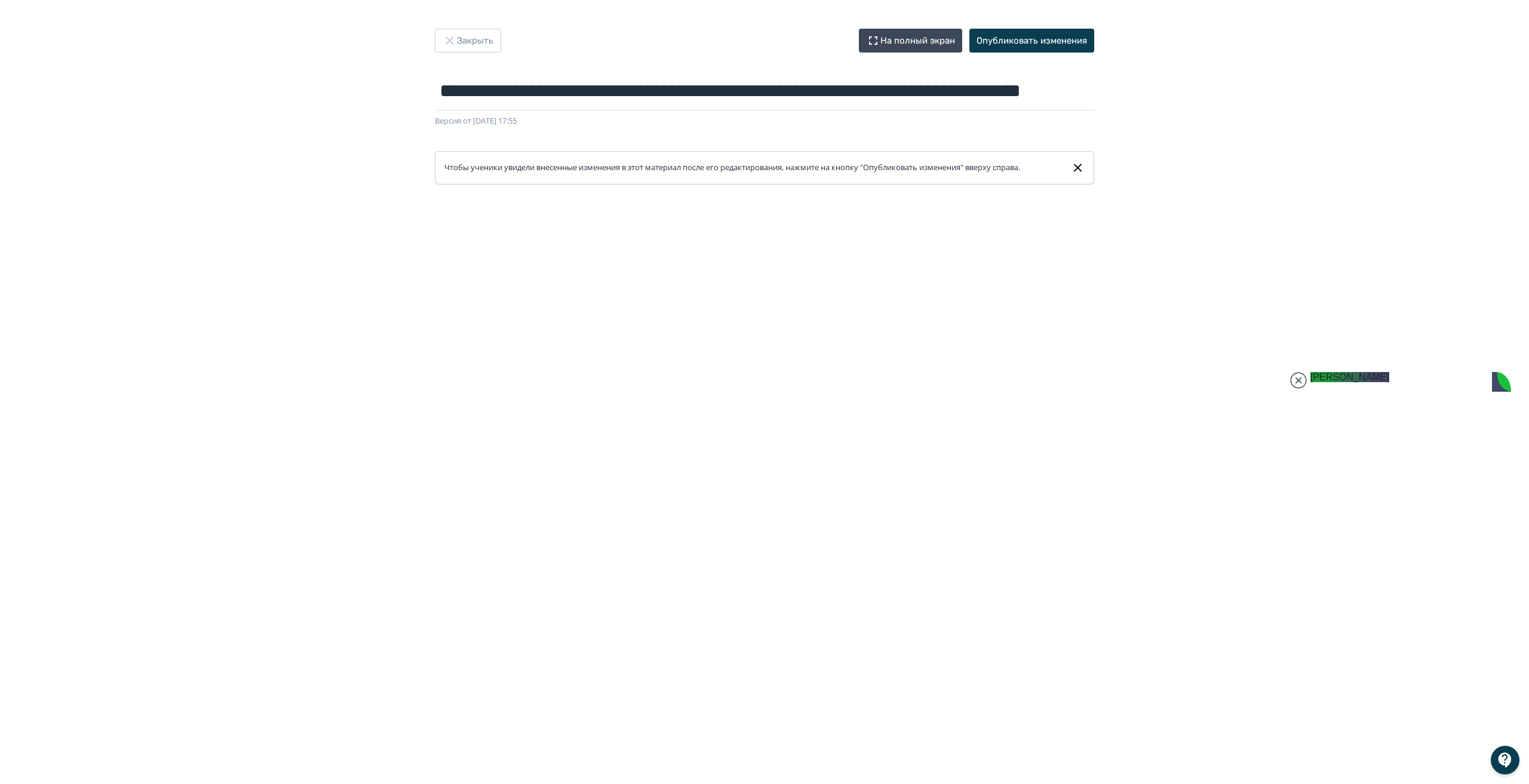
type textarea "**********"
type textarea "*"
click at [1043, 46] on button "Опубликовать изменения" at bounding box center [1032, 41] width 125 height 24
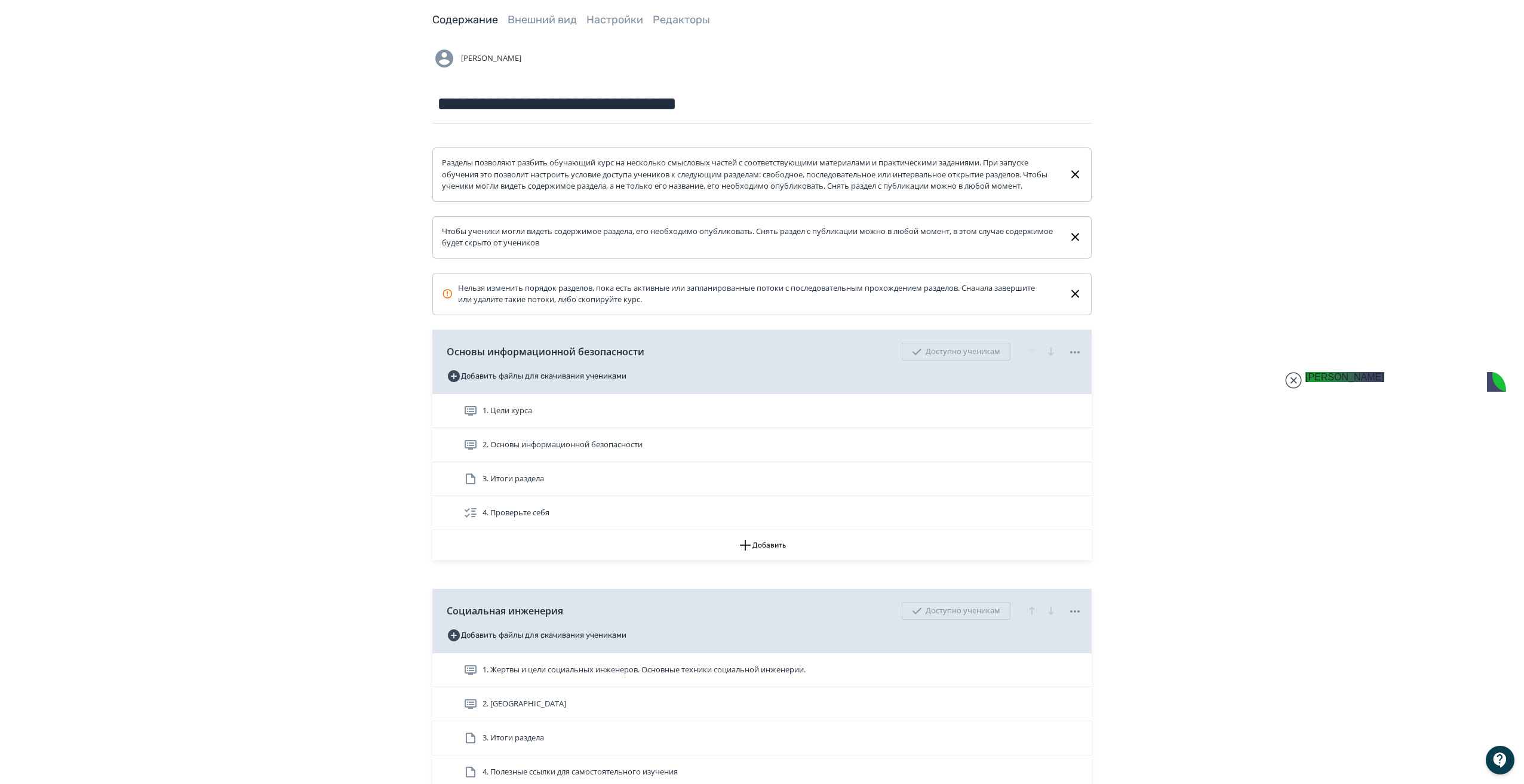
scroll to position [29248, 0]
click at [1432, 153] on div "**********" at bounding box center [762, 621] width 1524 height 1361
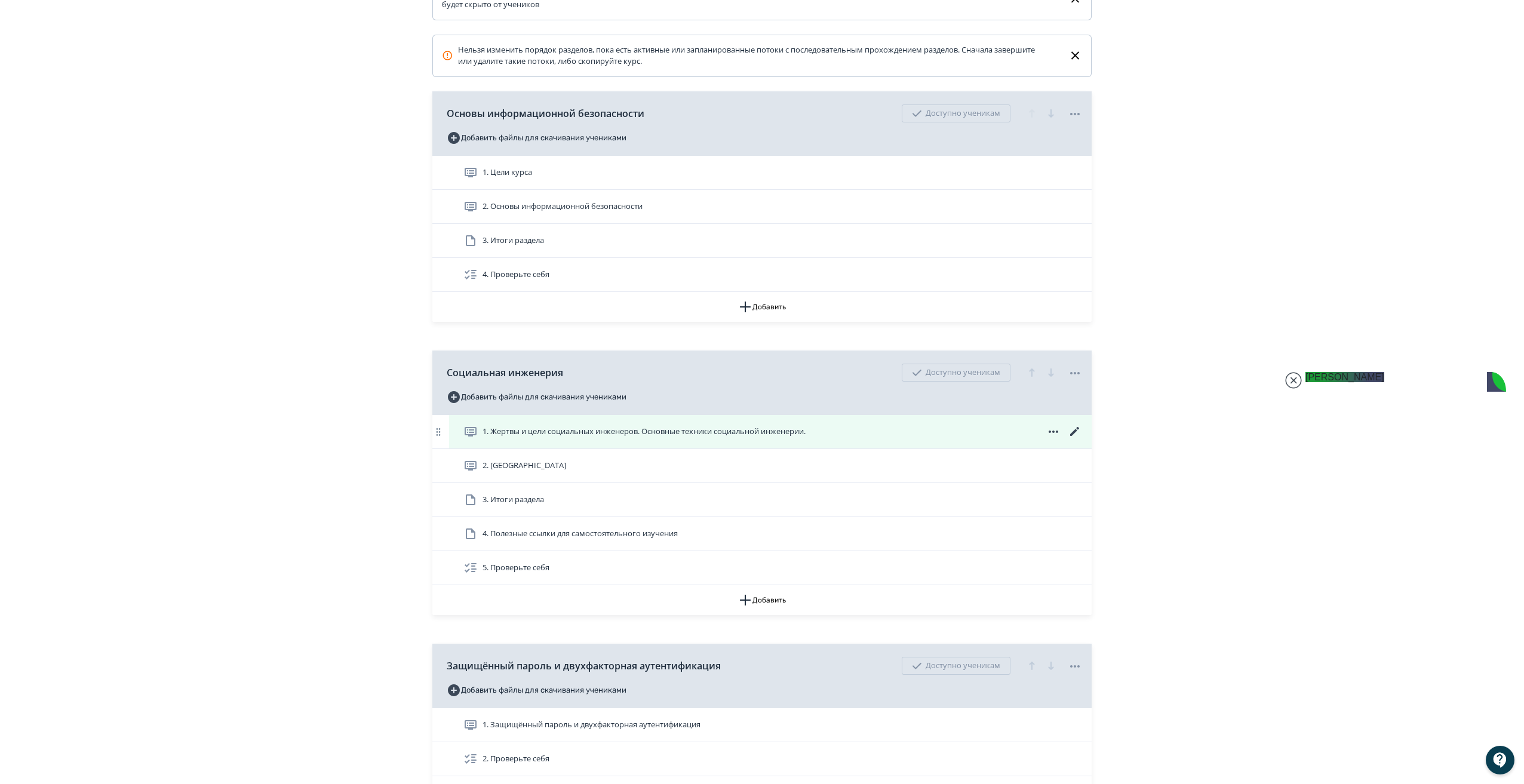
scroll to position [298, 0]
click at [1075, 438] on icon at bounding box center [1075, 431] width 14 height 14
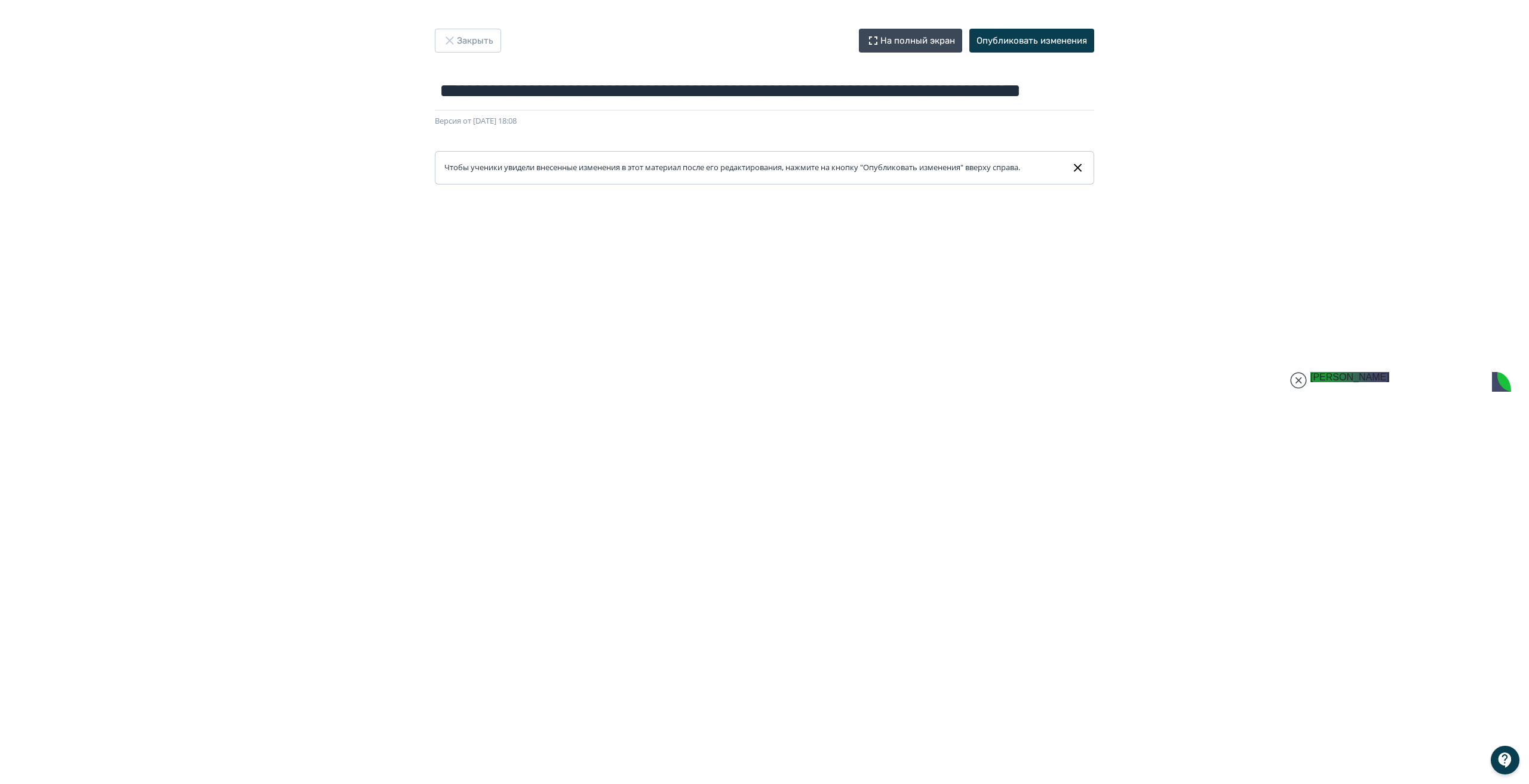
type textarea "**********"
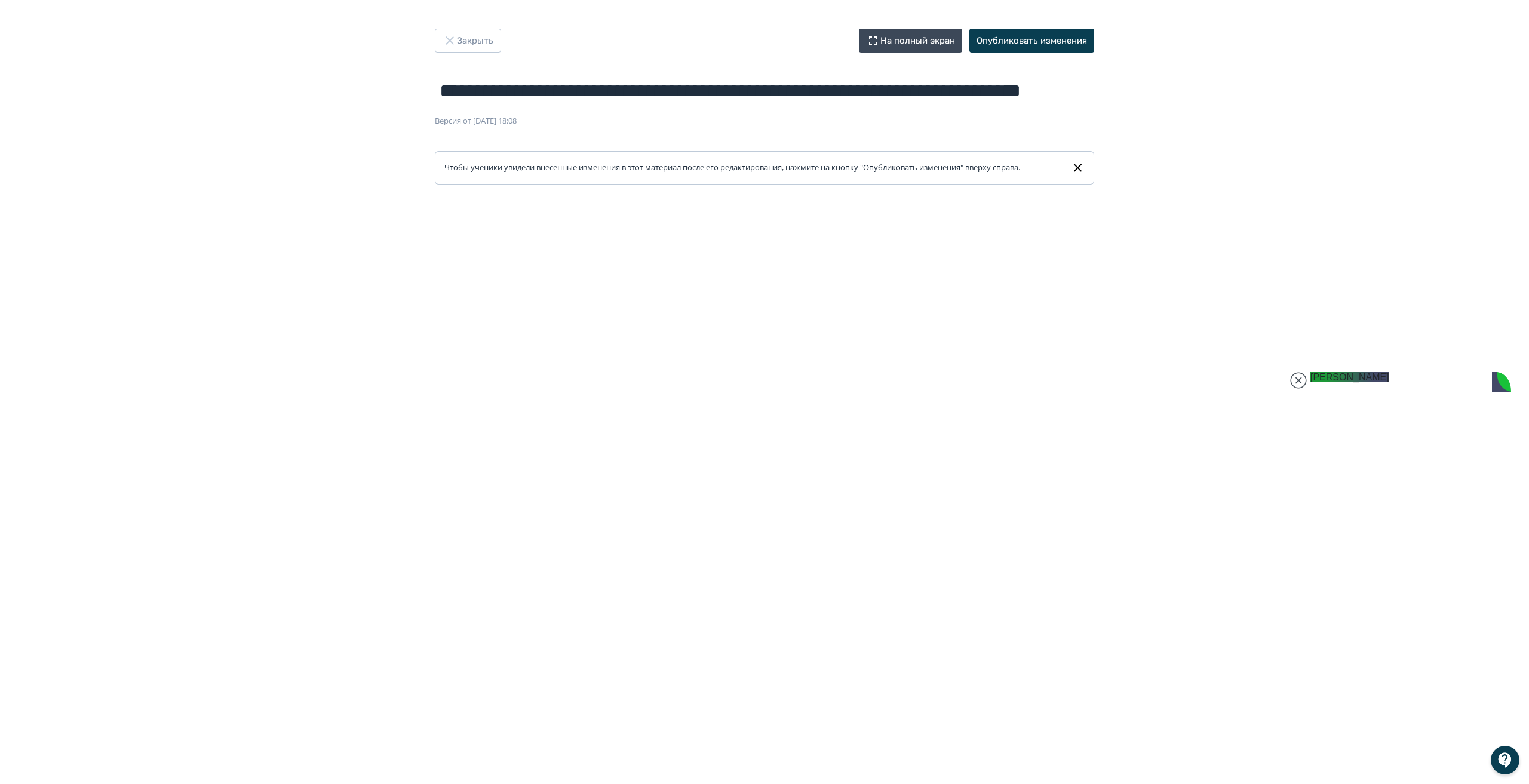
drag, startPoint x: 1336, startPoint y: 376, endPoint x: 942, endPoint y: 140, distance: 459.3
click at [942, 140] on jdiv at bounding box center [1016, 457] width 1395 height 1848
drag, startPoint x: 1023, startPoint y: 148, endPoint x: 1287, endPoint y: 157, distance: 264.2
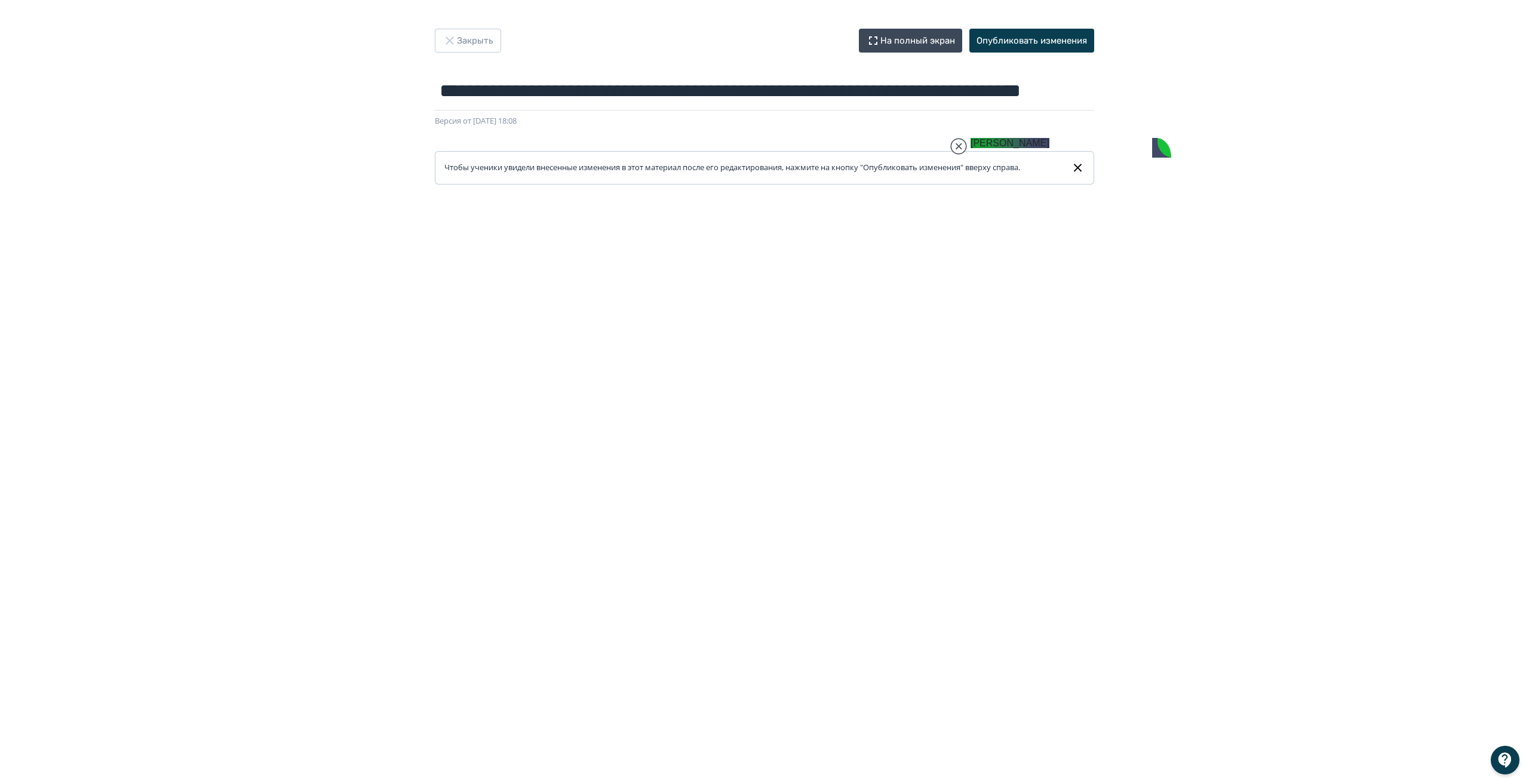
click at [1287, 157] on jdiv at bounding box center [1071, 461] width 1395 height 1841
drag, startPoint x: 1270, startPoint y: 167, endPoint x: 1066, endPoint y: 136, distance: 206.3
click at [1066, 136] on jdiv at bounding box center [1077, 449] width 1395 height 1863
drag, startPoint x: 1038, startPoint y: 134, endPoint x: 1274, endPoint y: 136, distance: 236.0
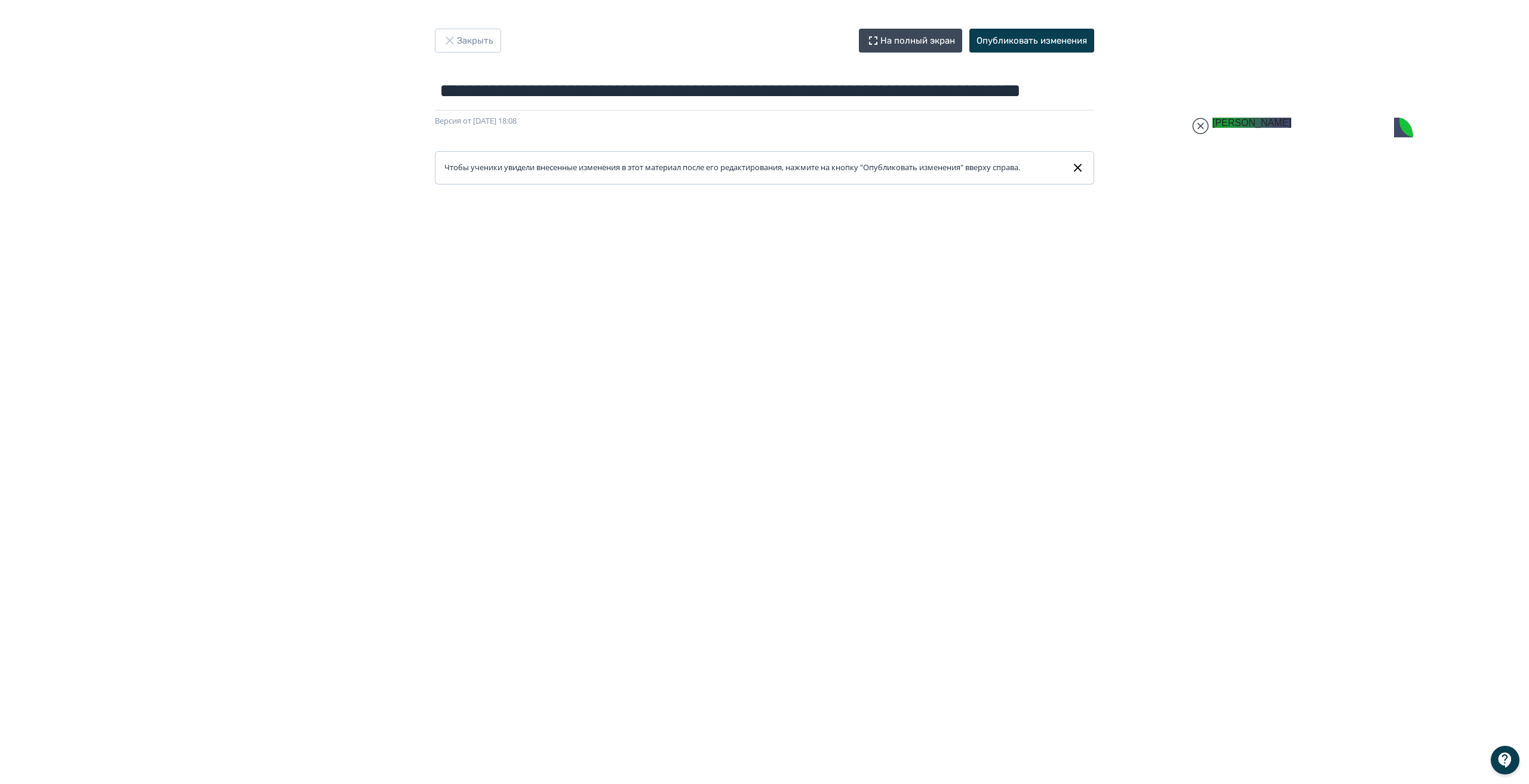
click at [1274, 136] on jdiv at bounding box center [1313, 450] width 1395 height 1861
type textarea "**********"
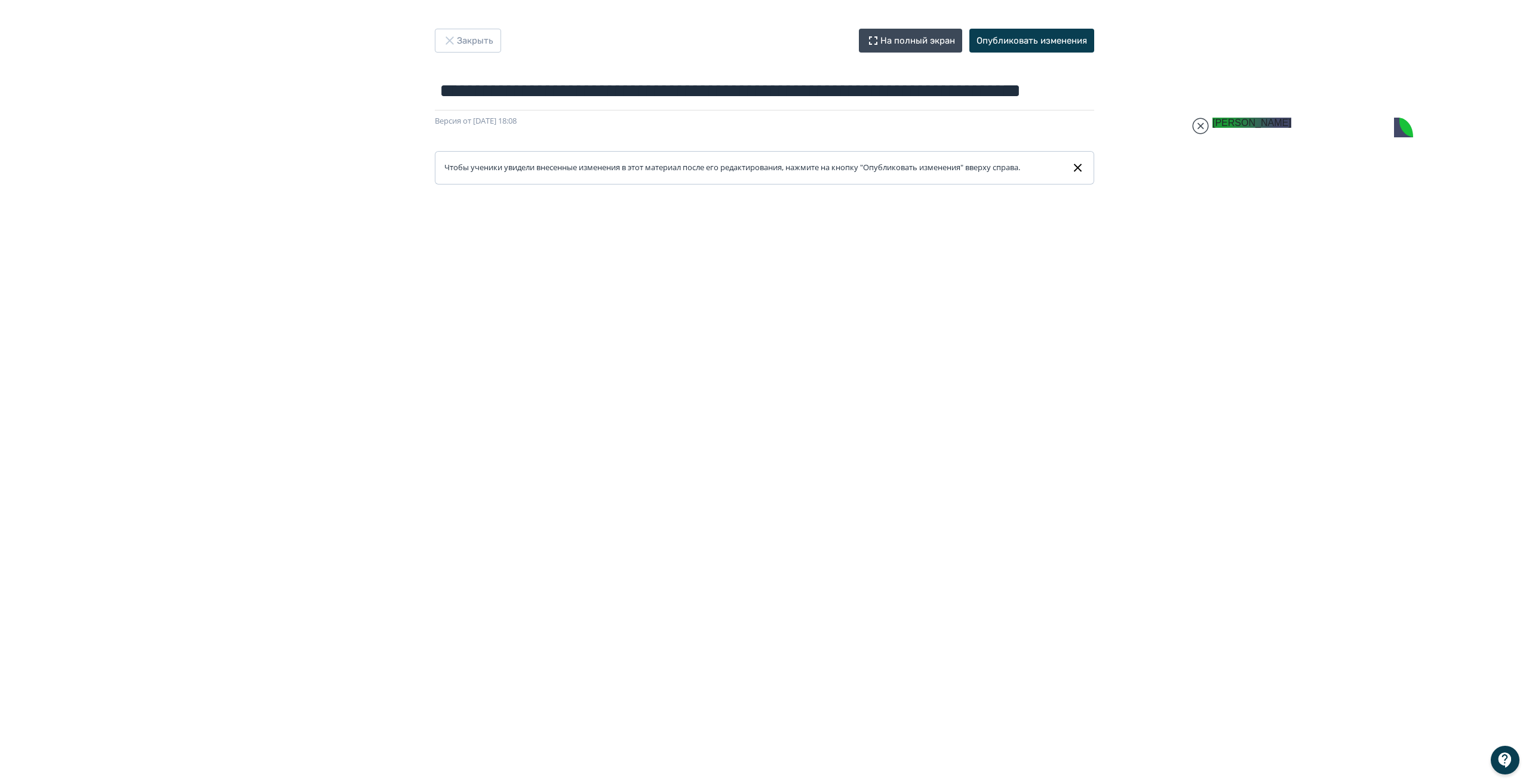
type textarea "*"
type textarea "**********"
type textarea "*****"
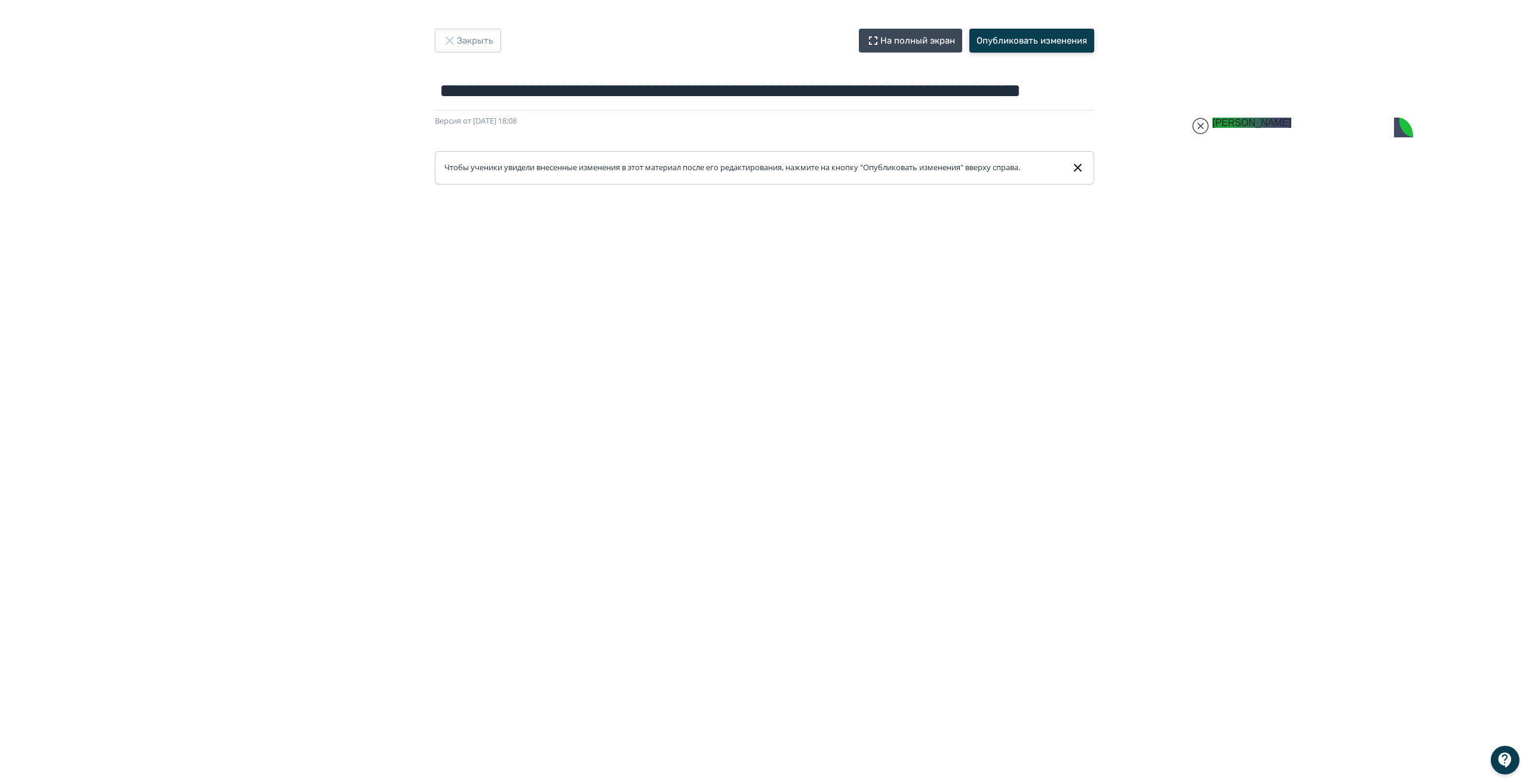
click at [1043, 36] on button "Опубликовать изменения" at bounding box center [1032, 41] width 125 height 24
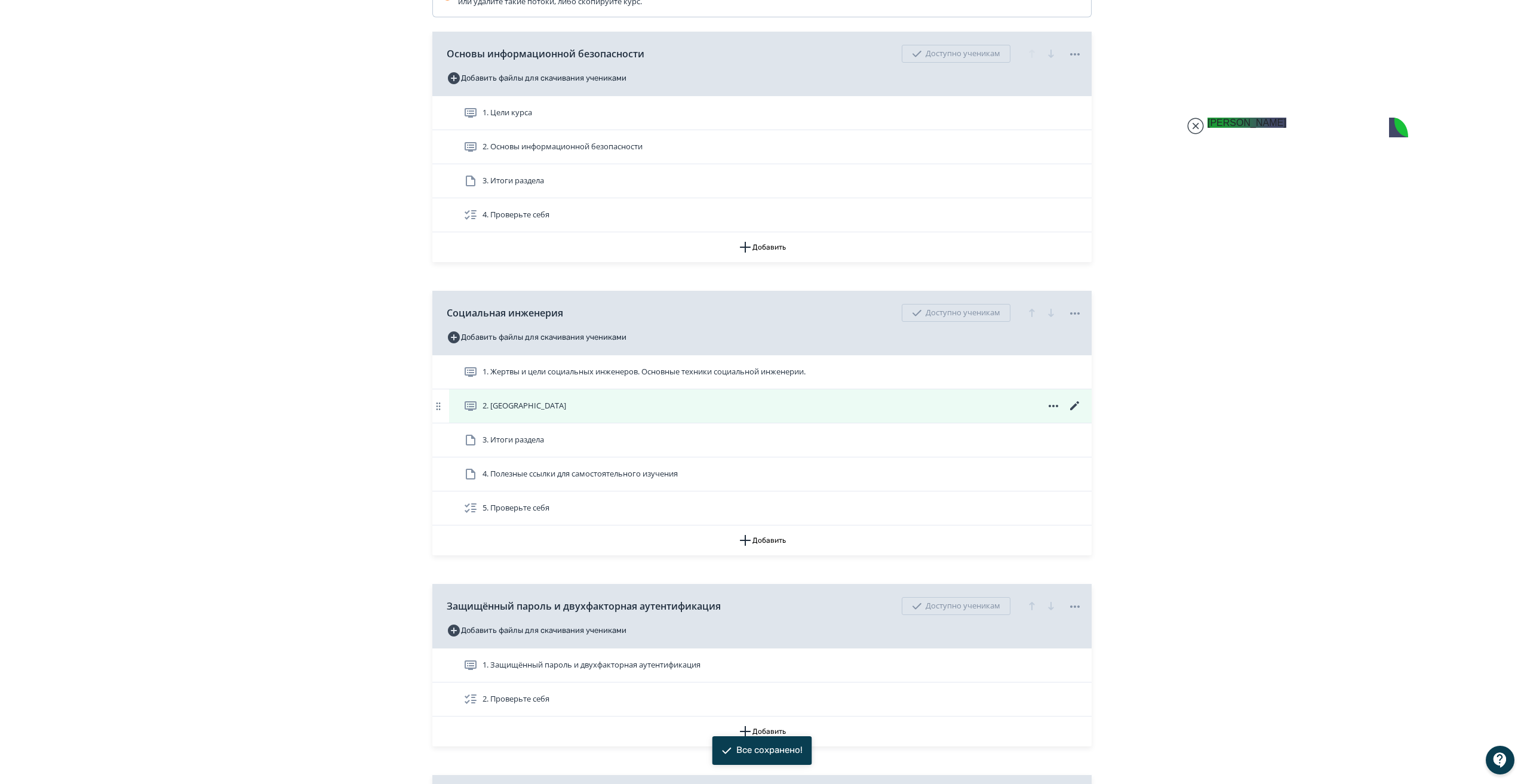
scroll to position [358, 0]
click at [1075, 412] on icon at bounding box center [1075, 405] width 14 height 14
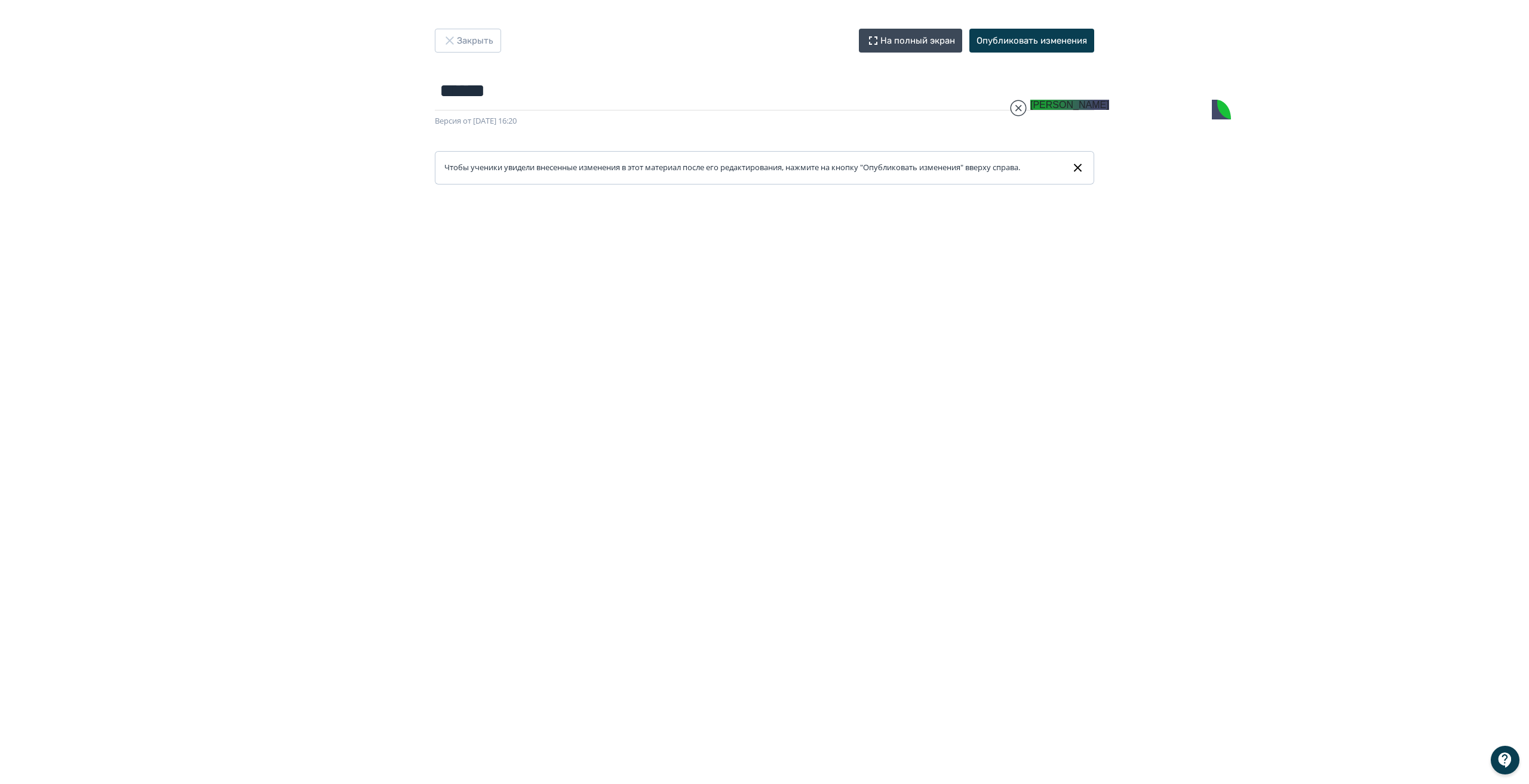
drag, startPoint x: 1295, startPoint y: 131, endPoint x: 1112, endPoint y: 113, distance: 183.9
click at [1112, 113] on jdiv at bounding box center [1131, 441] width 1395 height 1879
drag, startPoint x: 1124, startPoint y: 116, endPoint x: 1197, endPoint y: 120, distance: 73.1
click at [1271, 112] on jdiv at bounding box center [1299, 440] width 1395 height 1883
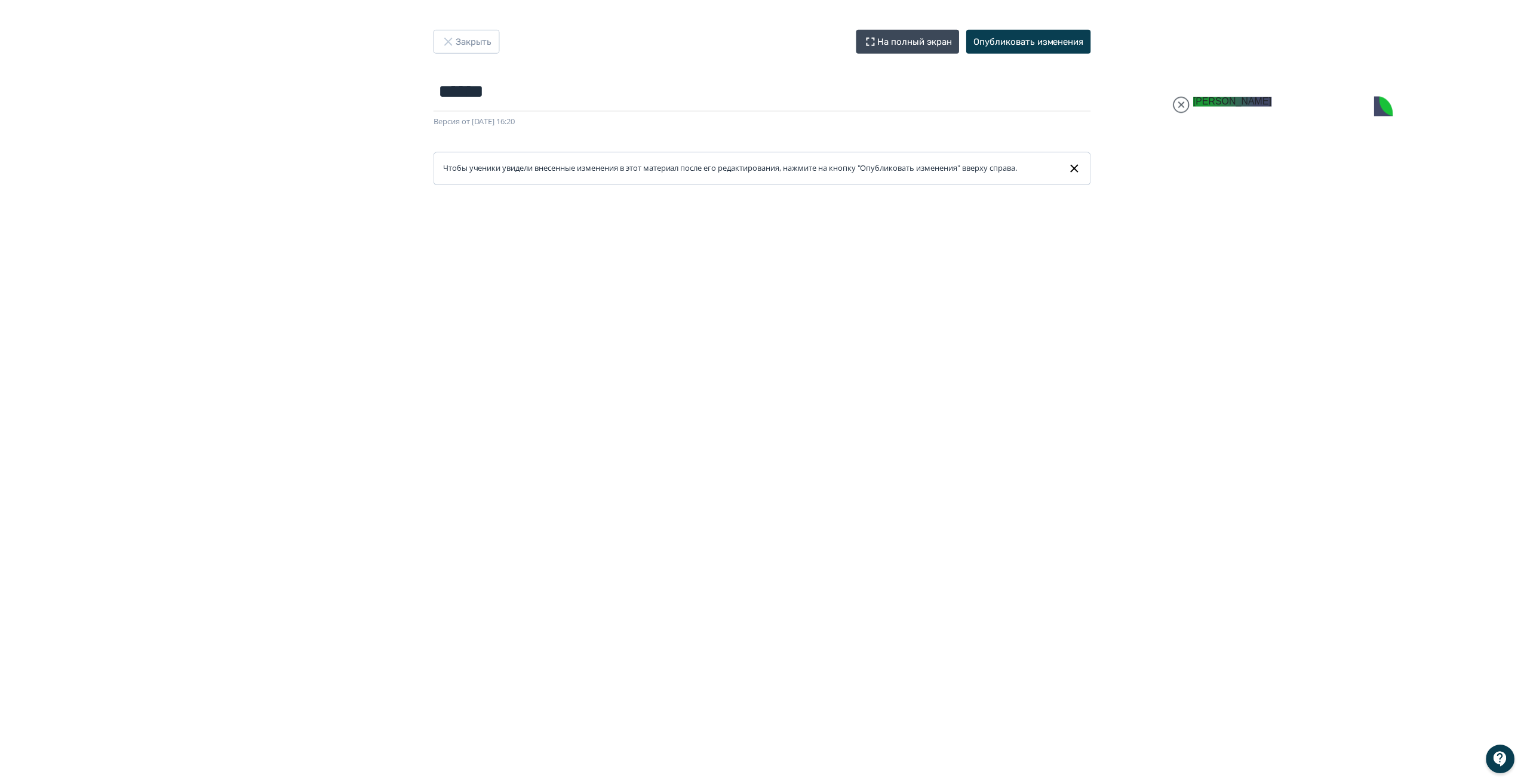
scroll to position [29473, 0]
click at [1028, 47] on button "Опубликовать изменения" at bounding box center [1032, 41] width 125 height 24
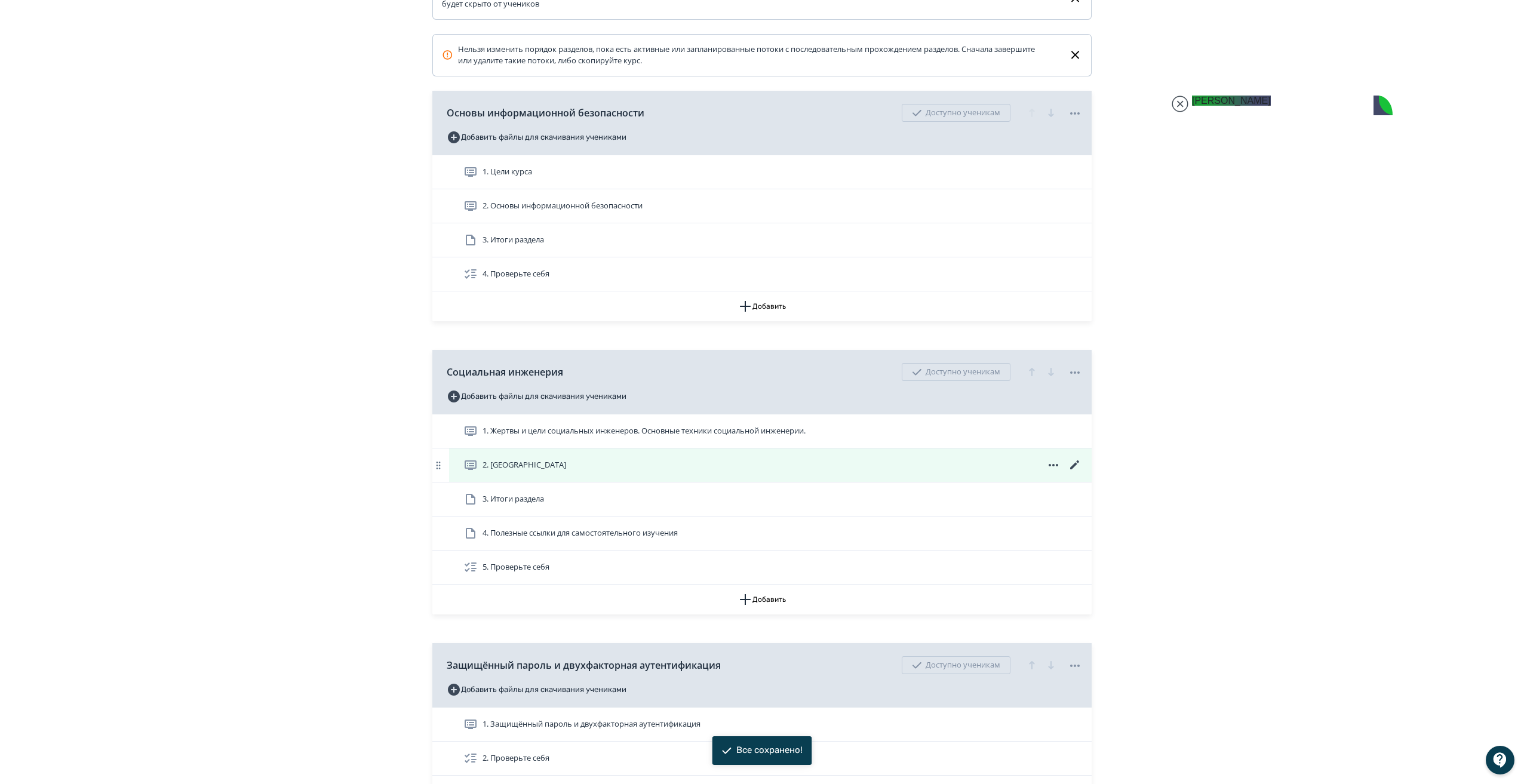
scroll to position [299, 0]
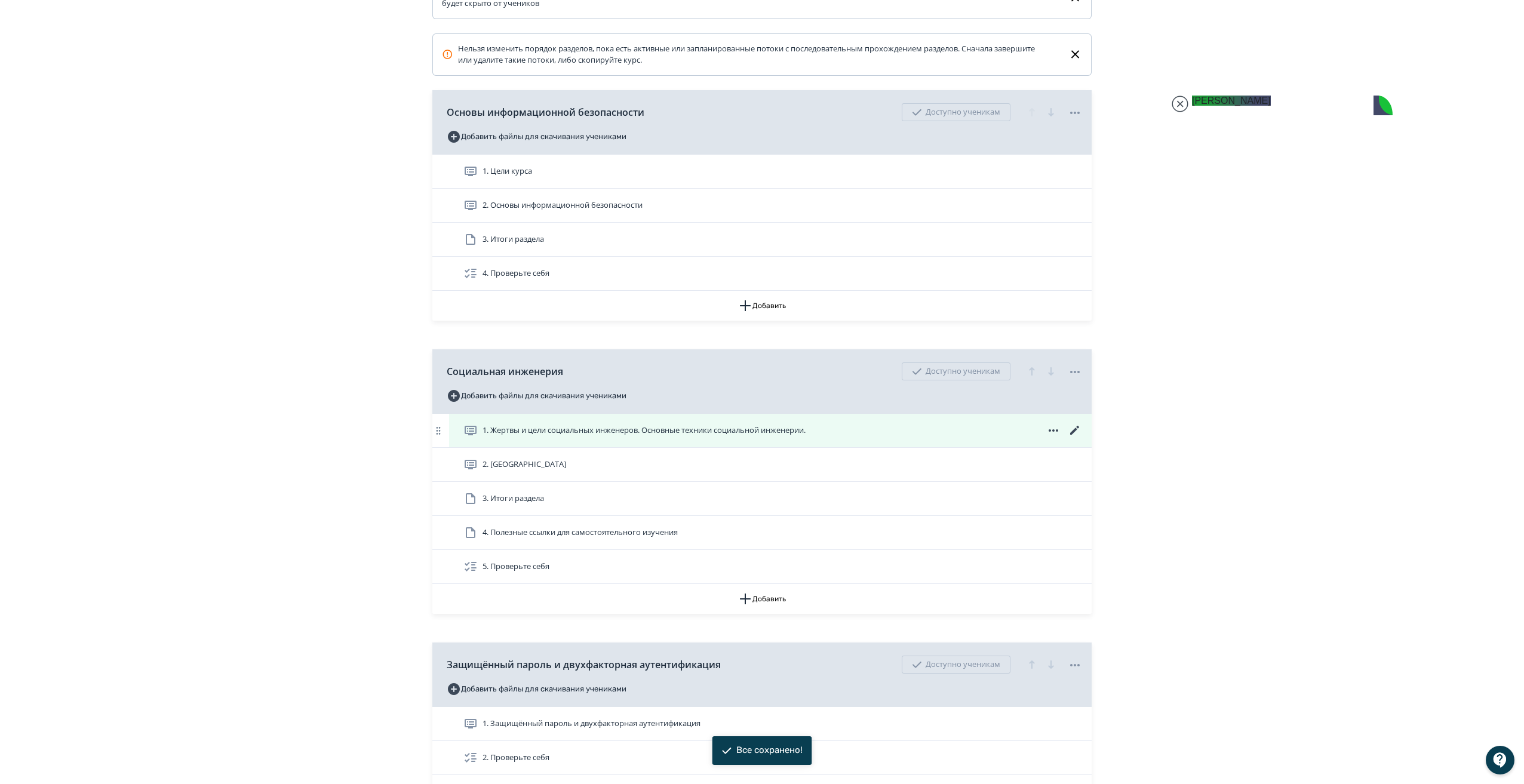
click at [1077, 437] on icon at bounding box center [1075, 431] width 14 height 14
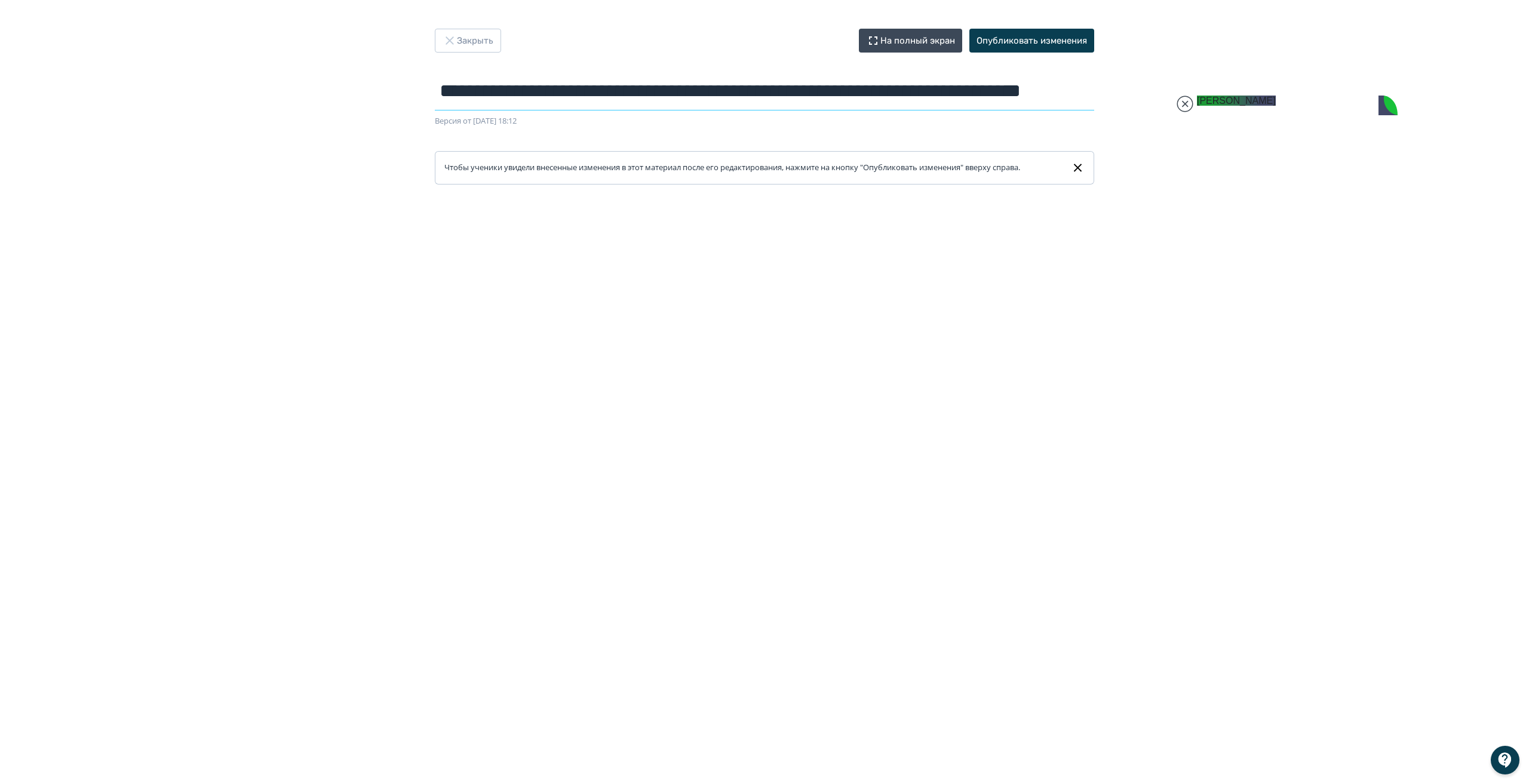
click at [513, 95] on input "**********" at bounding box center [765, 91] width 660 height 39
click at [1035, 35] on button "Опубликовать изменения" at bounding box center [1032, 41] width 125 height 24
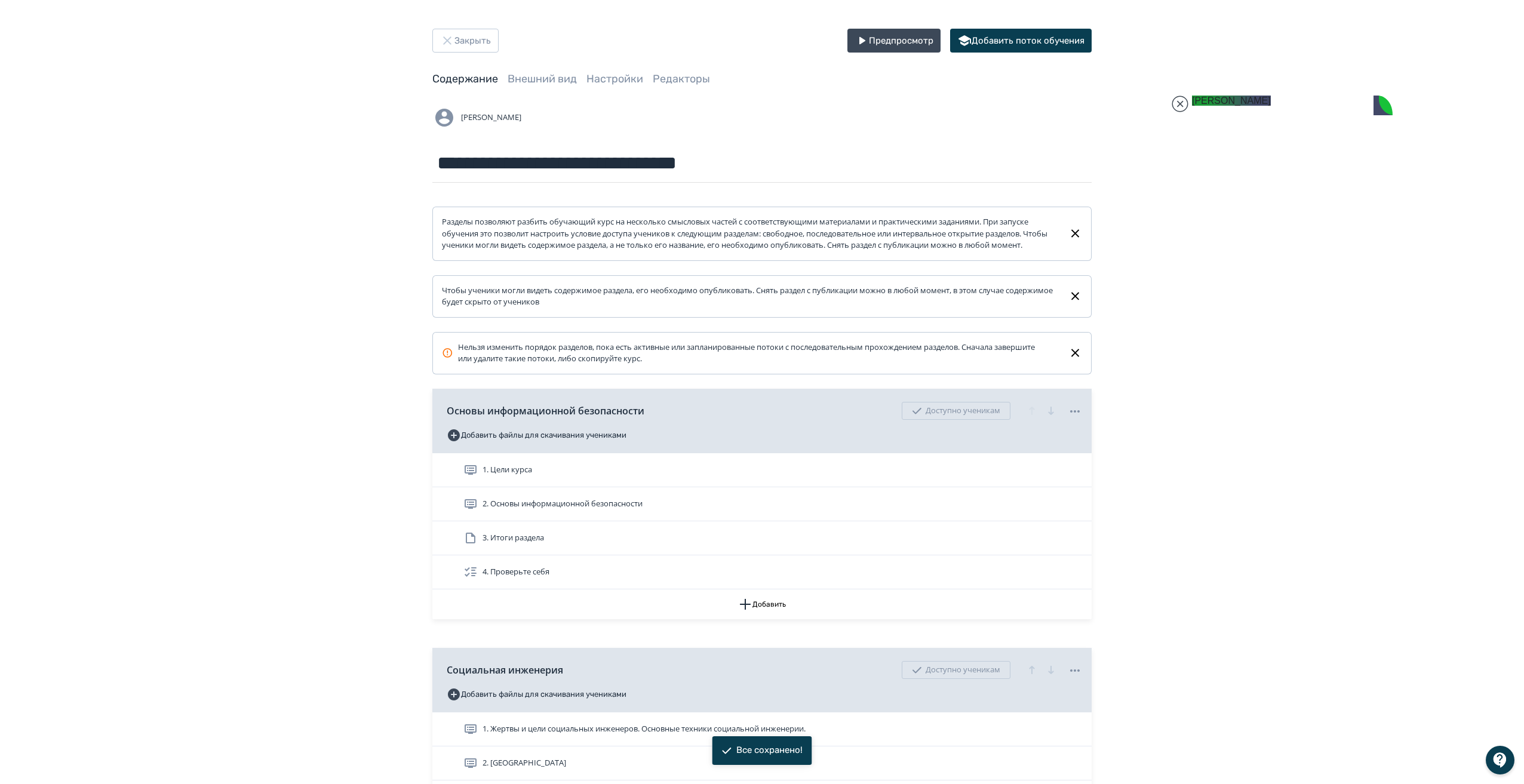
type textarea "**********"
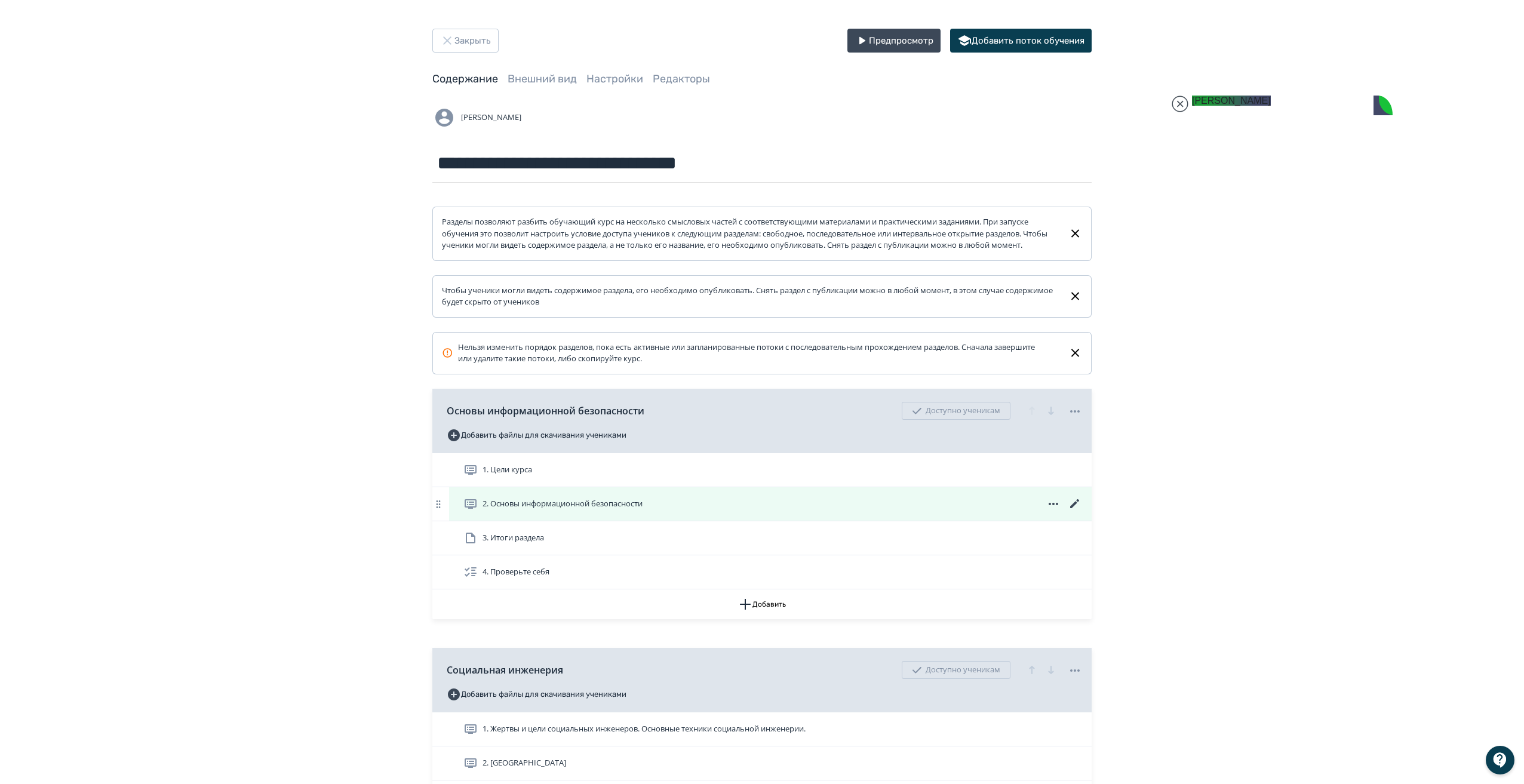
click at [1074, 510] on icon at bounding box center [1075, 504] width 14 height 14
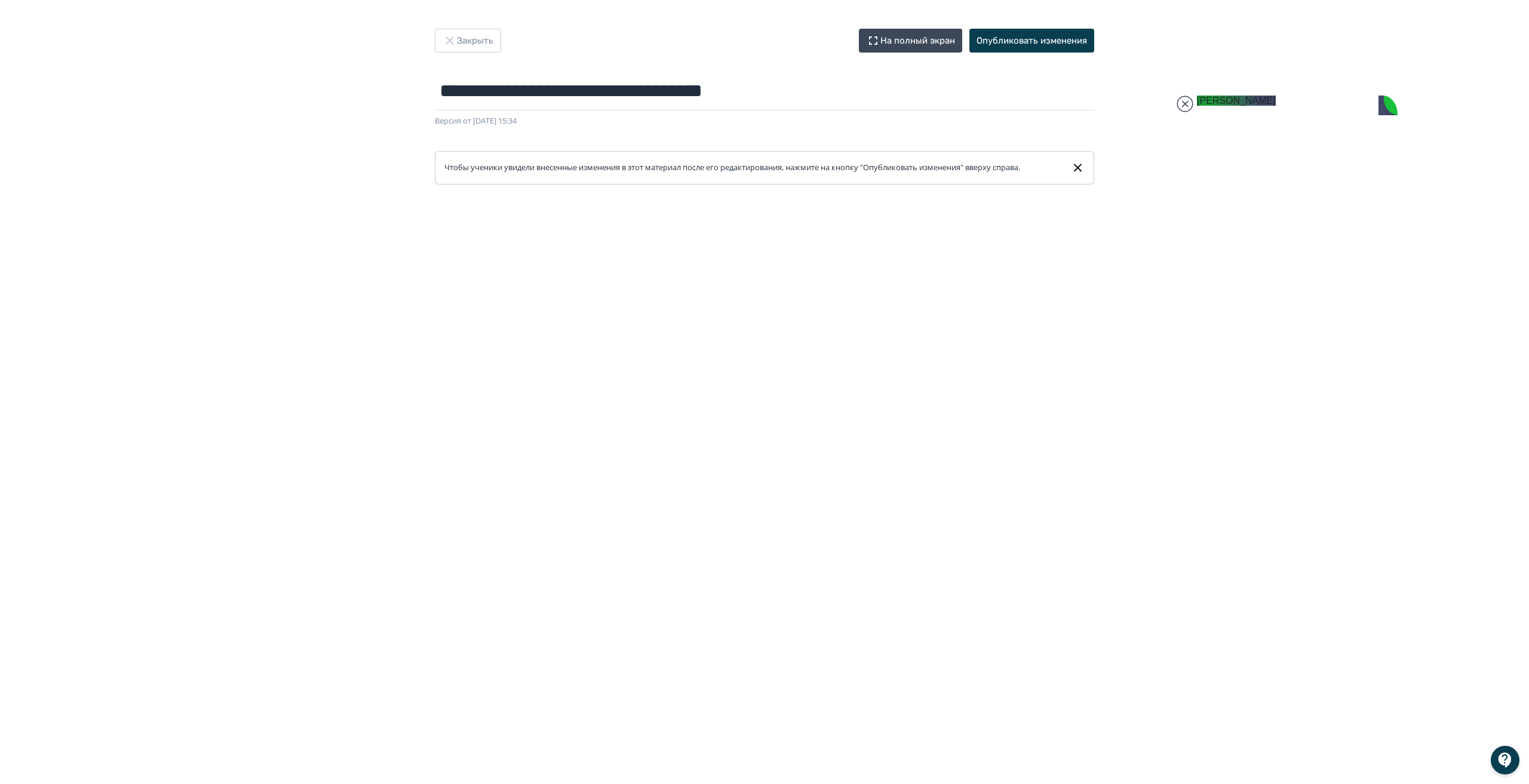
scroll to position [29800, 0]
click at [454, 34] on icon "button" at bounding box center [449, 41] width 14 height 14
click at [453, 43] on icon "button" at bounding box center [449, 41] width 14 height 14
click at [1188, 105] on jdiv at bounding box center [1185, 104] width 17 height 17
click at [474, 43] on button "Закрыть" at bounding box center [468, 41] width 67 height 24
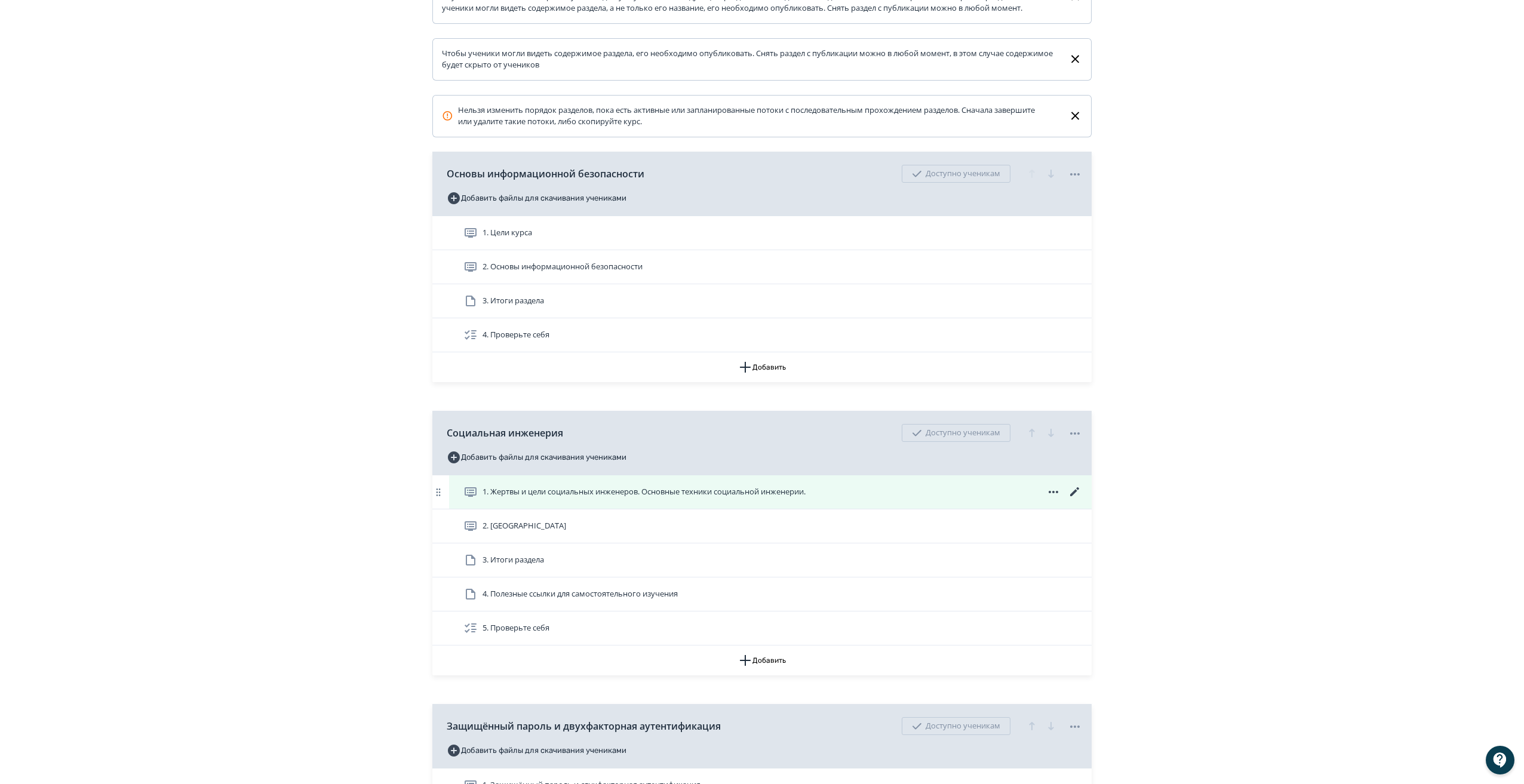
scroll to position [238, 0]
click at [1075, 498] on icon at bounding box center [1075, 492] width 14 height 14
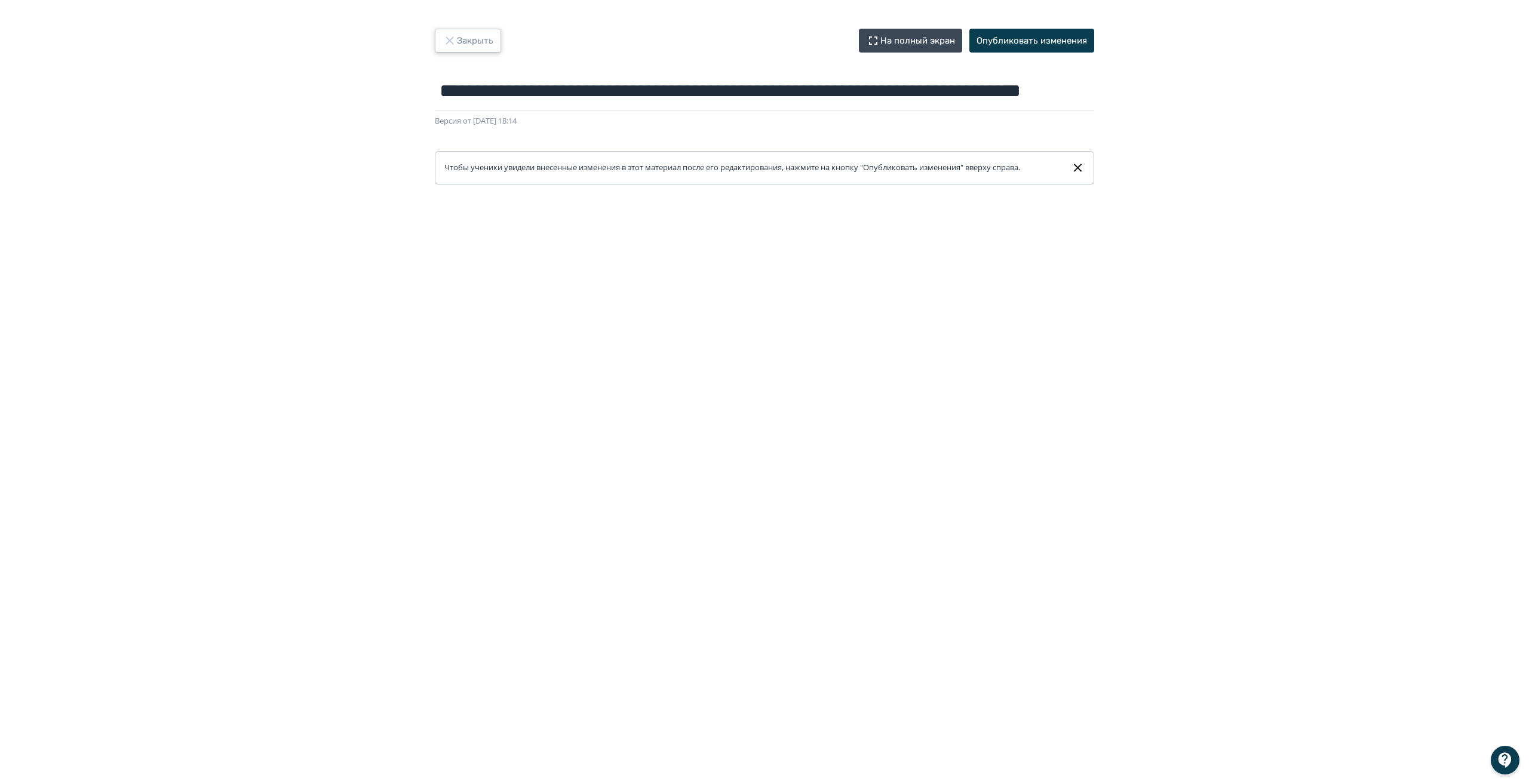
click at [447, 45] on icon "button" at bounding box center [449, 41] width 14 height 14
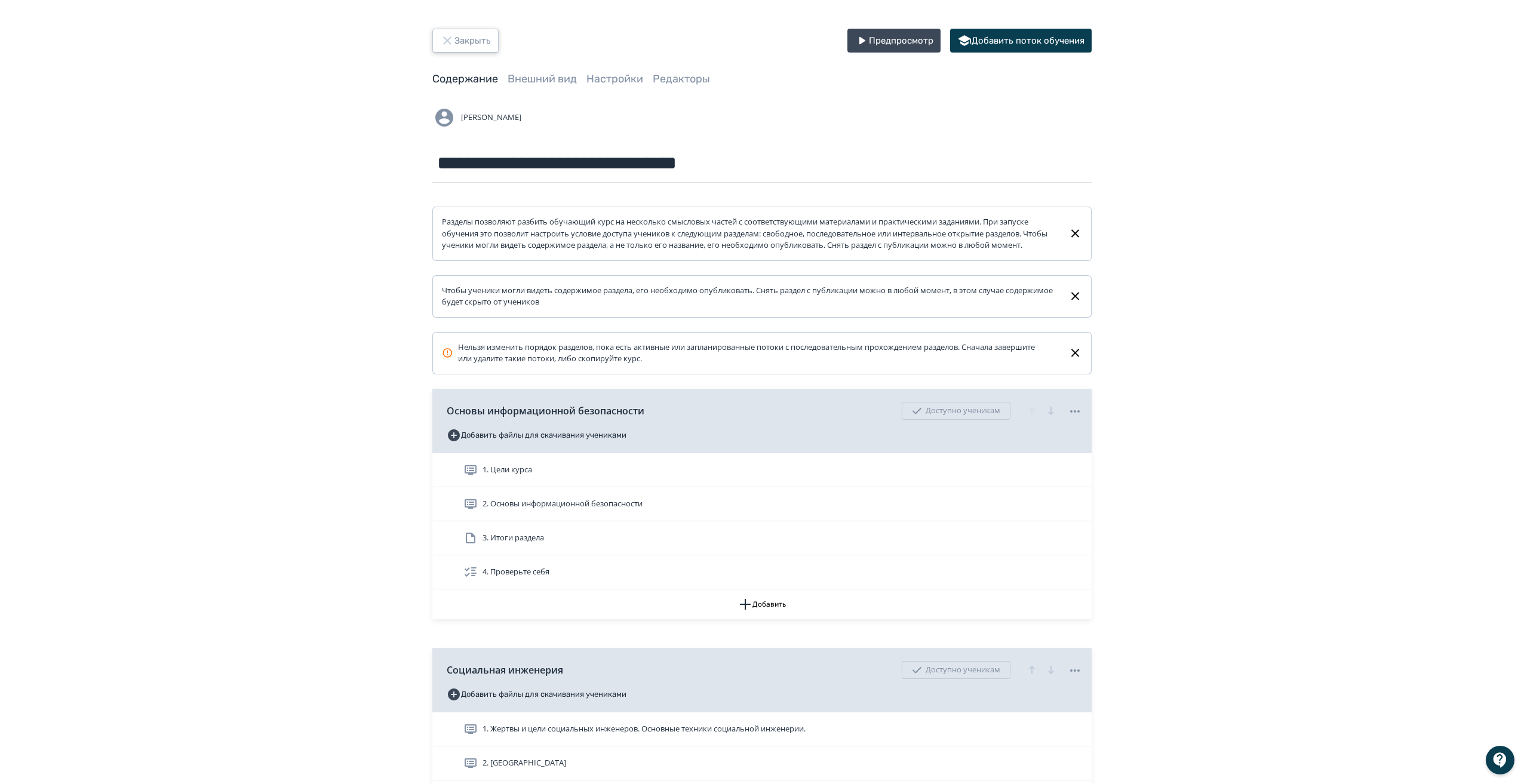
click at [459, 39] on button "Закрыть" at bounding box center [465, 41] width 67 height 24
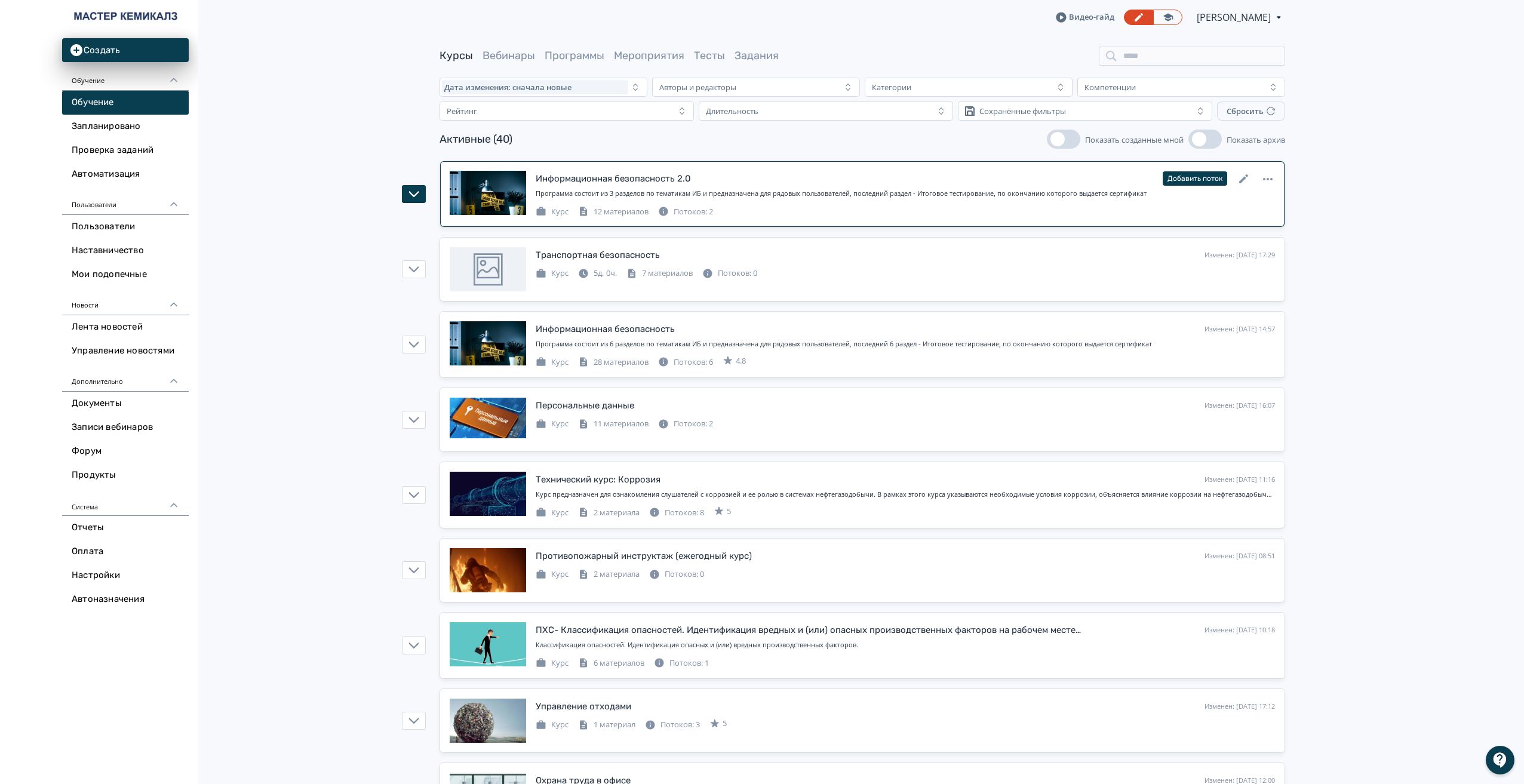
click at [689, 211] on div "Потоков: 2" at bounding box center [685, 212] width 55 height 12
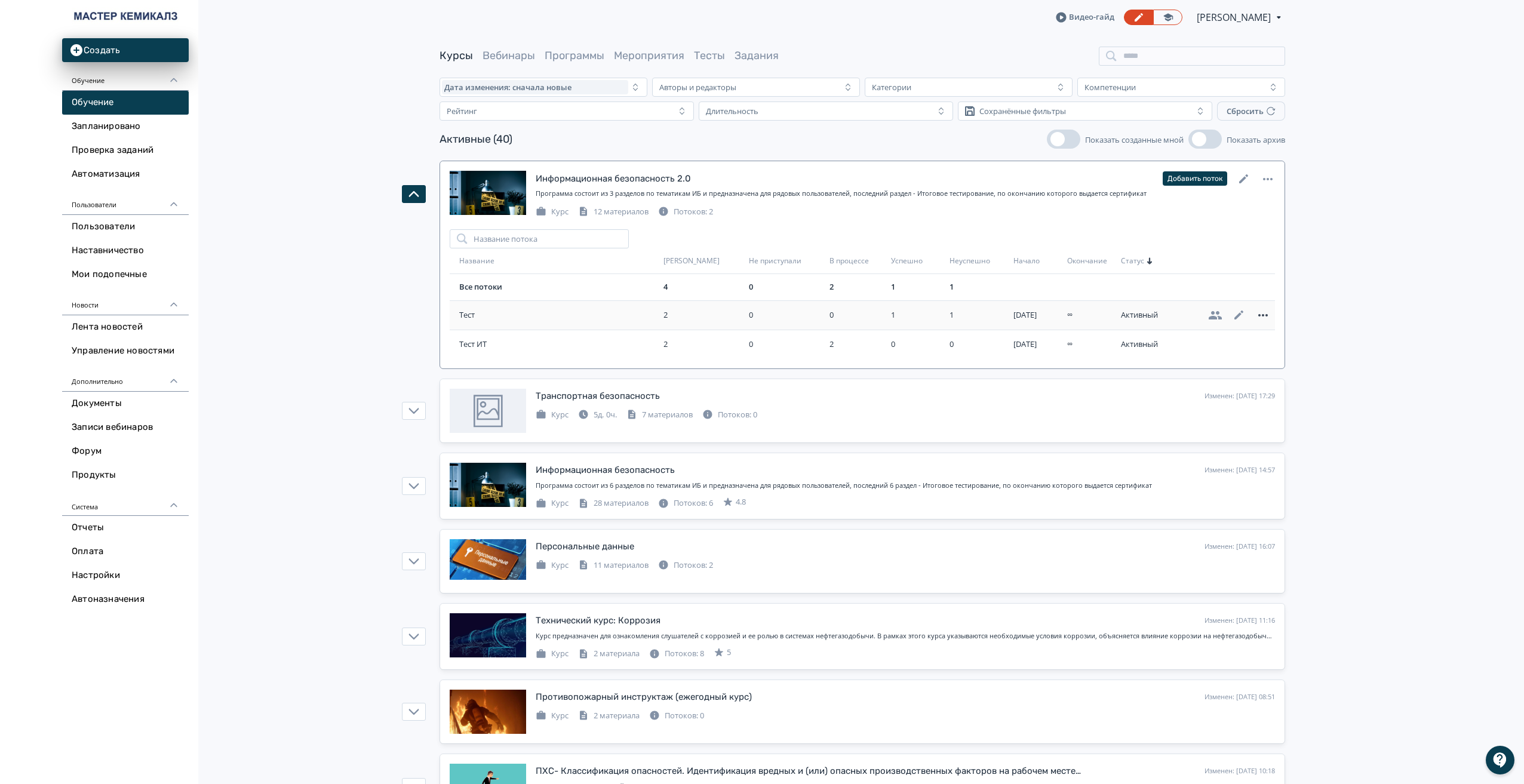
click at [1263, 315] on icon at bounding box center [1263, 315] width 10 height 2
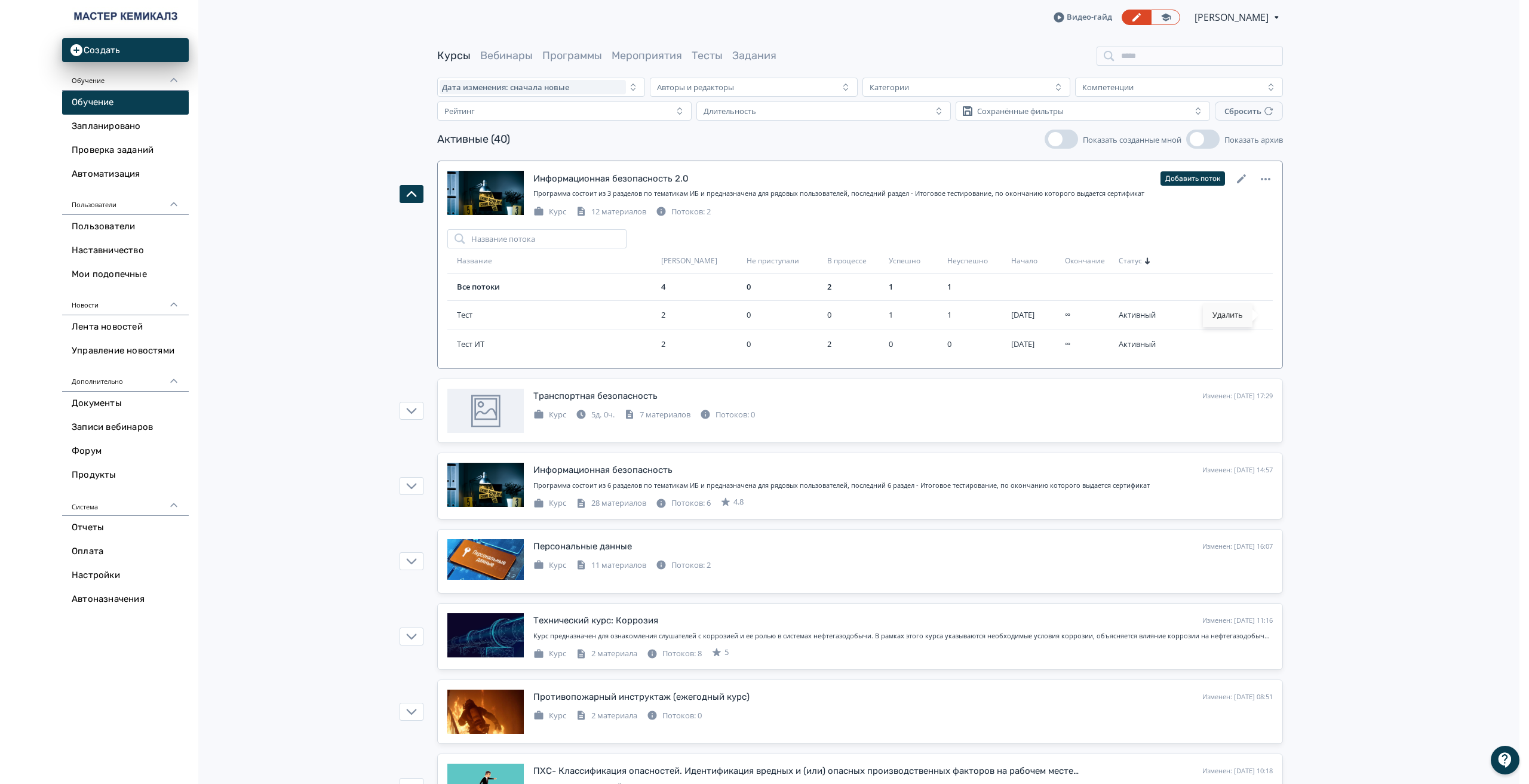
click at [1220, 312] on div "Удалить" at bounding box center [1228, 315] width 50 height 24
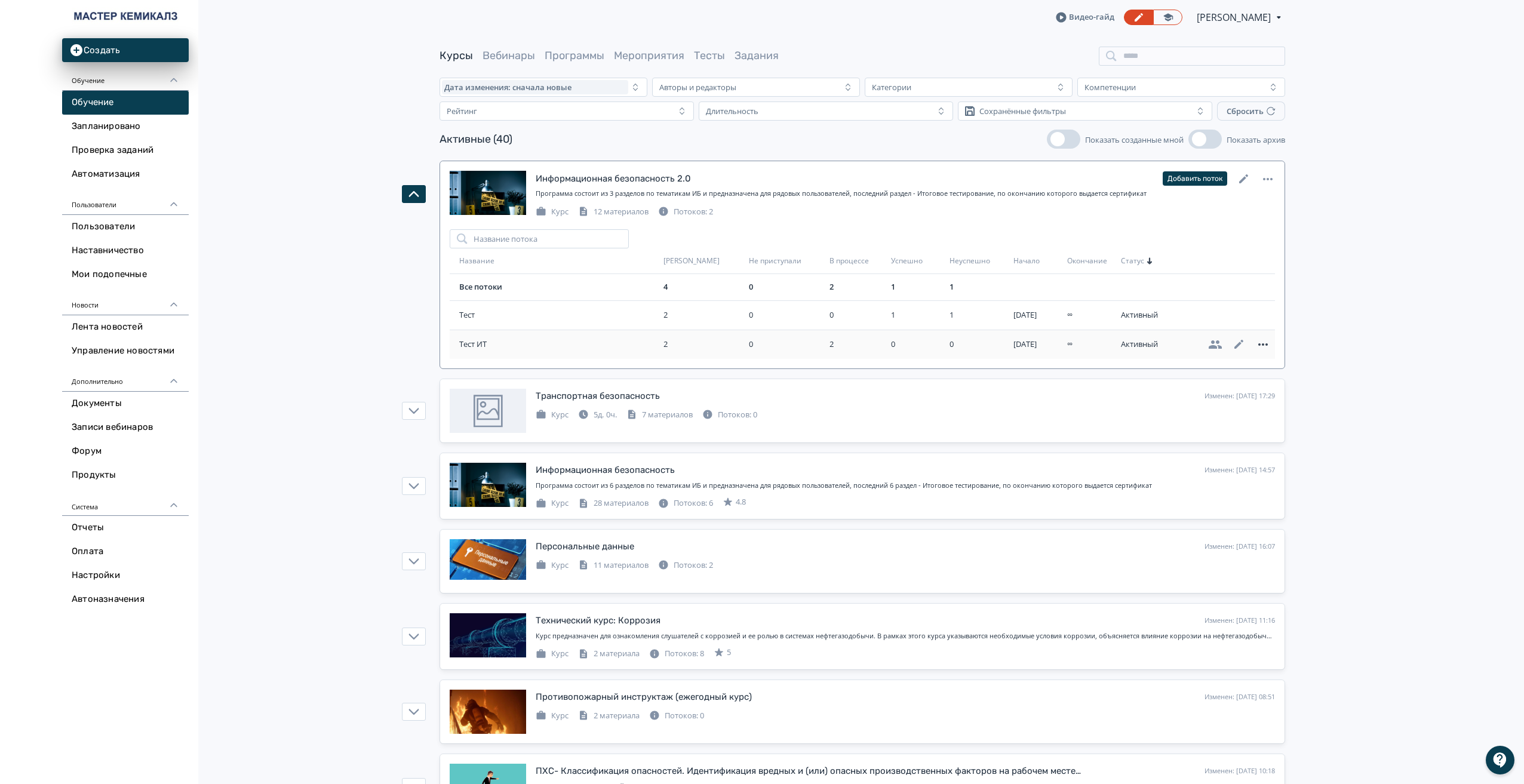
click at [1260, 343] on icon at bounding box center [1263, 343] width 10 height 2
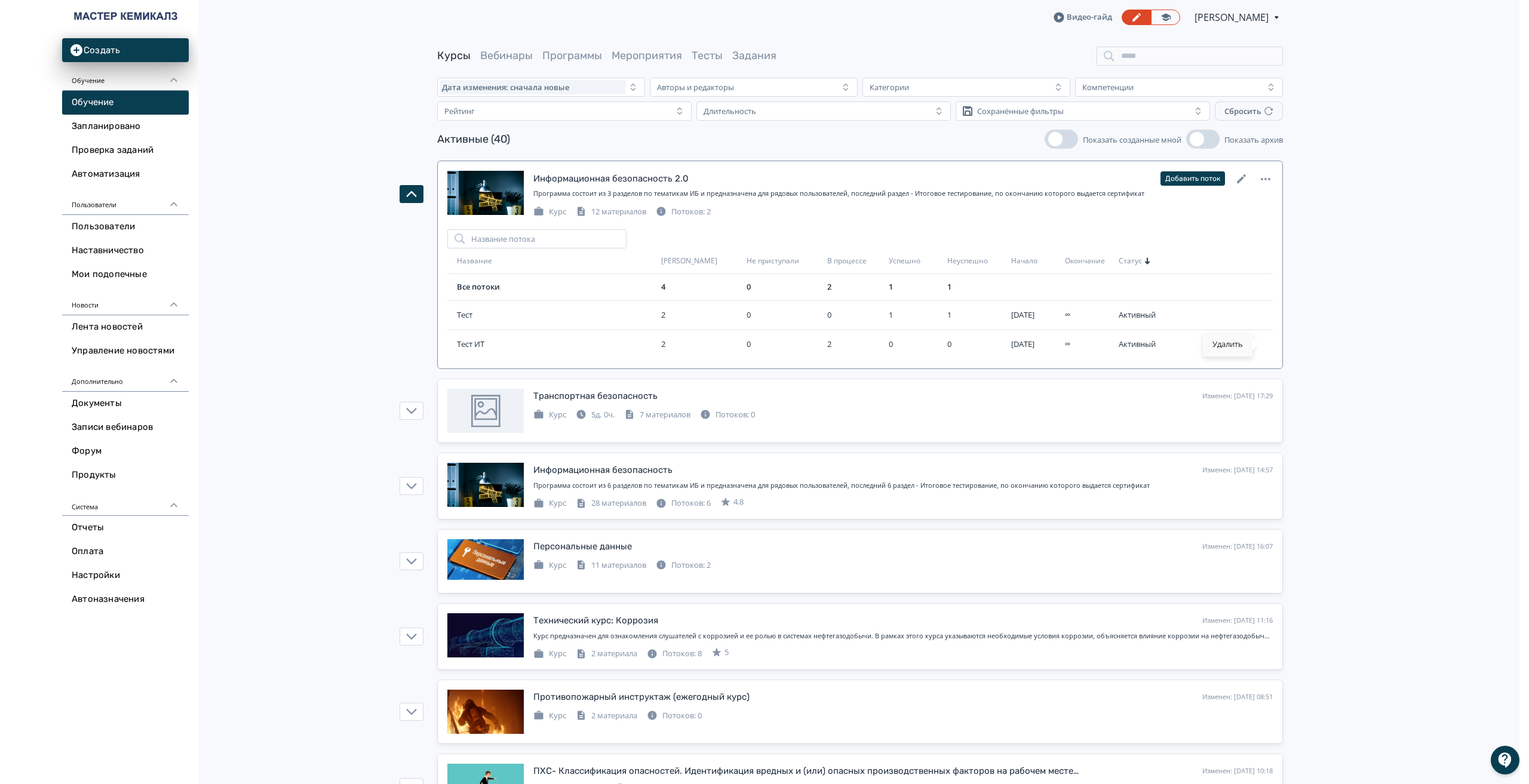
click at [1230, 345] on div "Удалить" at bounding box center [1228, 345] width 50 height 24
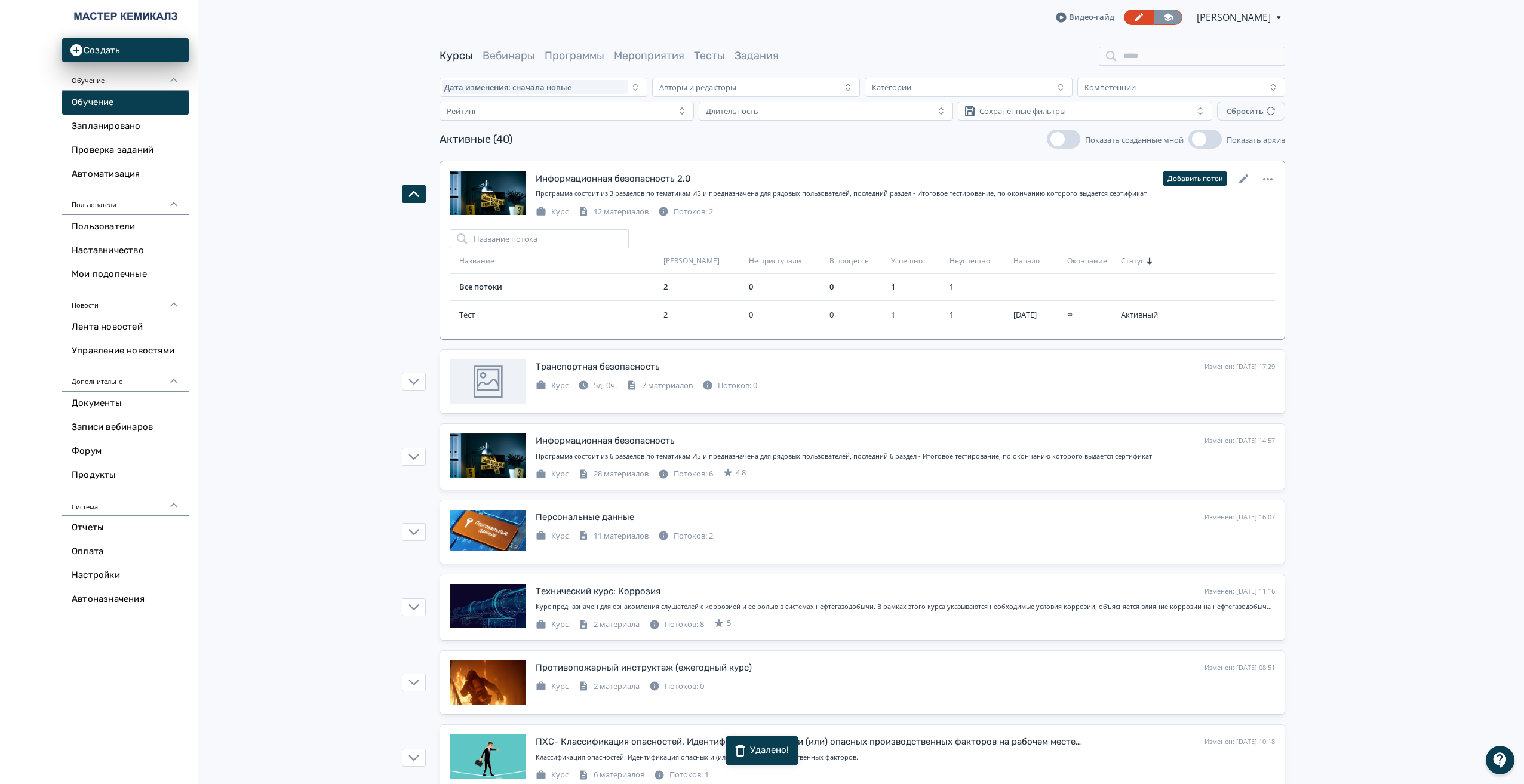
click at [1164, 15] on icon at bounding box center [1168, 17] width 10 height 8
